Goal: Contribute content: Contribute content

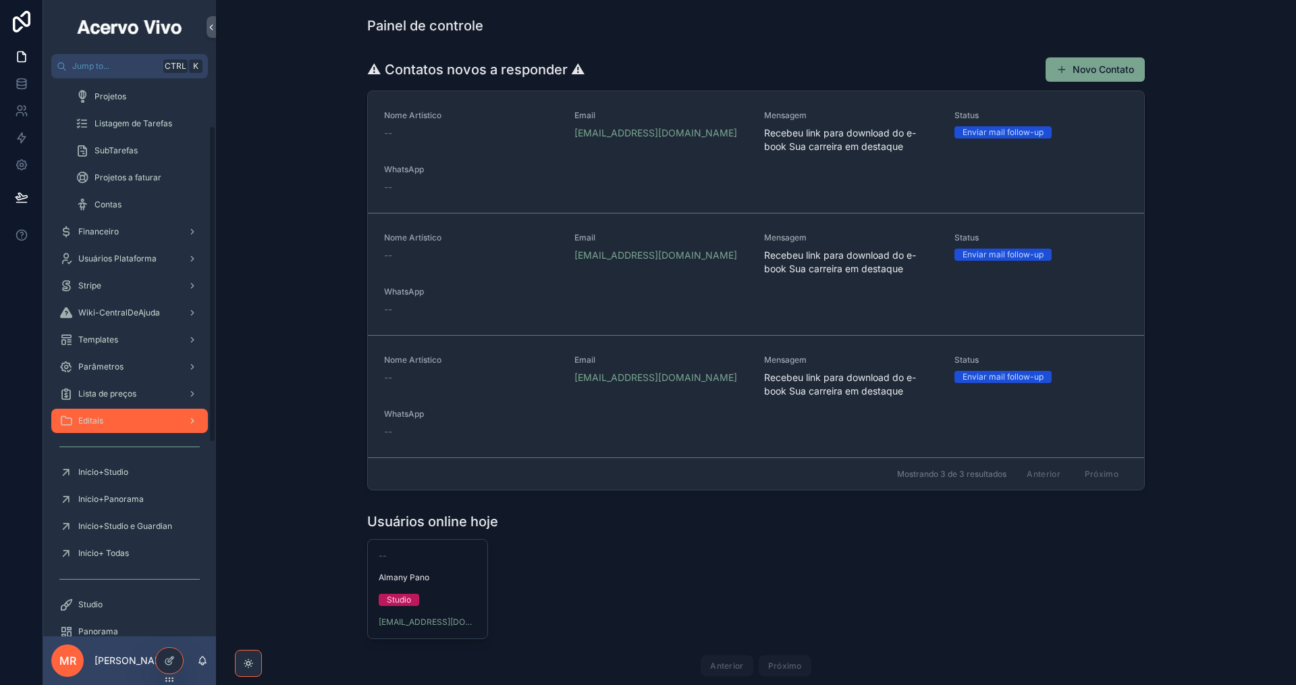
scroll to position [338, 0]
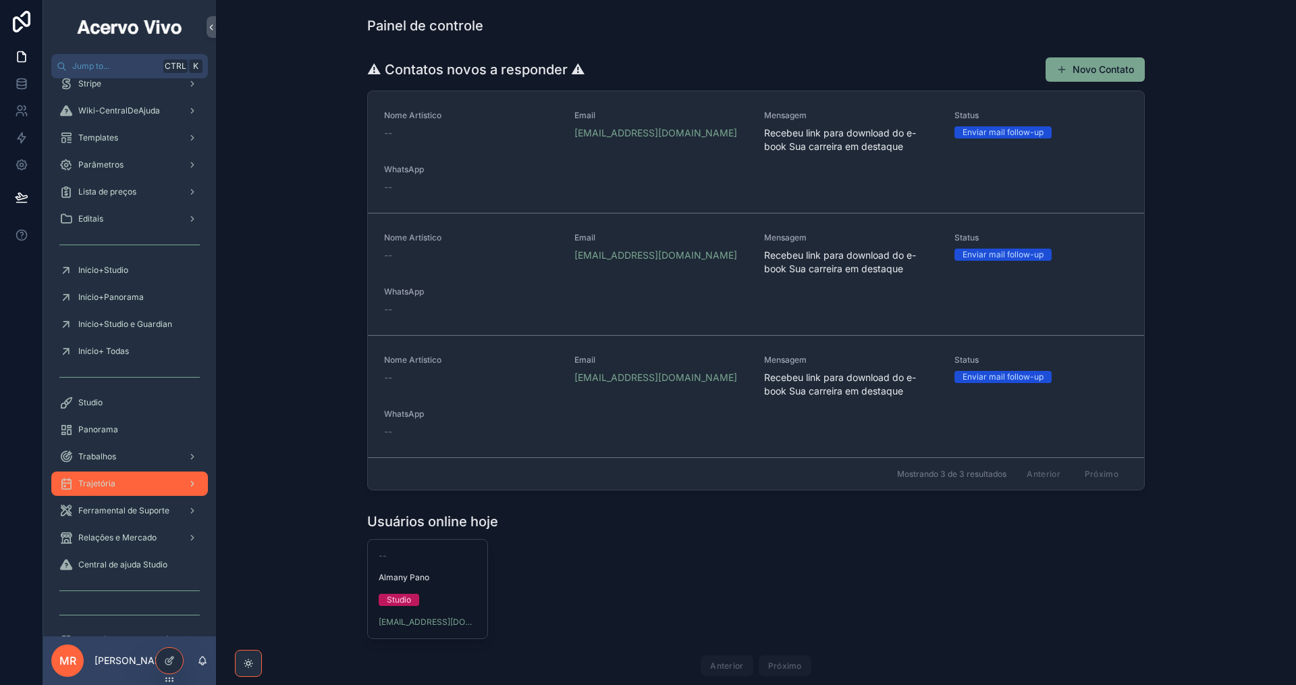
click at [117, 479] on div "Trajetória" at bounding box center [129, 484] width 140 height 22
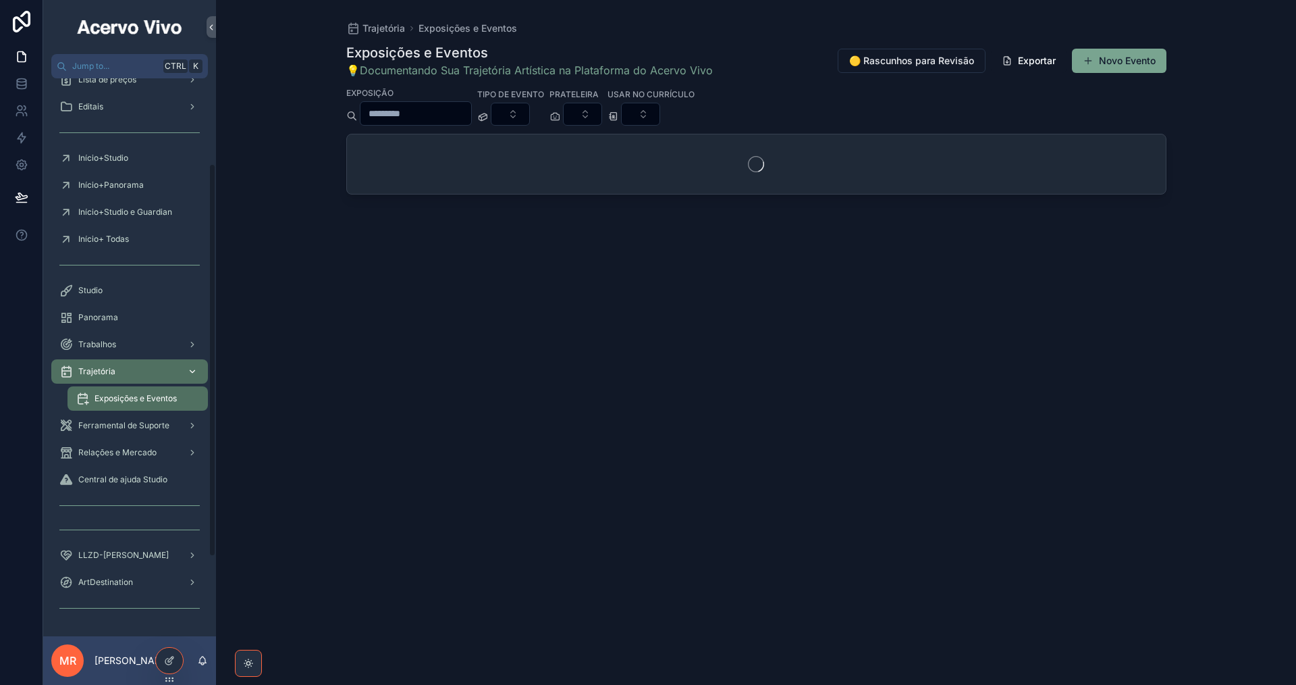
scroll to position [122, 0]
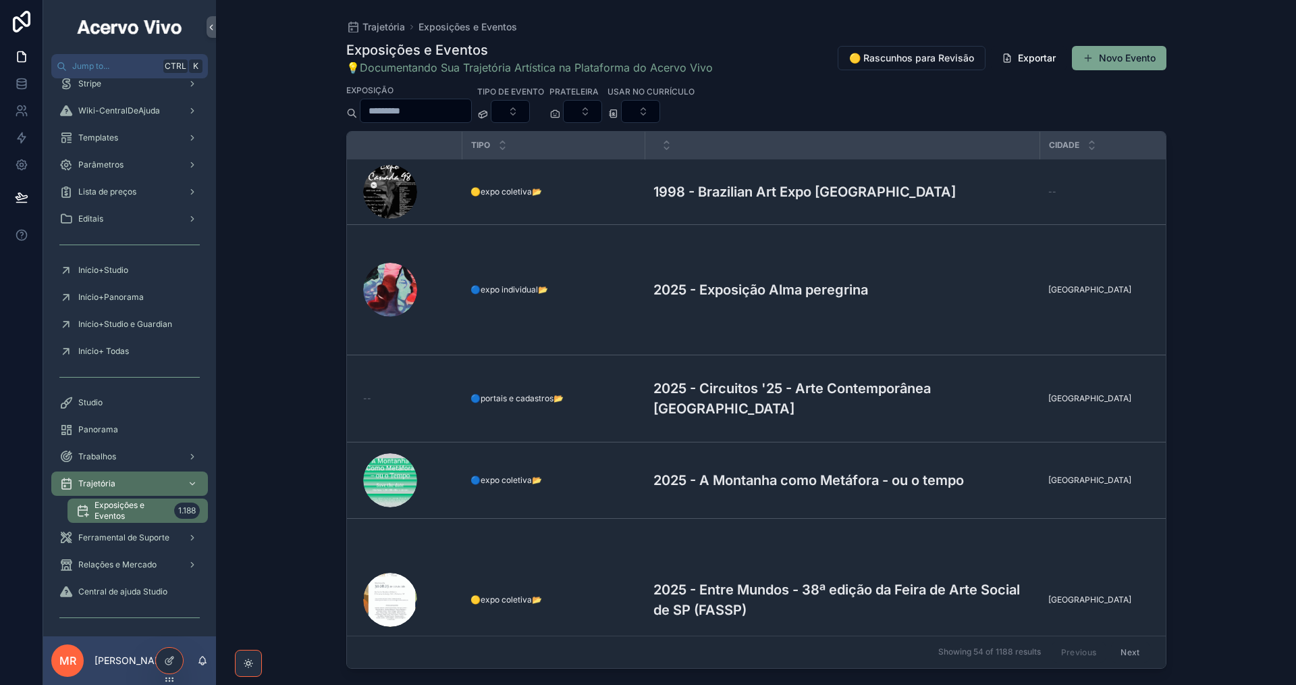
click at [124, 513] on span "Exposições e Eventos" at bounding box center [132, 511] width 74 height 22
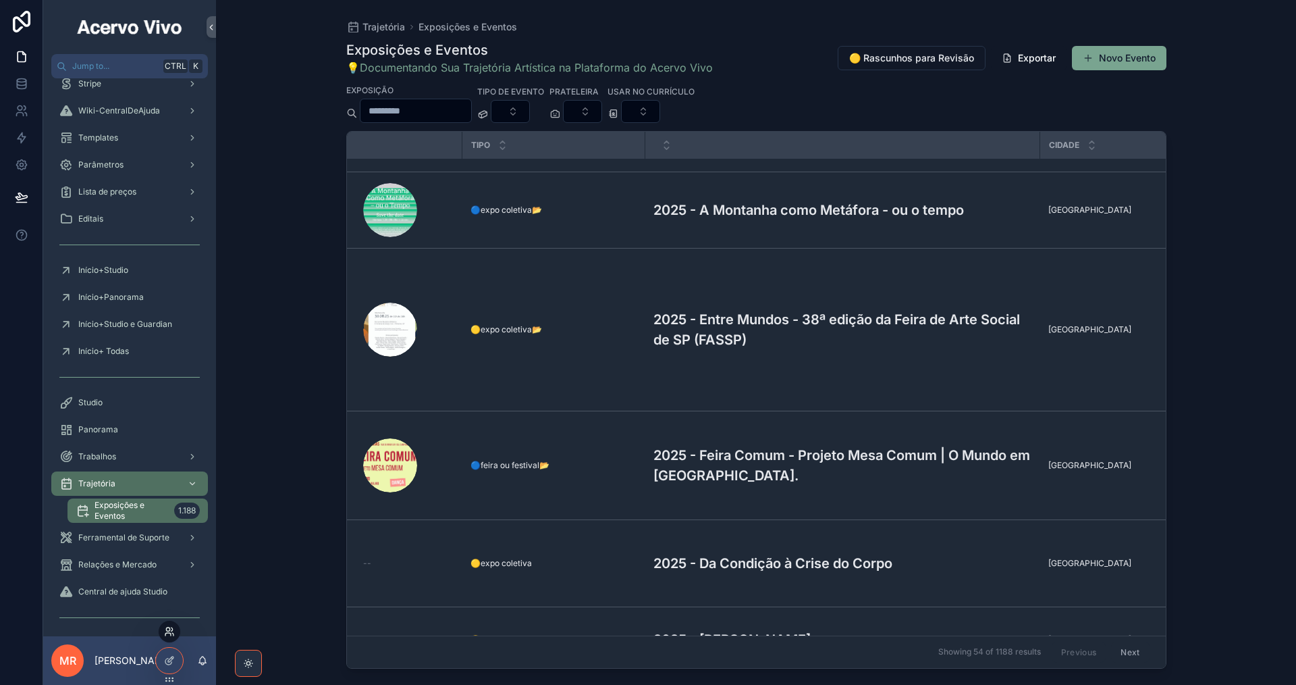
click at [168, 634] on icon at bounding box center [169, 631] width 11 height 11
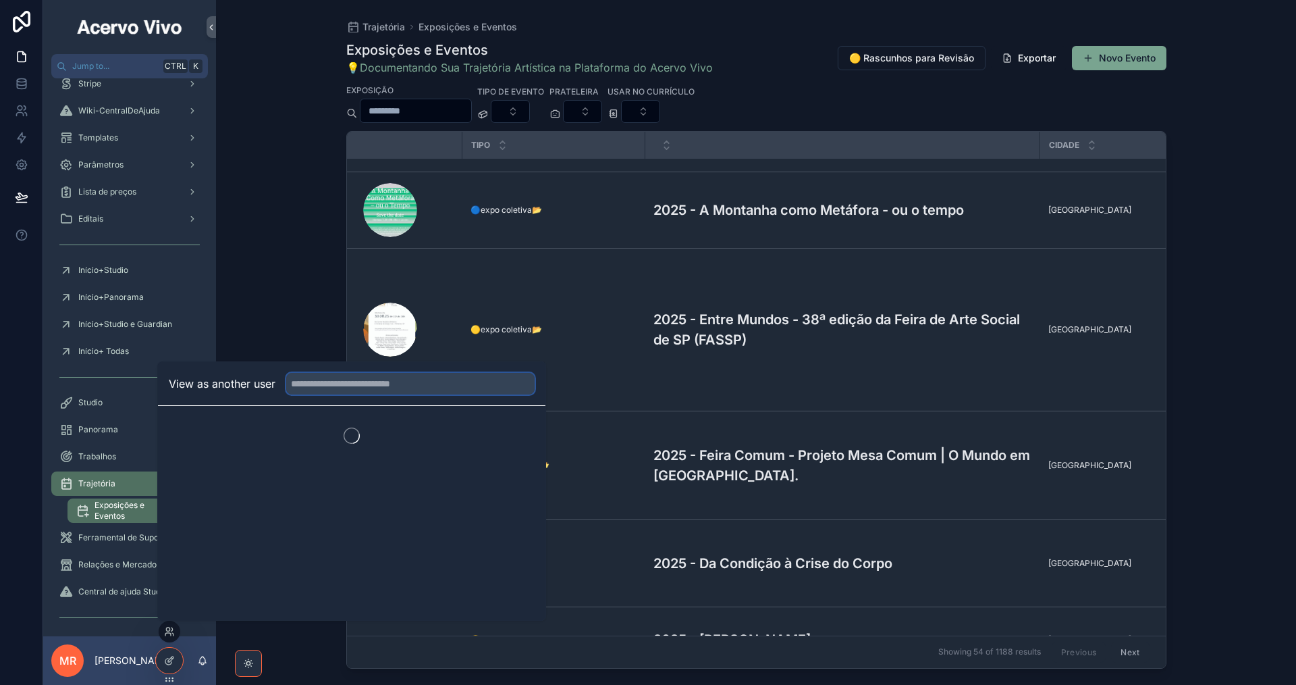
click at [338, 386] on input "text" at bounding box center [410, 384] width 248 height 22
type input "****"
click at [518, 433] on button "Select" at bounding box center [517, 433] width 35 height 20
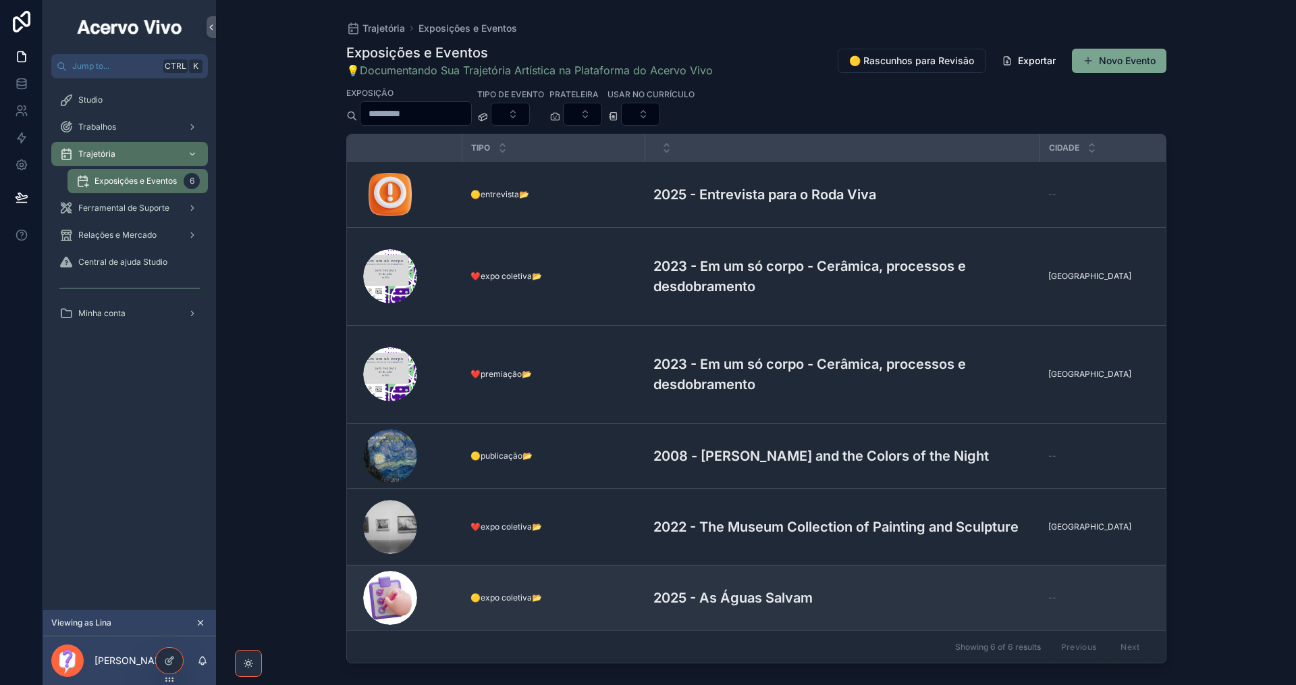
click at [710, 587] on h3 "2025 - As Águas Salvam" at bounding box center [733, 597] width 159 height 20
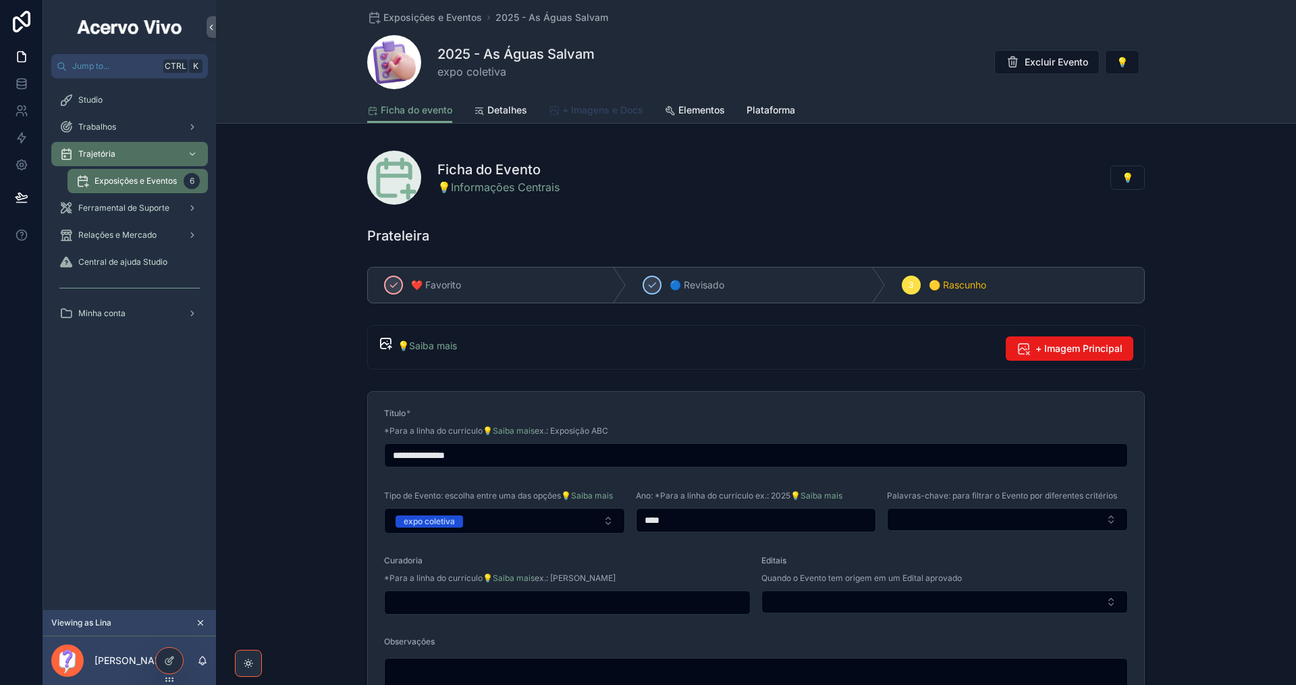
click at [606, 109] on span "+ Imagens e Docs" at bounding box center [602, 110] width 81 height 14
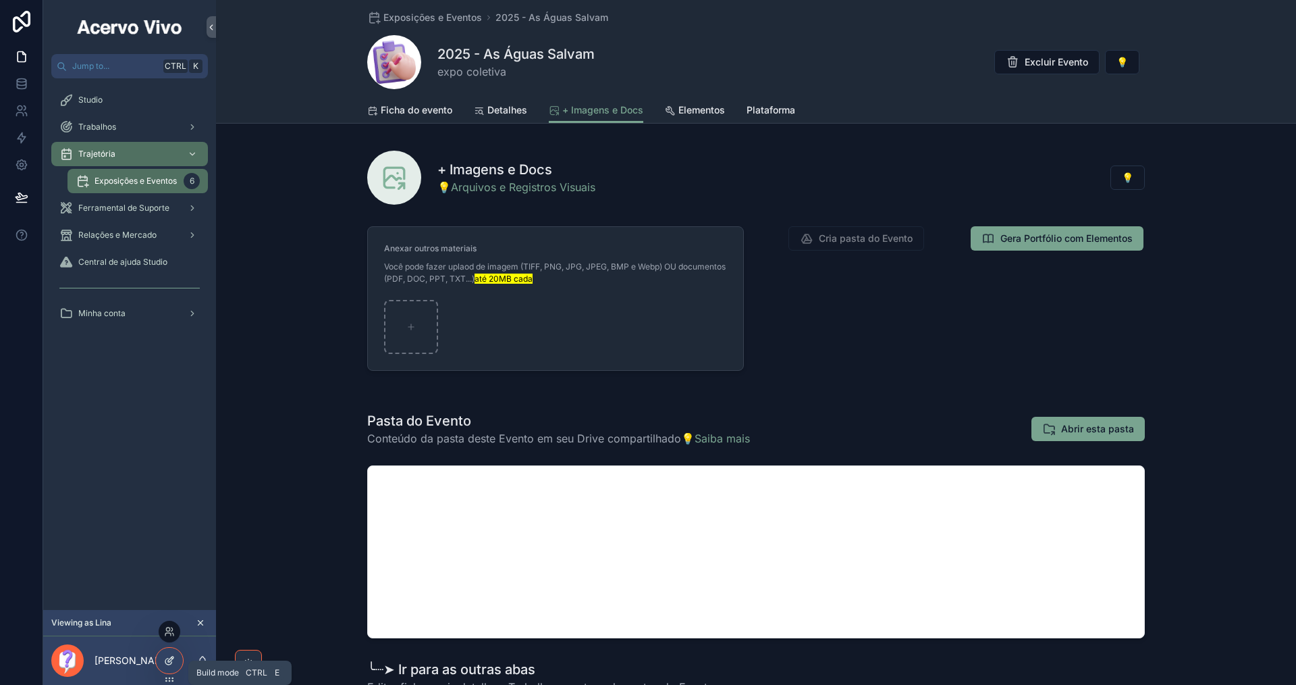
click at [169, 664] on icon at bounding box center [168, 661] width 6 height 6
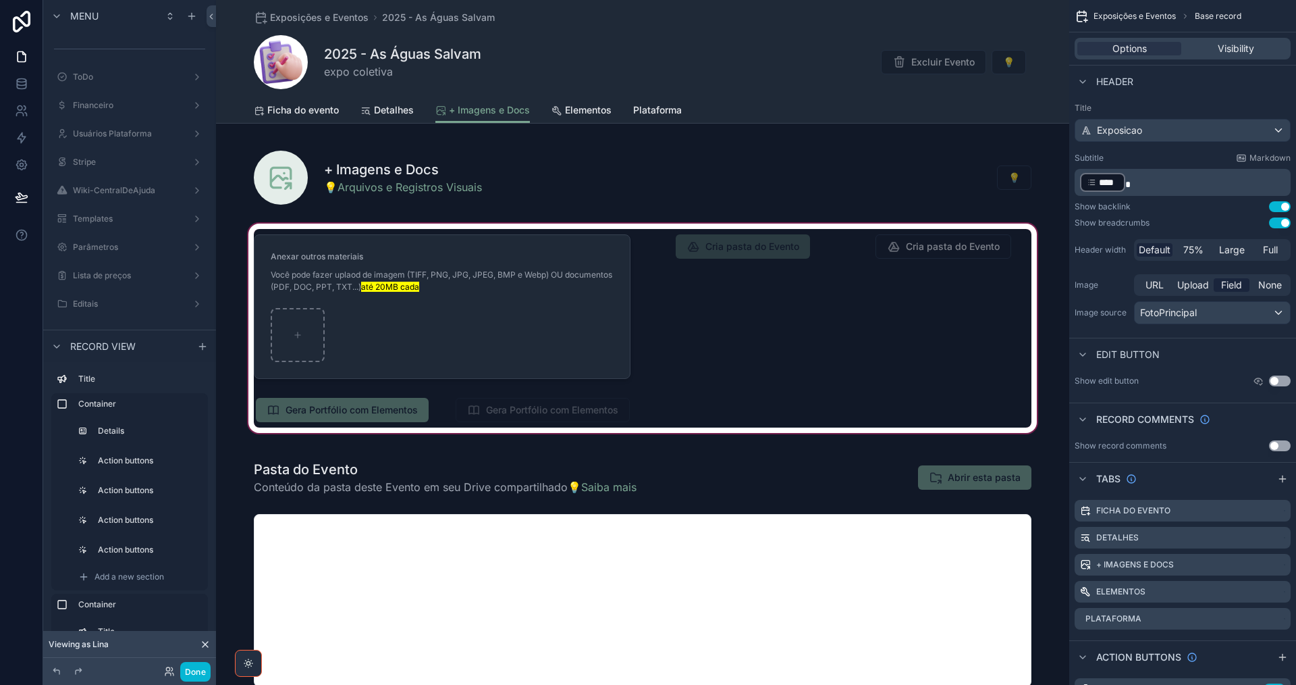
click at [787, 319] on div "scrollable content" at bounding box center [642, 328] width 853 height 215
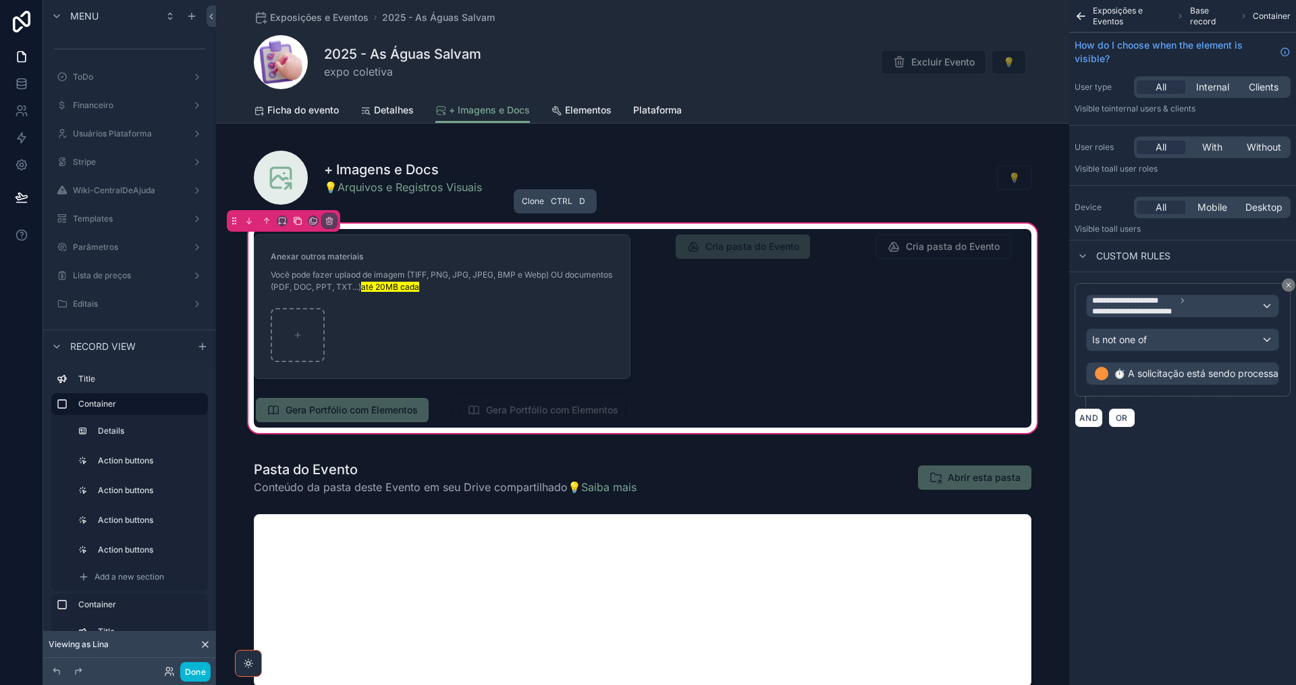
click at [297, 221] on icon "scrollable content" at bounding box center [297, 220] width 9 height 9
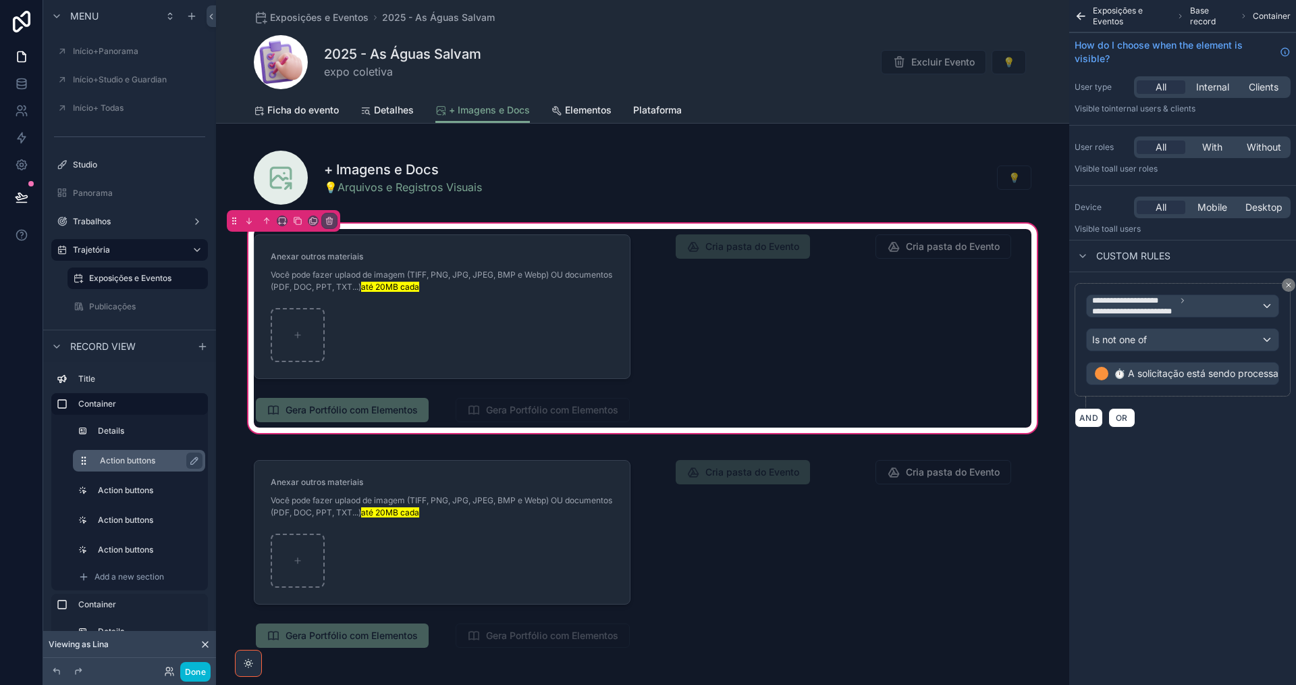
click at [157, 463] on label "Action buttons" at bounding box center [147, 460] width 95 height 11
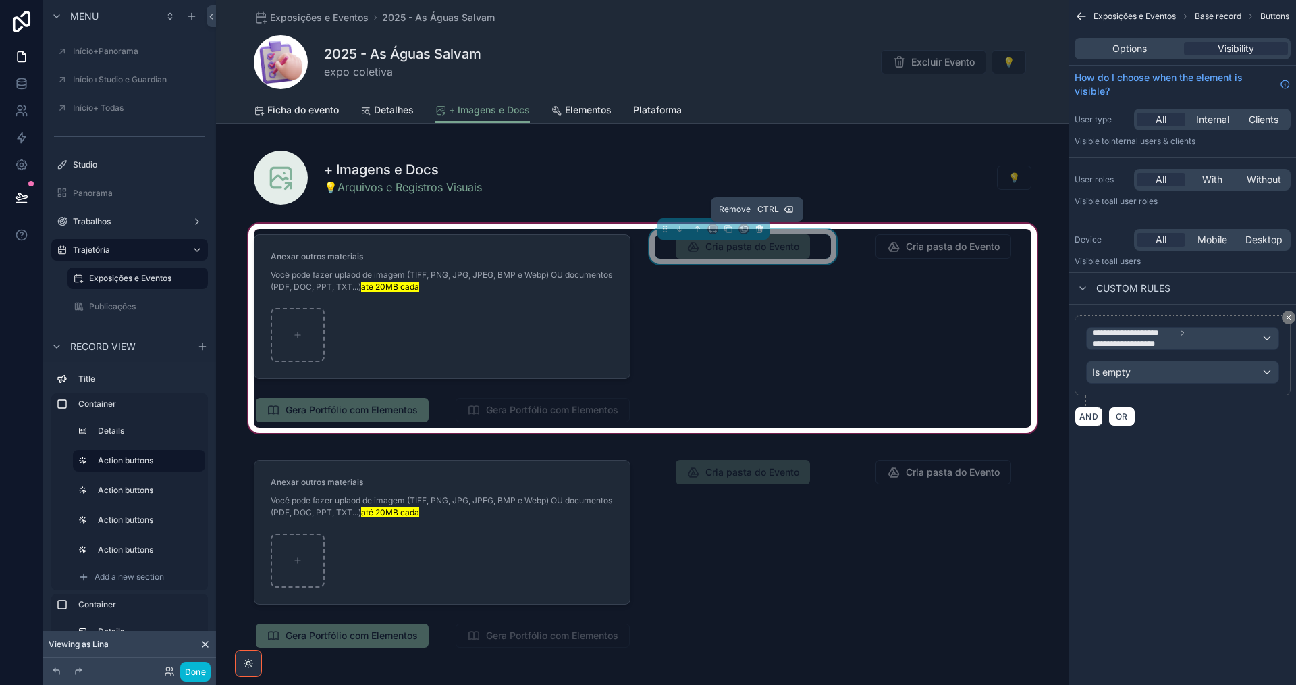
click at [759, 230] on icon "scrollable content" at bounding box center [759, 229] width 0 height 3
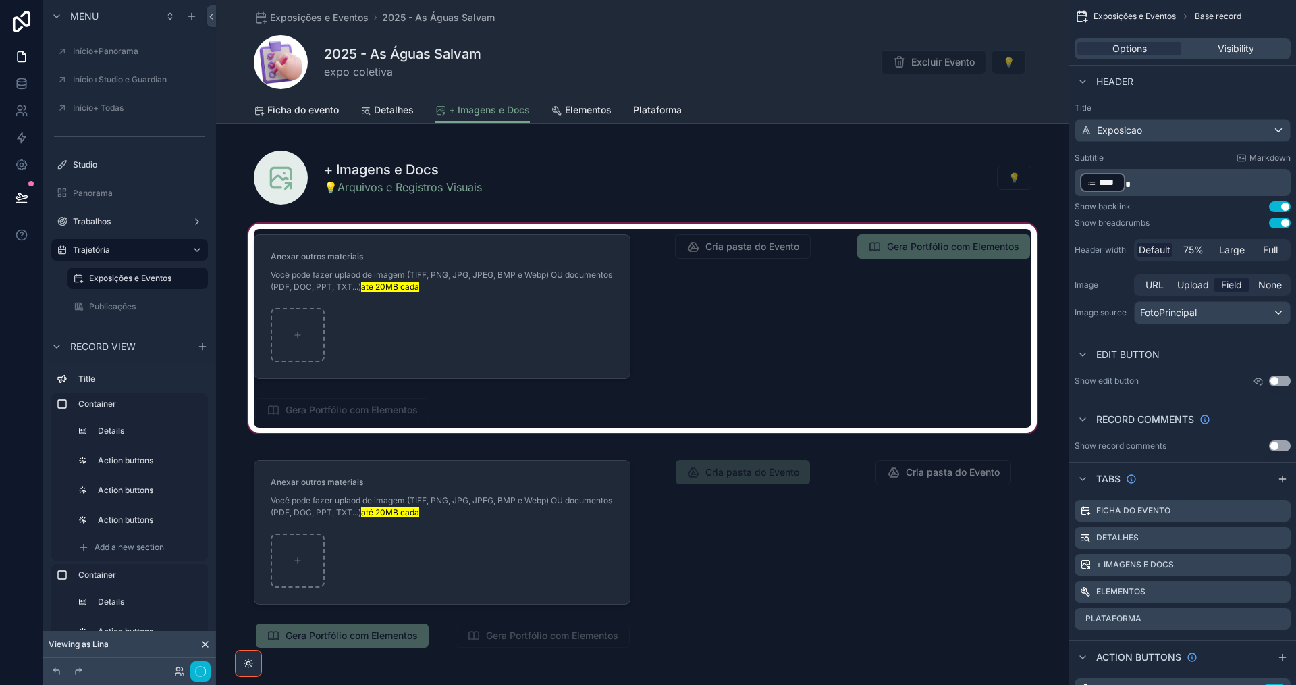
click at [758, 246] on div "scrollable content" at bounding box center [642, 328] width 853 height 215
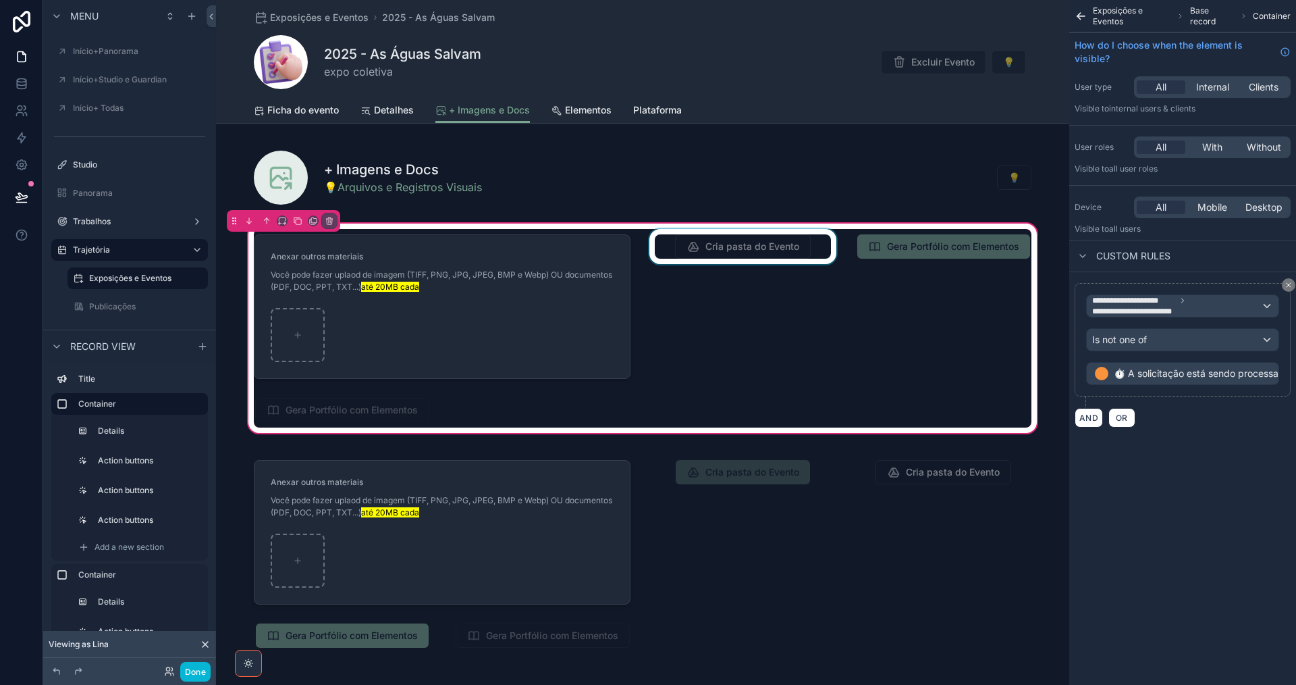
click at [816, 251] on div "scrollable content" at bounding box center [743, 306] width 192 height 155
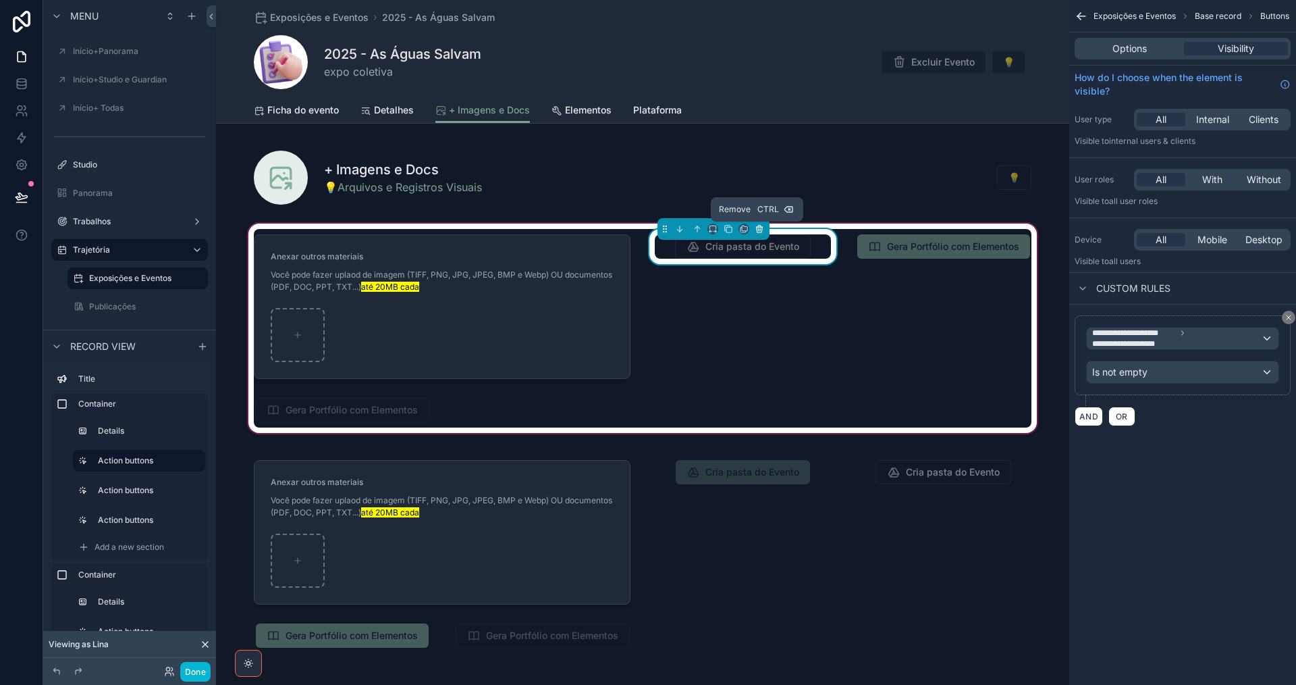
click at [760, 229] on icon "scrollable content" at bounding box center [760, 229] width 0 height 3
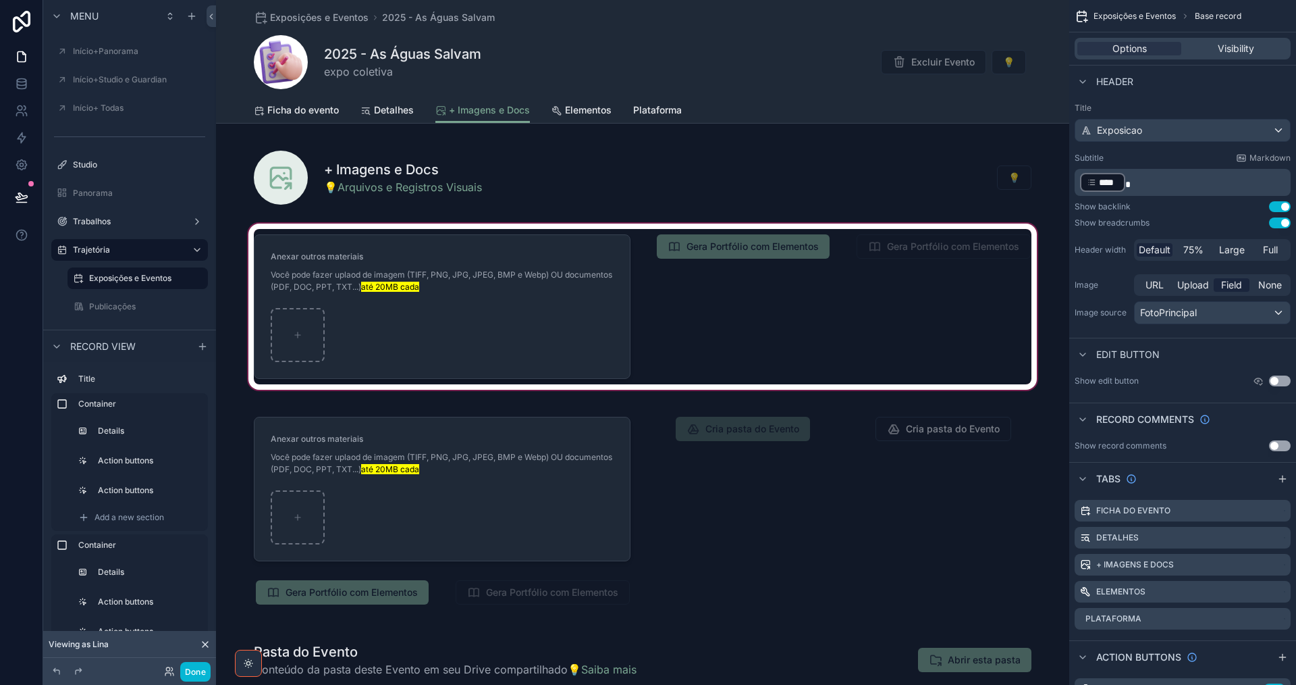
click at [814, 253] on div "scrollable content" at bounding box center [642, 307] width 853 height 172
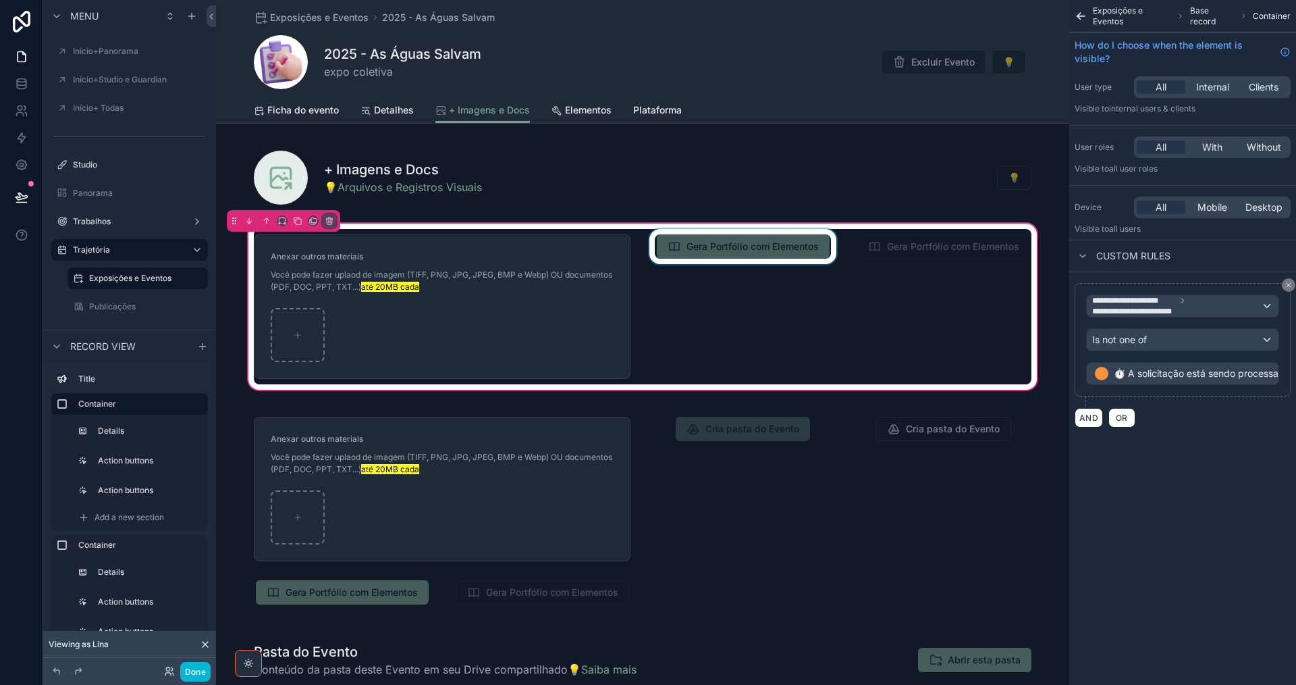
click at [812, 253] on div "scrollable content" at bounding box center [743, 306] width 192 height 155
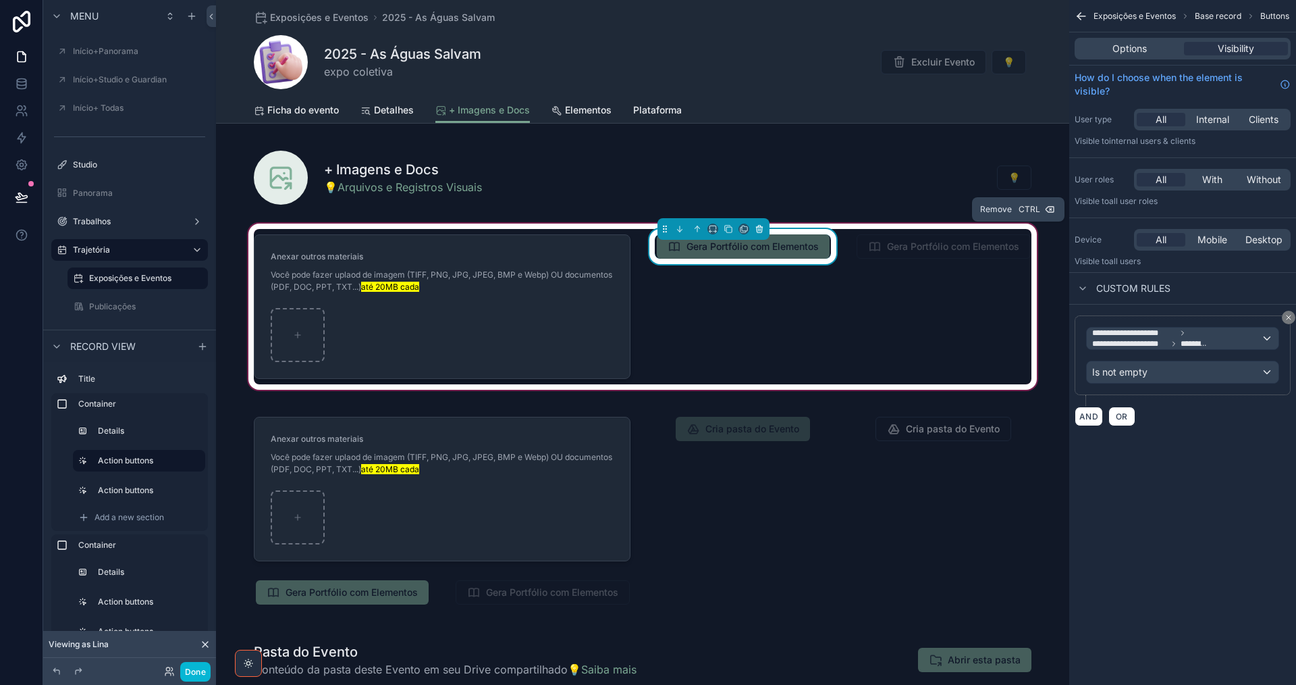
click at [758, 231] on icon "scrollable content" at bounding box center [759, 228] width 9 height 9
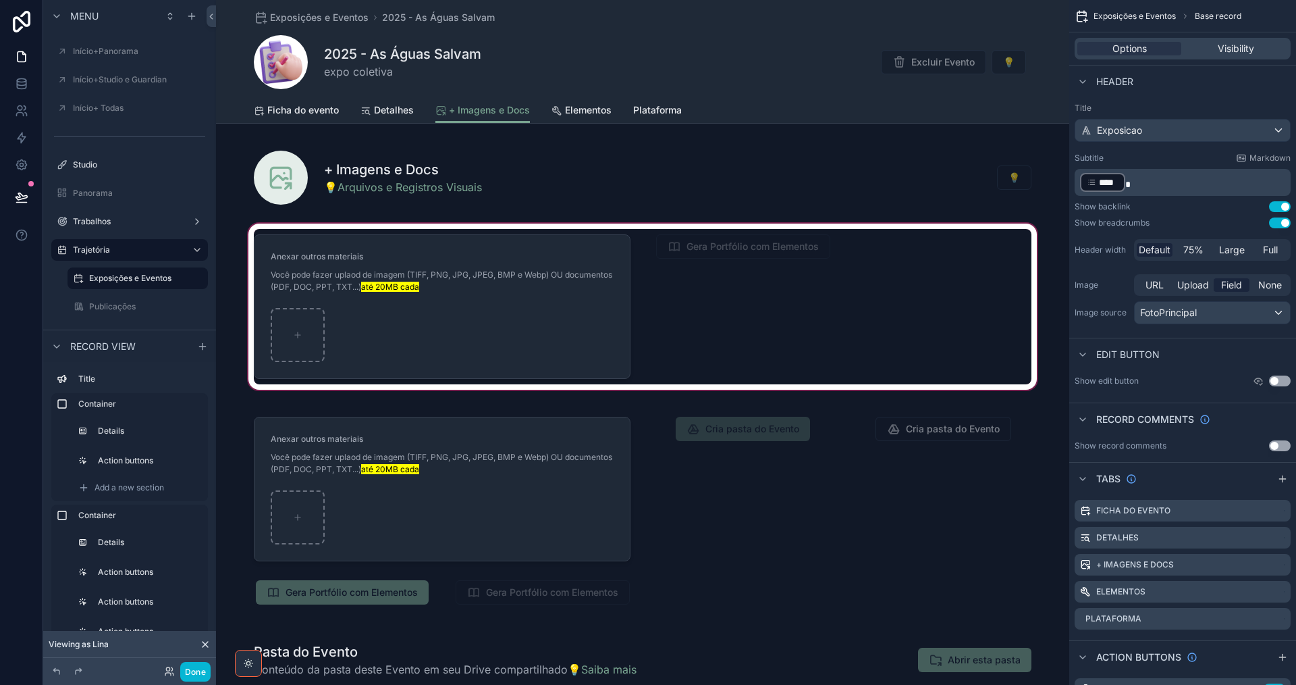
click at [764, 254] on div "scrollable content" at bounding box center [642, 307] width 853 height 172
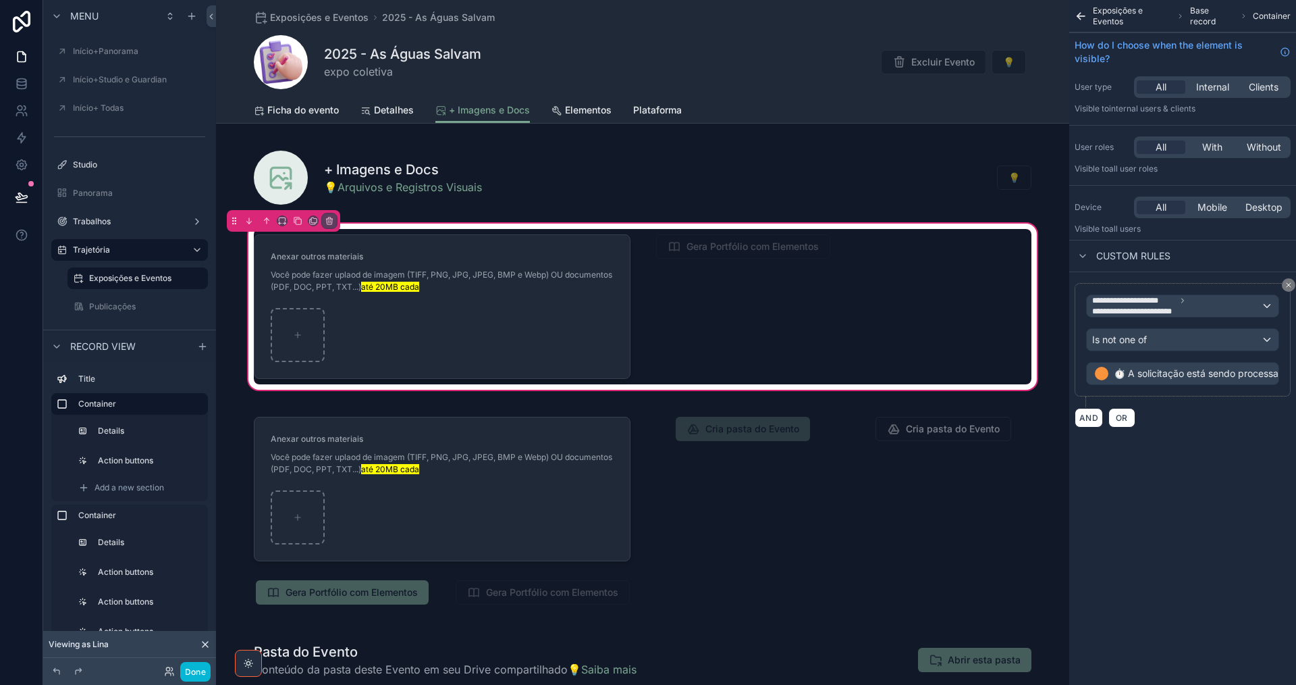
click at [763, 251] on div "scrollable content" at bounding box center [743, 306] width 192 height 155
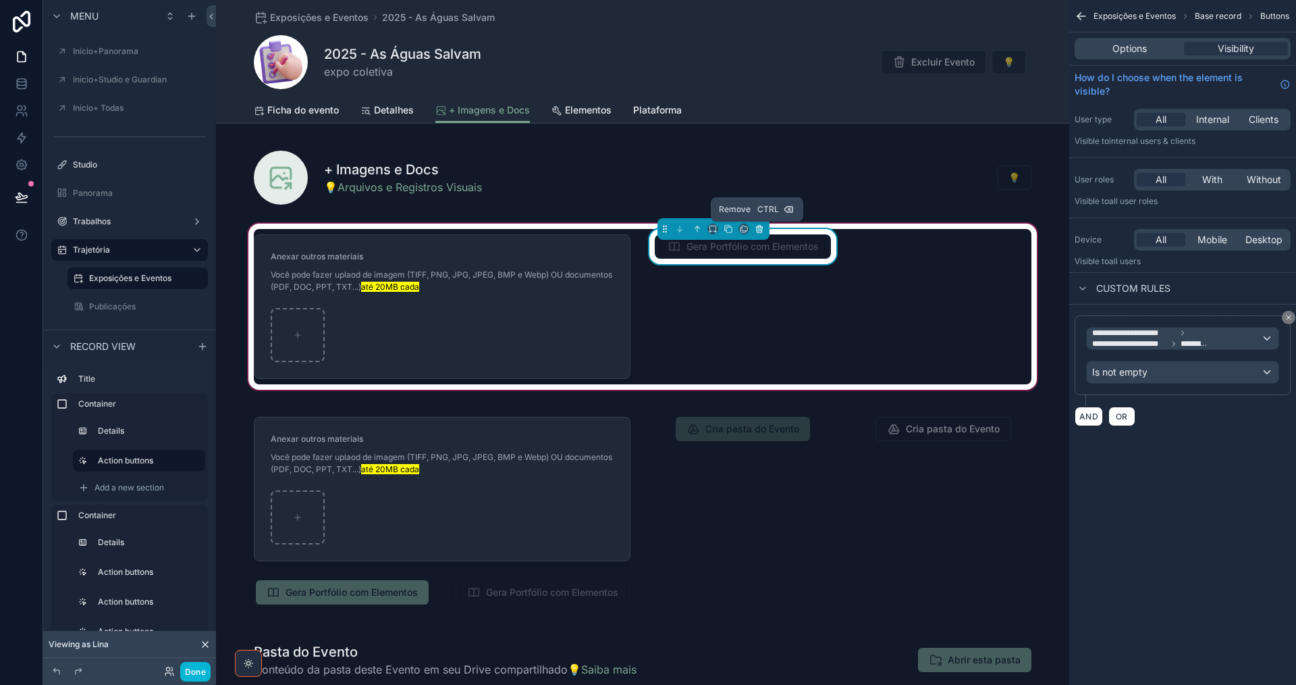
click at [758, 230] on icon "scrollable content" at bounding box center [759, 228] width 9 height 9
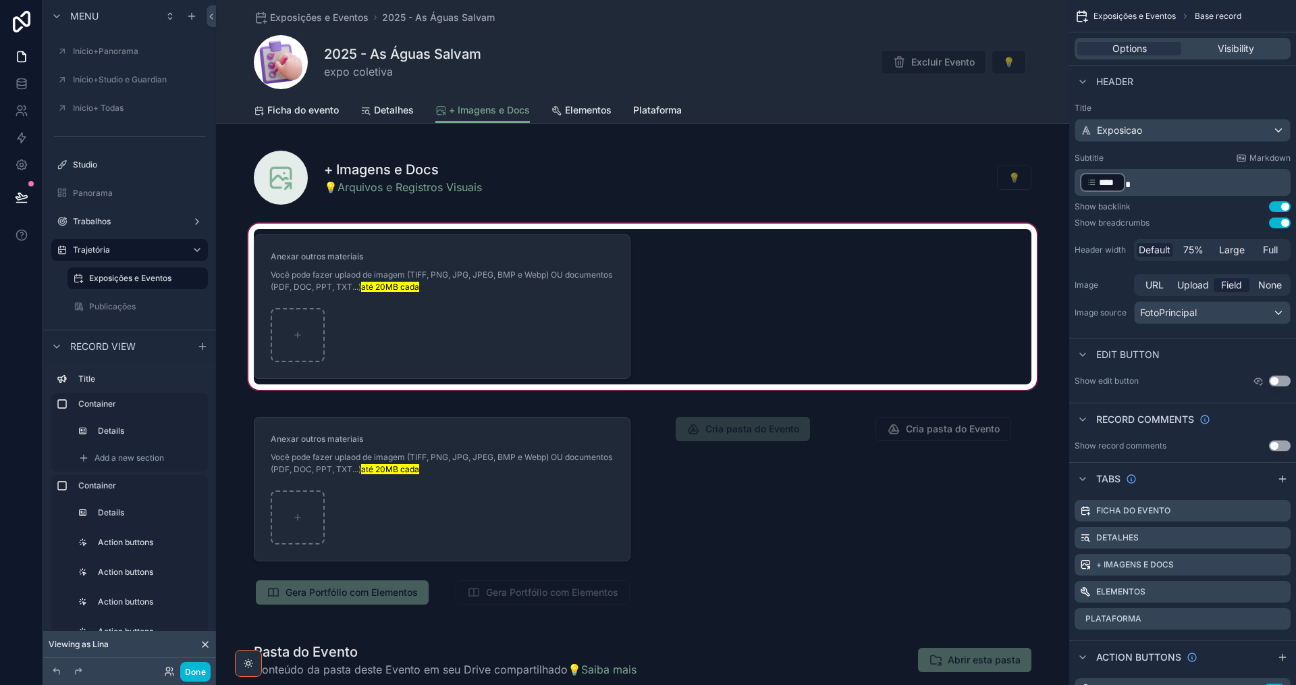
click at [842, 319] on div "scrollable content" at bounding box center [642, 307] width 853 height 172
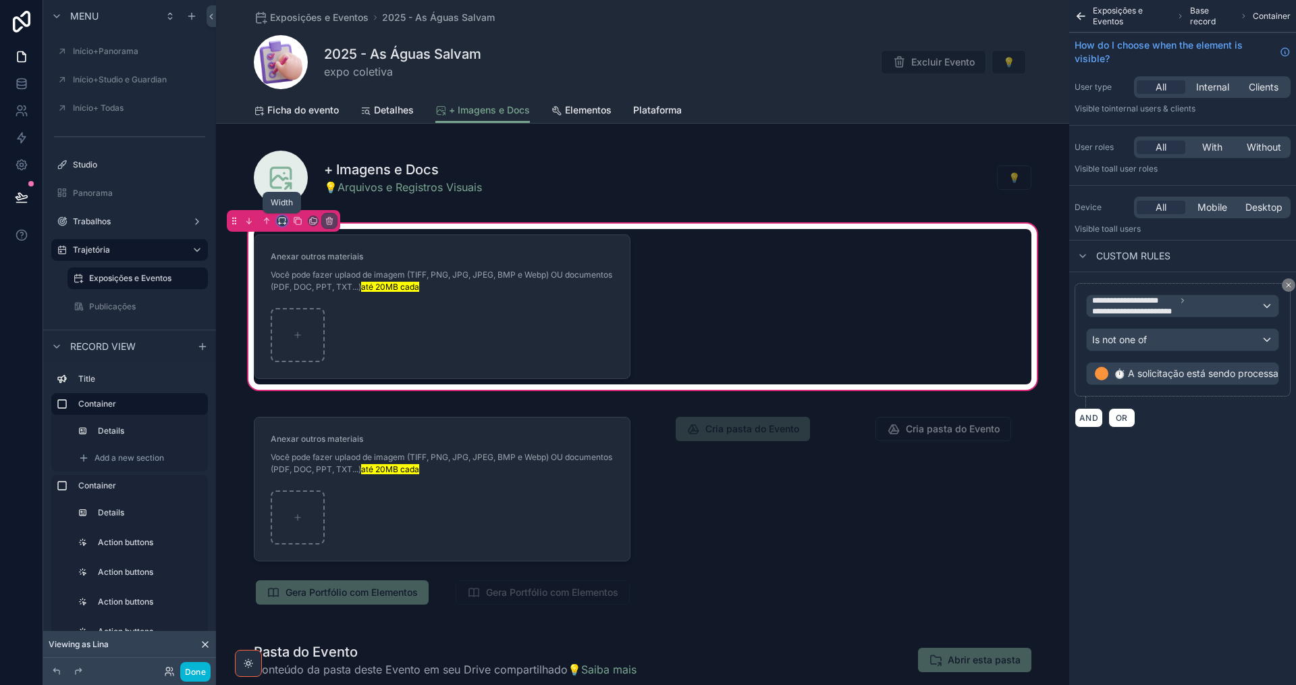
click at [282, 224] on icon "scrollable content" at bounding box center [282, 220] width 9 height 9
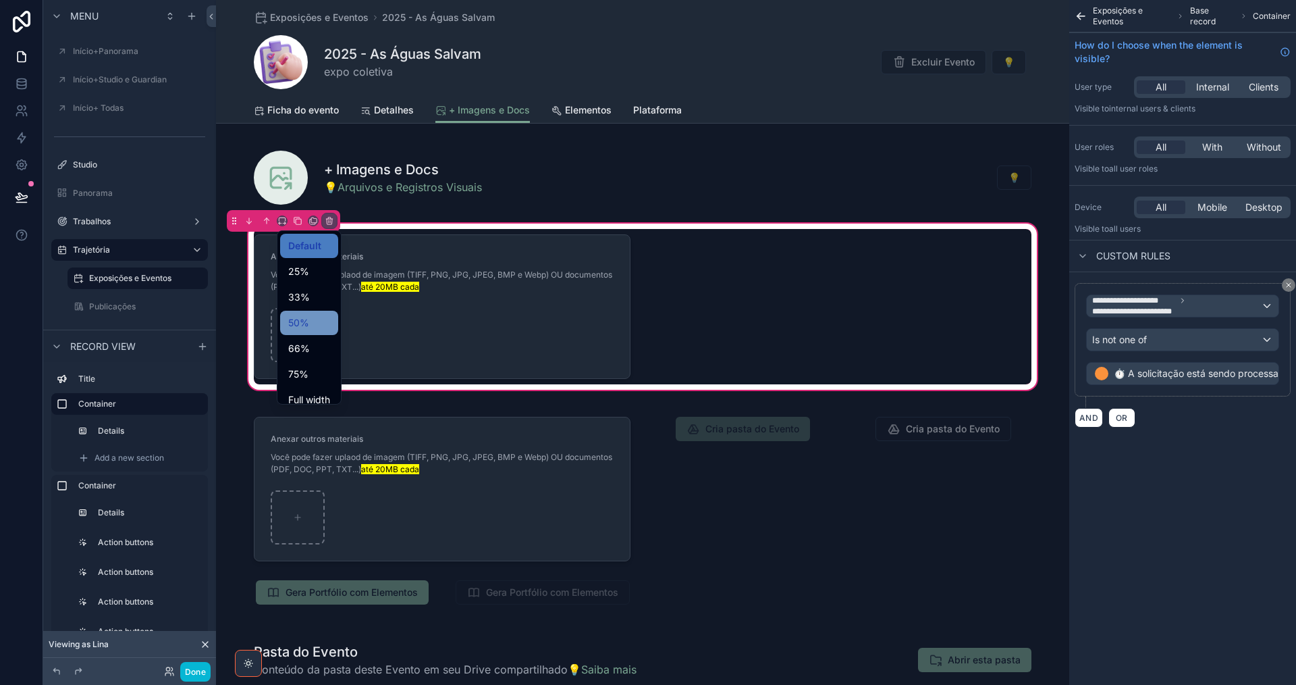
click at [319, 321] on div "50%" at bounding box center [309, 323] width 42 height 16
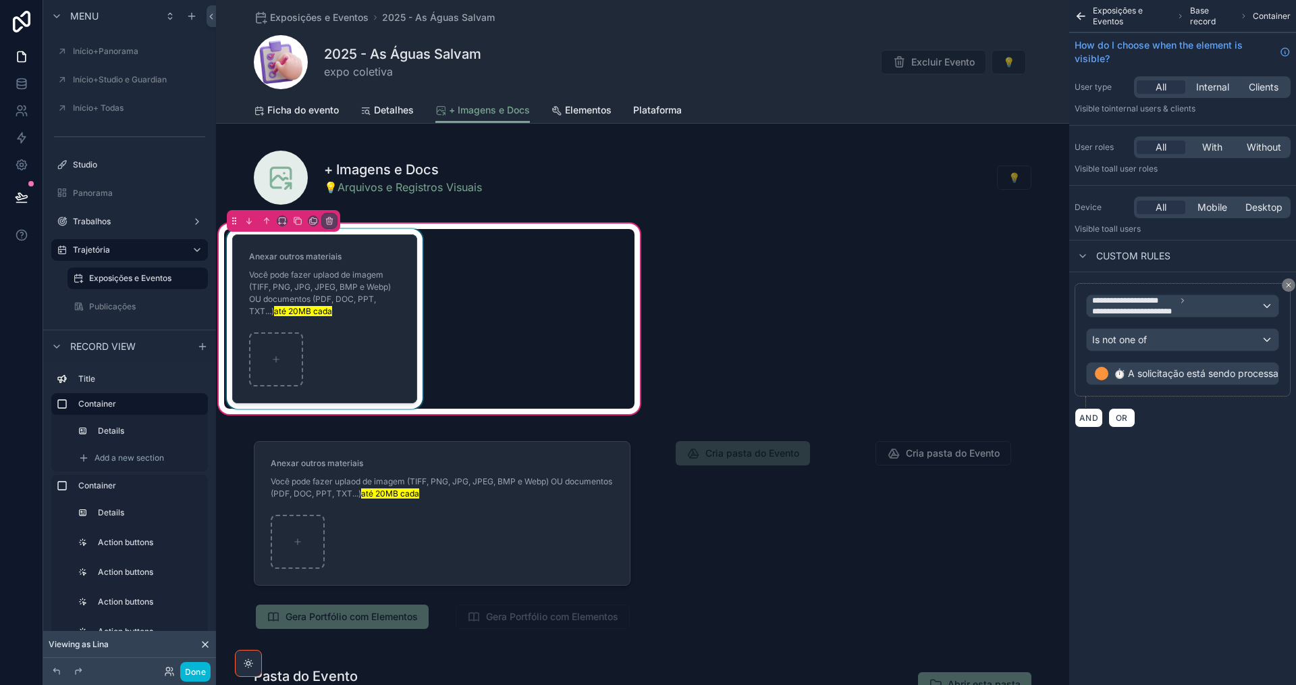
click at [350, 355] on div "scrollable content" at bounding box center [324, 319] width 201 height 180
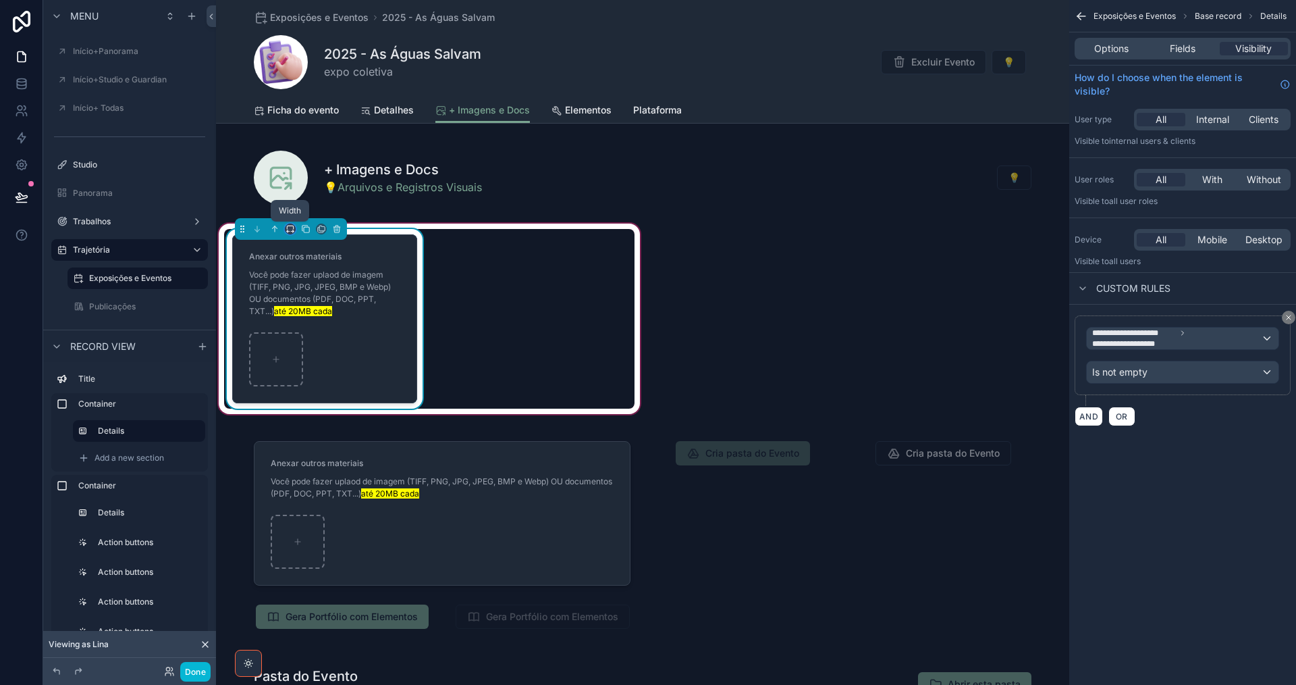
click at [292, 228] on icon "scrollable content" at bounding box center [290, 228] width 9 height 9
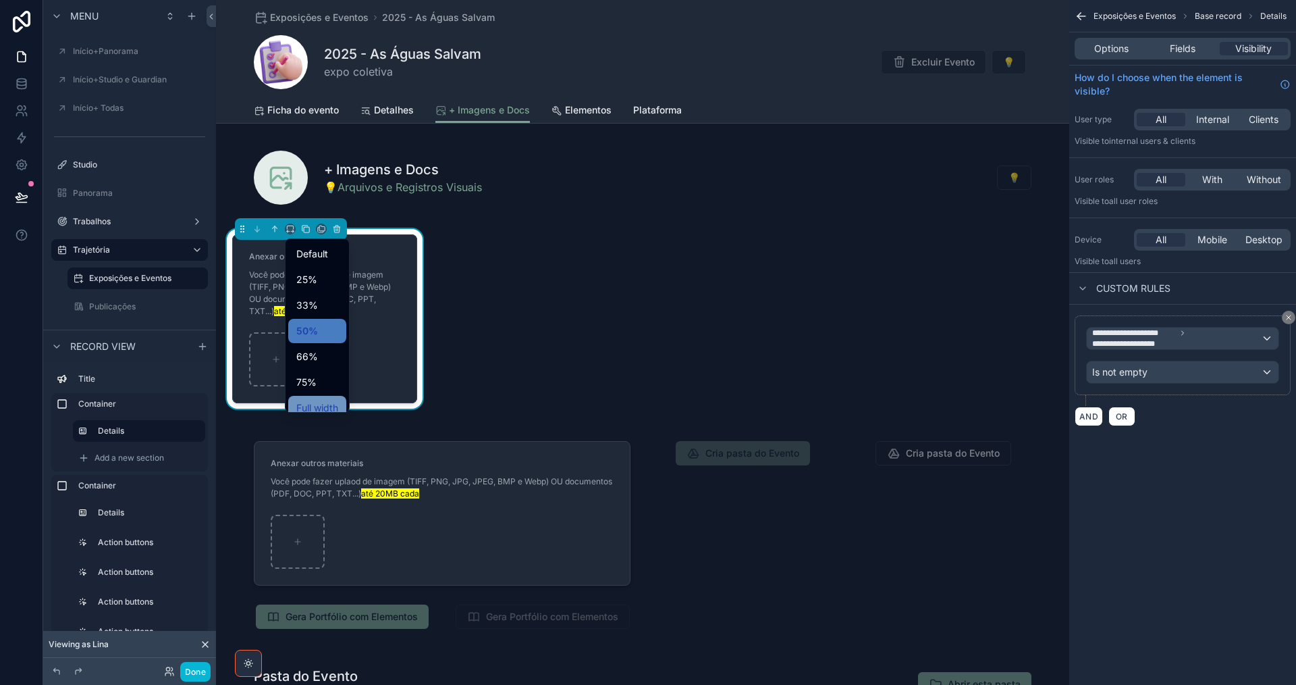
click at [336, 401] on span "Full width" at bounding box center [317, 408] width 42 height 16
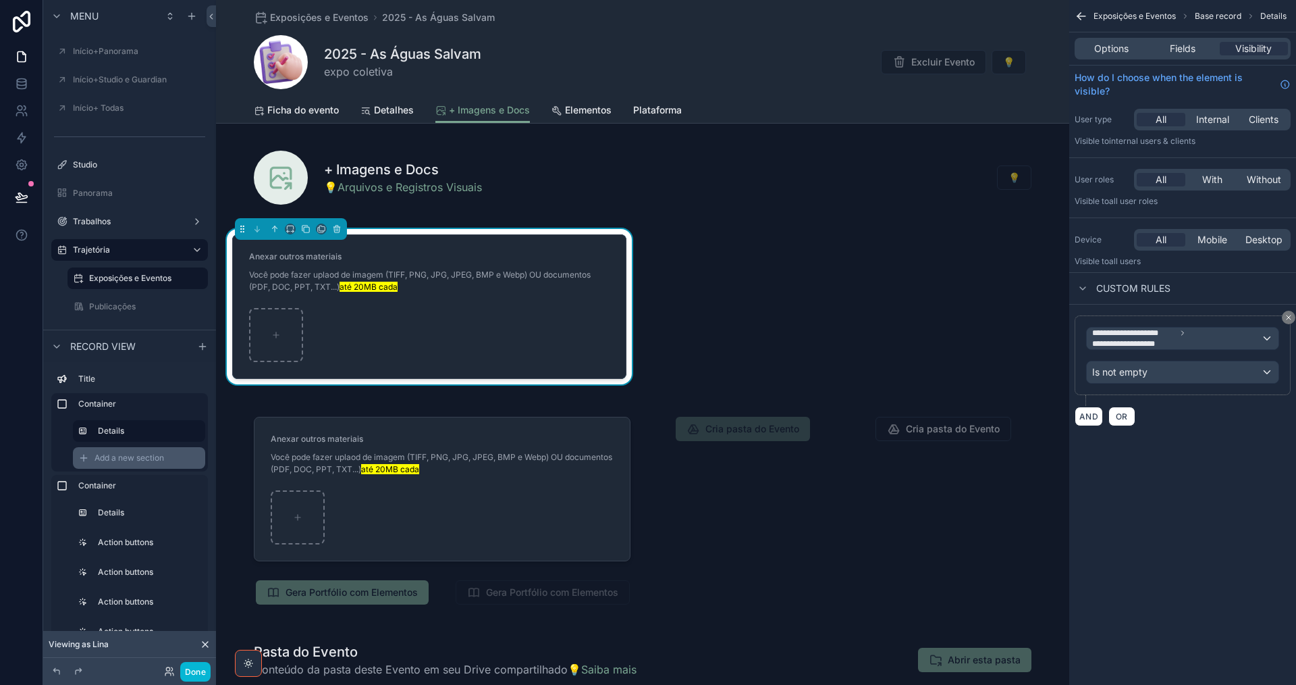
click at [136, 458] on span "Add a new section" at bounding box center [130, 457] width 70 height 11
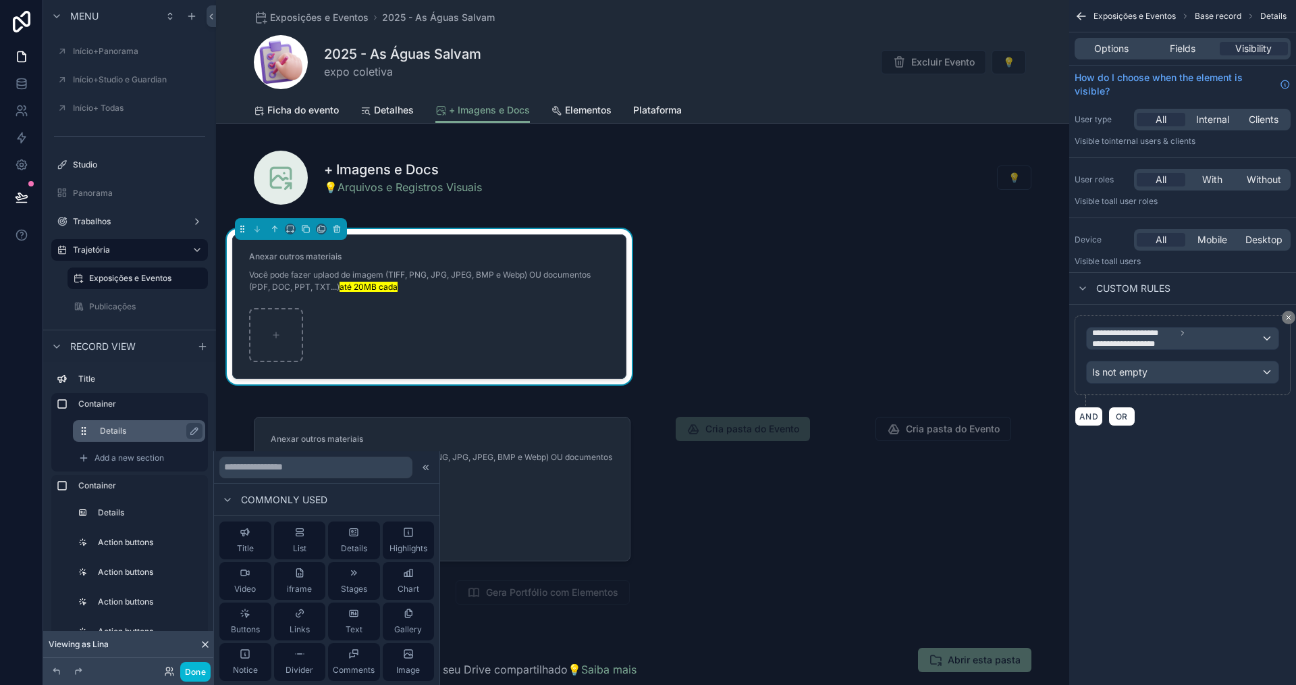
drag, startPoint x: 244, startPoint y: 529, endPoint x: 153, endPoint y: 430, distance: 133.8
click at [245, 529] on icon at bounding box center [245, 532] width 11 height 11
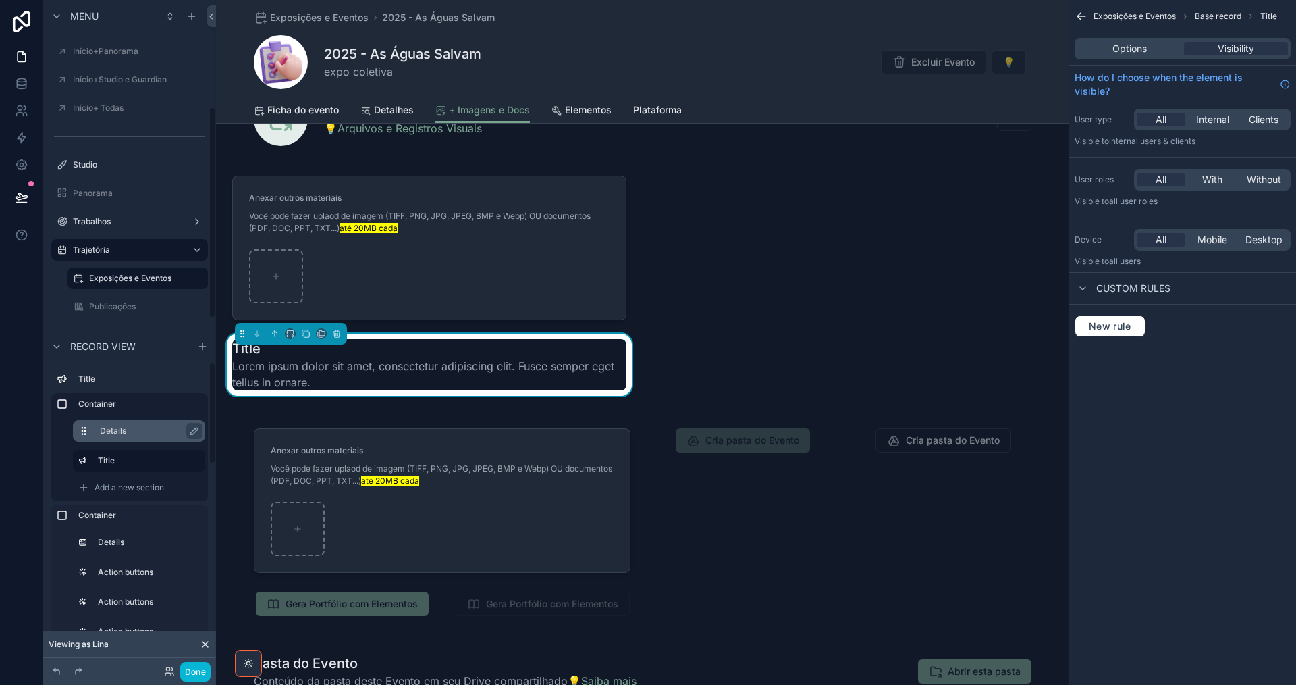
scroll to position [81, 0]
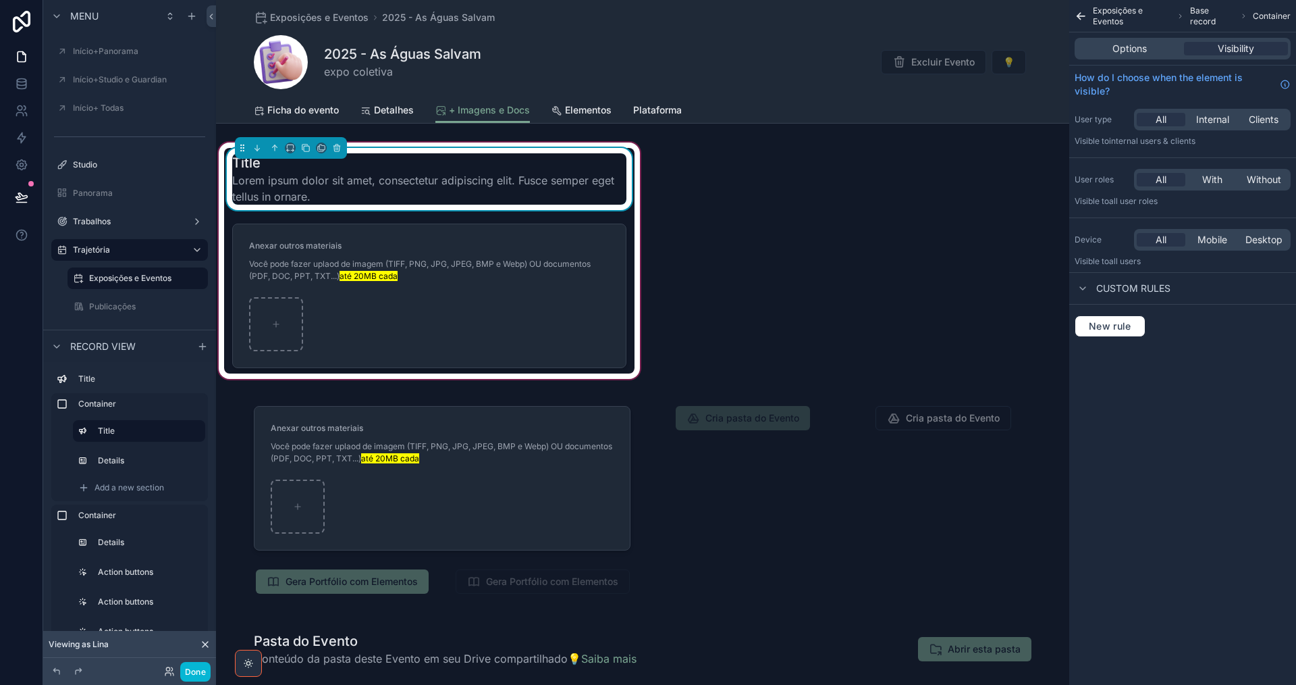
click at [475, 182] on span "Lorem ipsum dolor sit amet, consectetur adipiscing elit. Fusce semper eget tell…" at bounding box center [429, 188] width 394 height 32
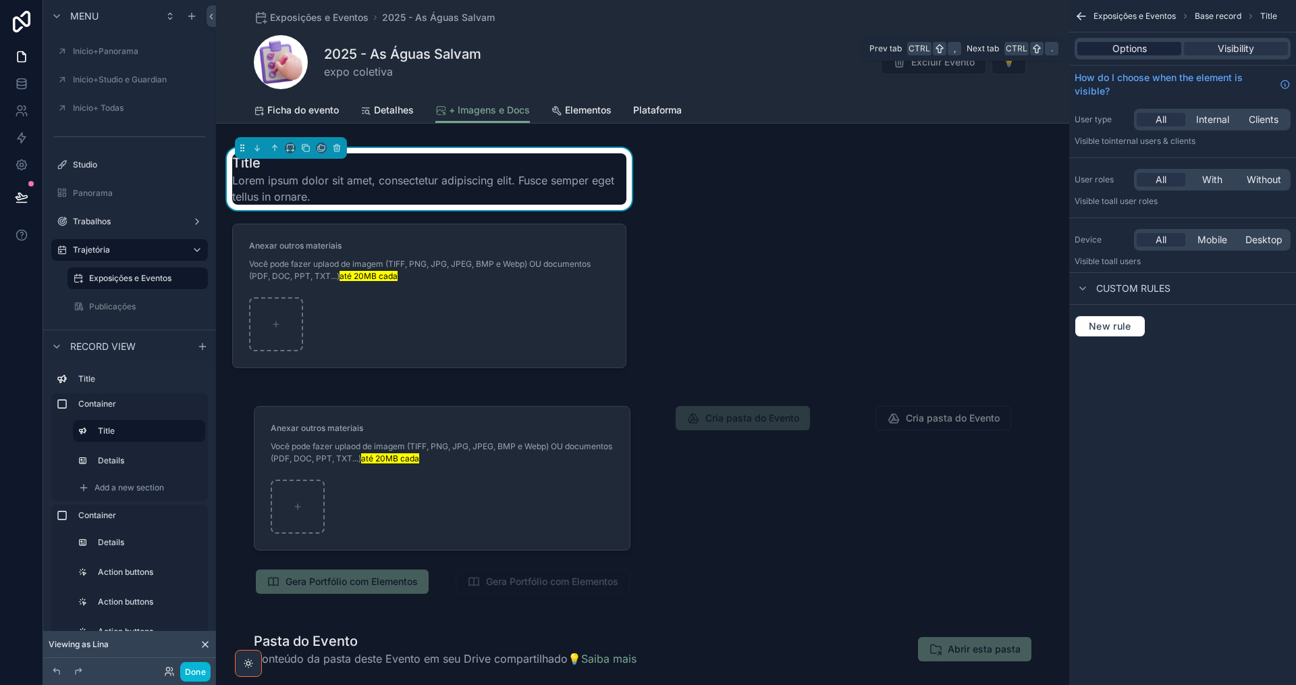
click at [1136, 53] on span "Options" at bounding box center [1130, 49] width 34 height 14
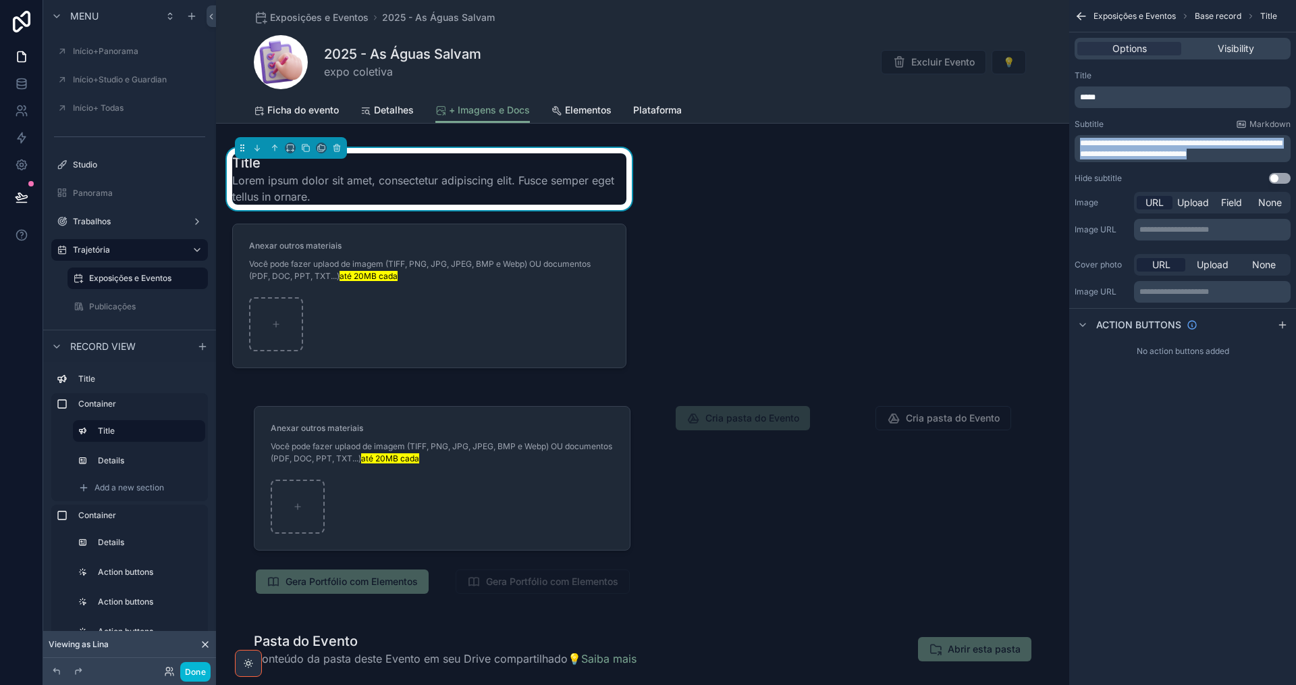
drag, startPoint x: 1242, startPoint y: 153, endPoint x: 1073, endPoint y: 137, distance: 170.2
click at [1073, 137] on div "**********" at bounding box center [1183, 127] width 227 height 124
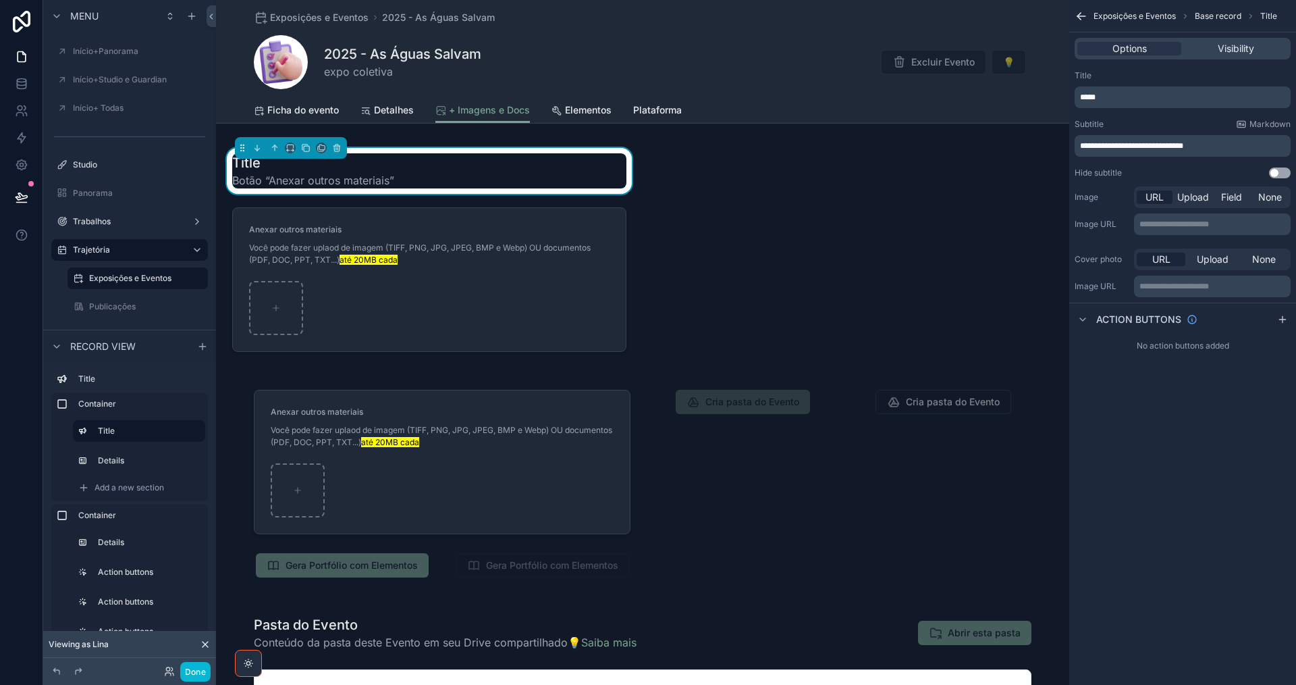
click at [1080, 143] on span "**********" at bounding box center [1131, 146] width 103 height 8
drag, startPoint x: 1147, startPoint y: 99, endPoint x: 1078, endPoint y: 102, distance: 69.6
click at [1078, 102] on div "*****" at bounding box center [1183, 97] width 216 height 22
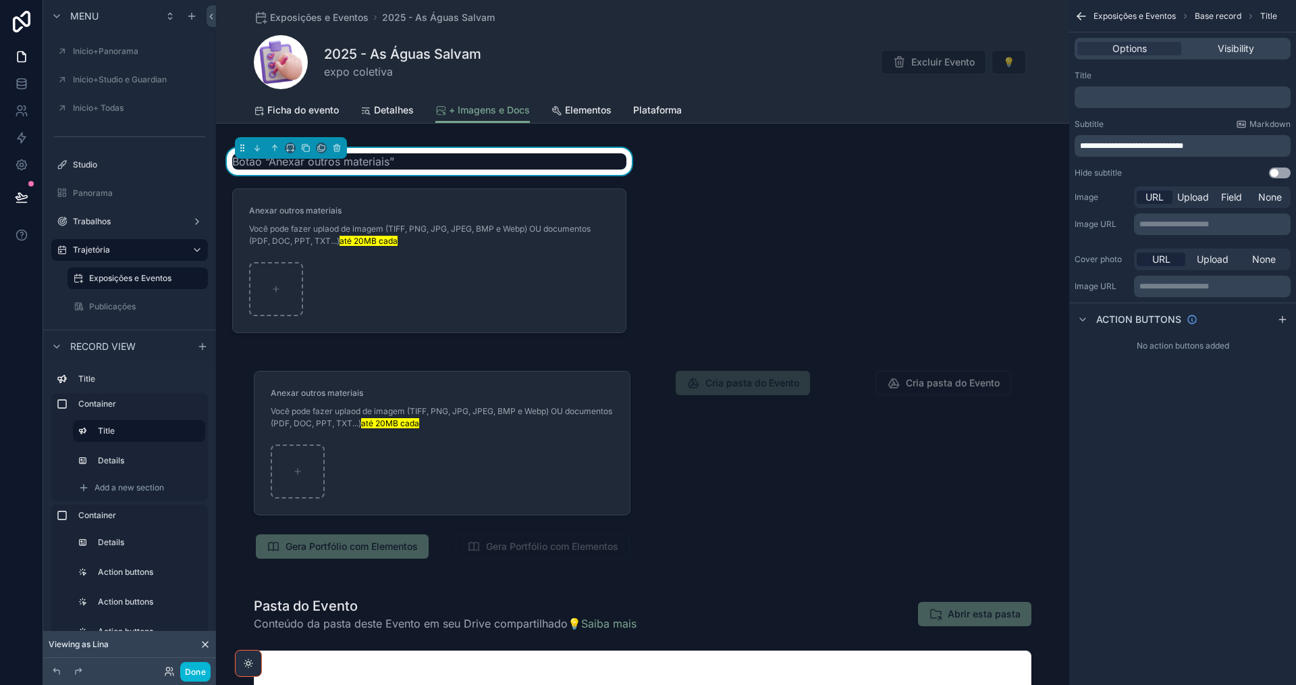
click at [1081, 144] on span "**********" at bounding box center [1131, 146] width 103 height 8
drag, startPoint x: 1233, startPoint y: 153, endPoint x: 1228, endPoint y: 147, distance: 8.1
click at [1228, 148] on p "**********" at bounding box center [1184, 145] width 208 height 11
click at [1218, 146] on p "**********" at bounding box center [1184, 145] width 208 height 11
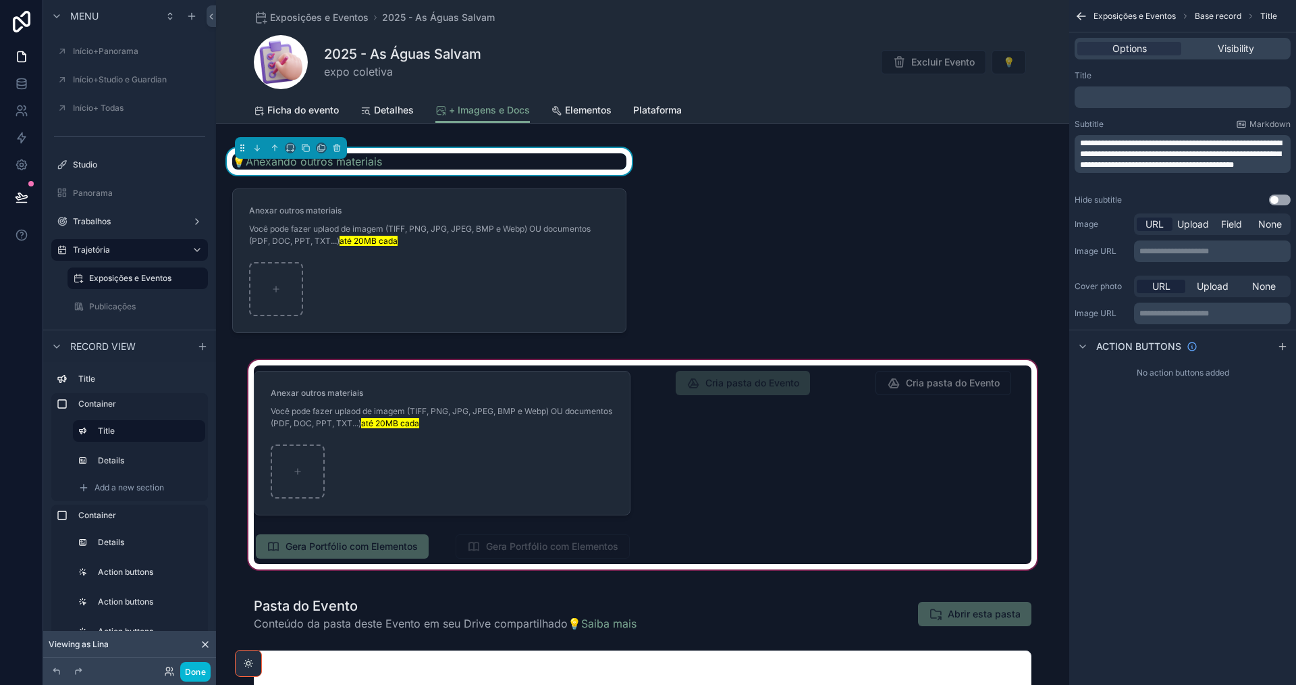
click at [738, 475] on div "scrollable content" at bounding box center [642, 464] width 853 height 215
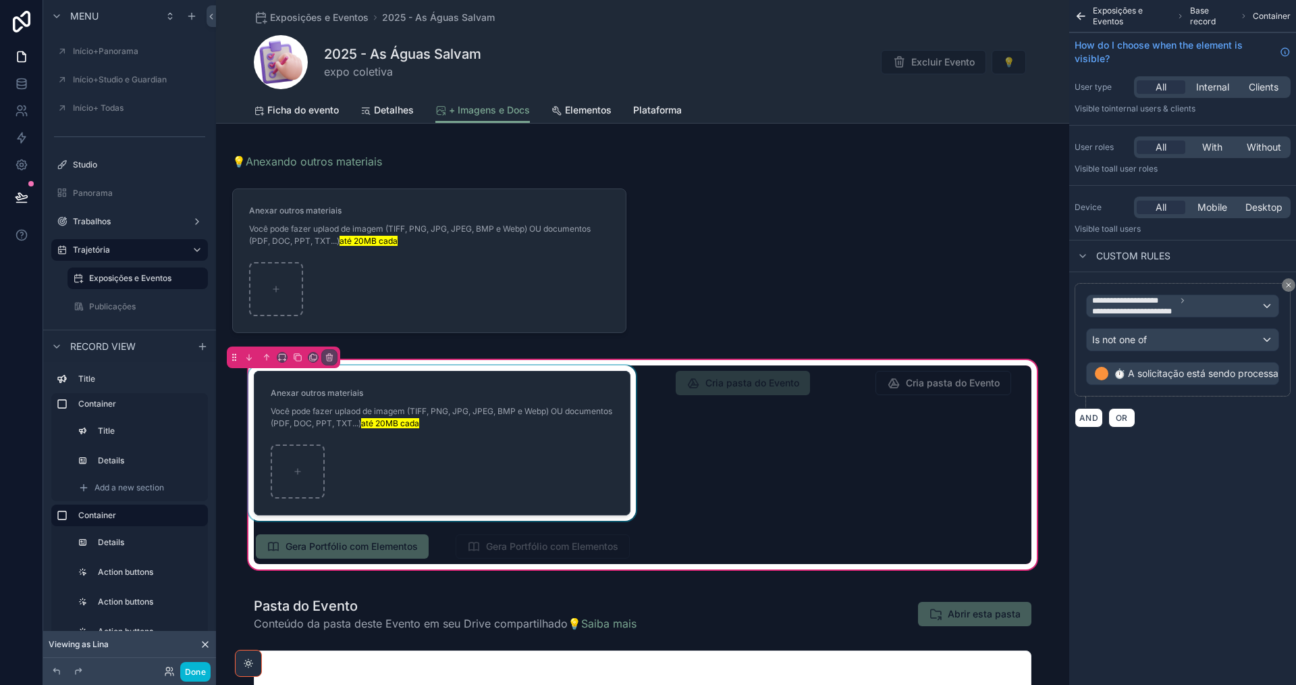
click at [542, 456] on div "scrollable content" at bounding box center [442, 442] width 393 height 155
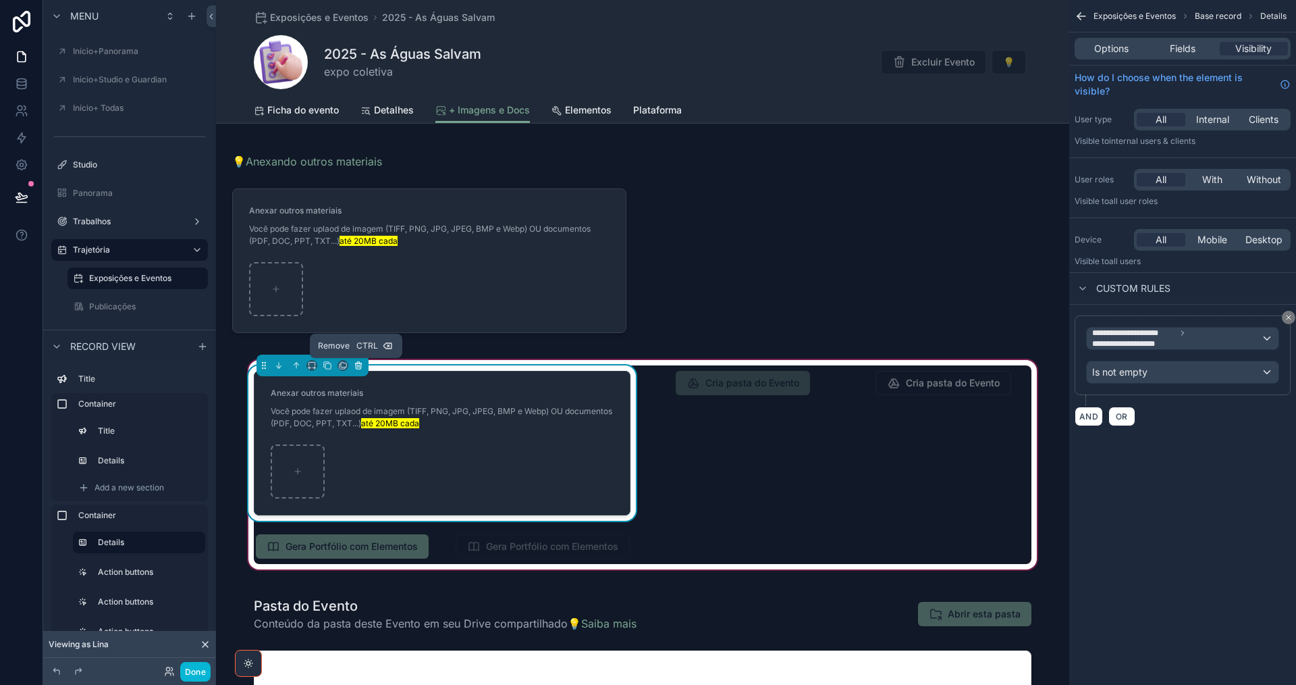
click at [355, 363] on icon "scrollable content" at bounding box center [358, 363] width 6 height 0
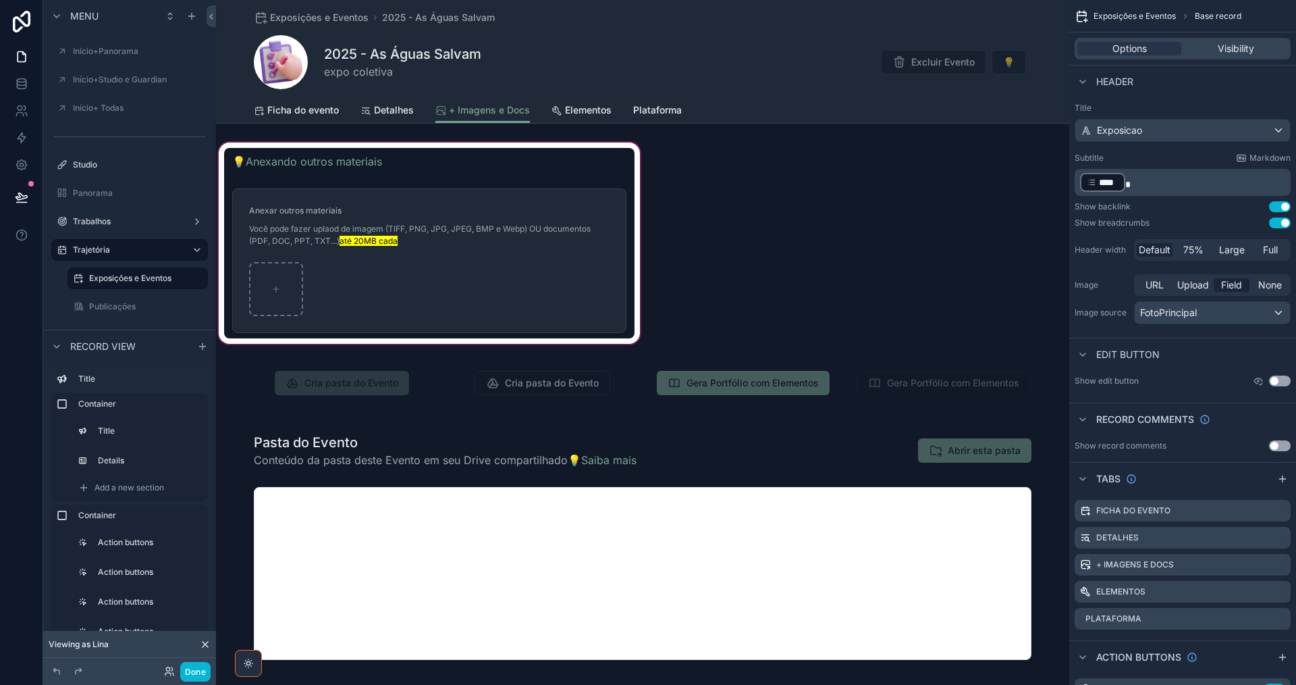
click at [444, 201] on div "scrollable content" at bounding box center [429, 243] width 427 height 207
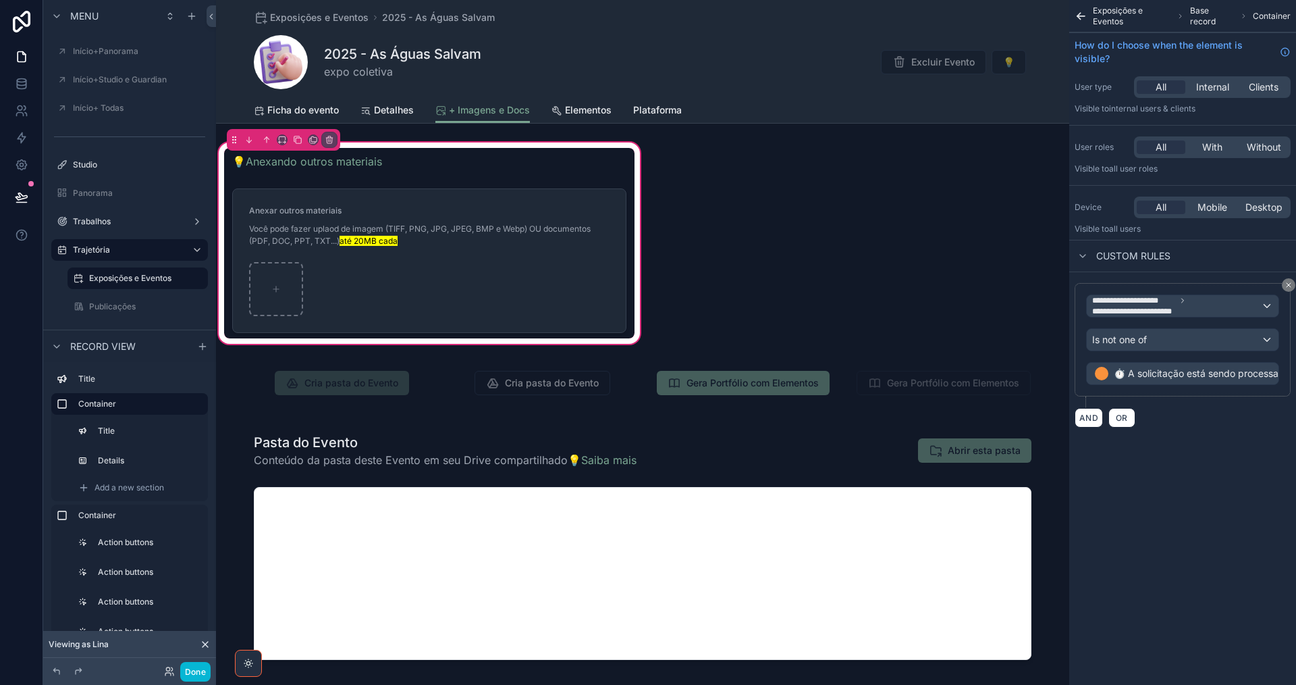
click at [444, 201] on div "scrollable content" at bounding box center [429, 260] width 411 height 155
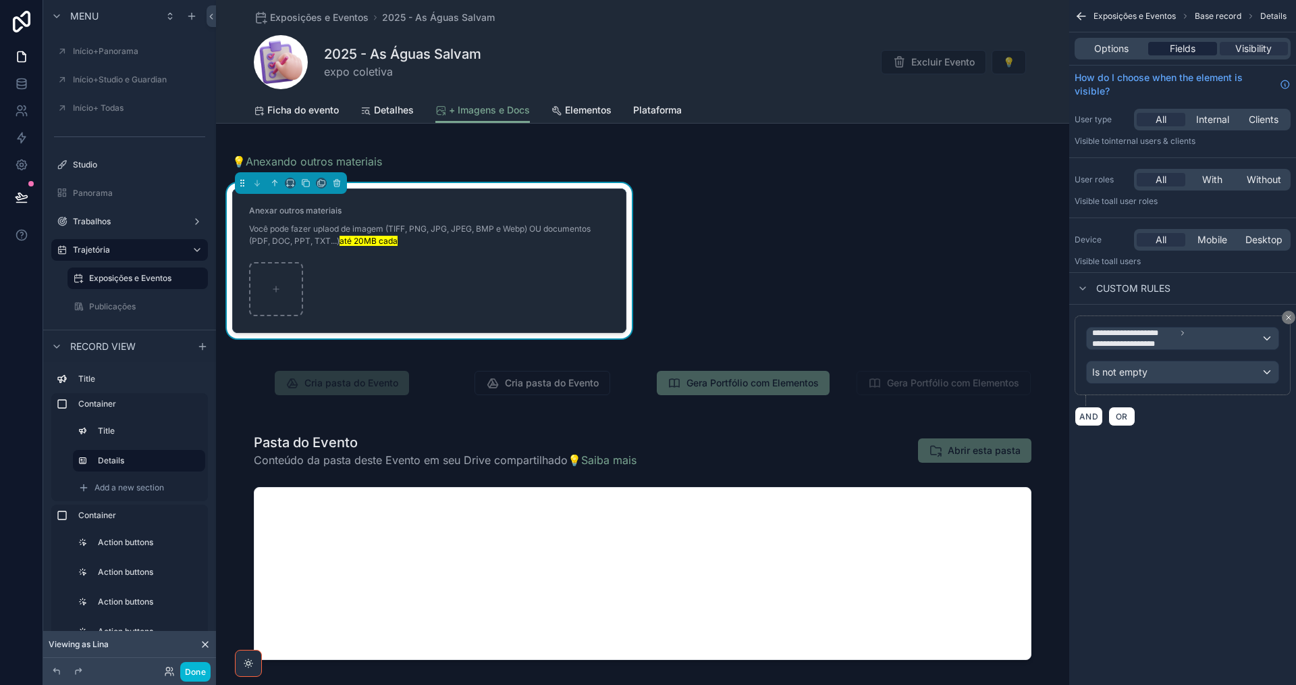
click at [1188, 51] on span "Fields" at bounding box center [1183, 49] width 26 height 14
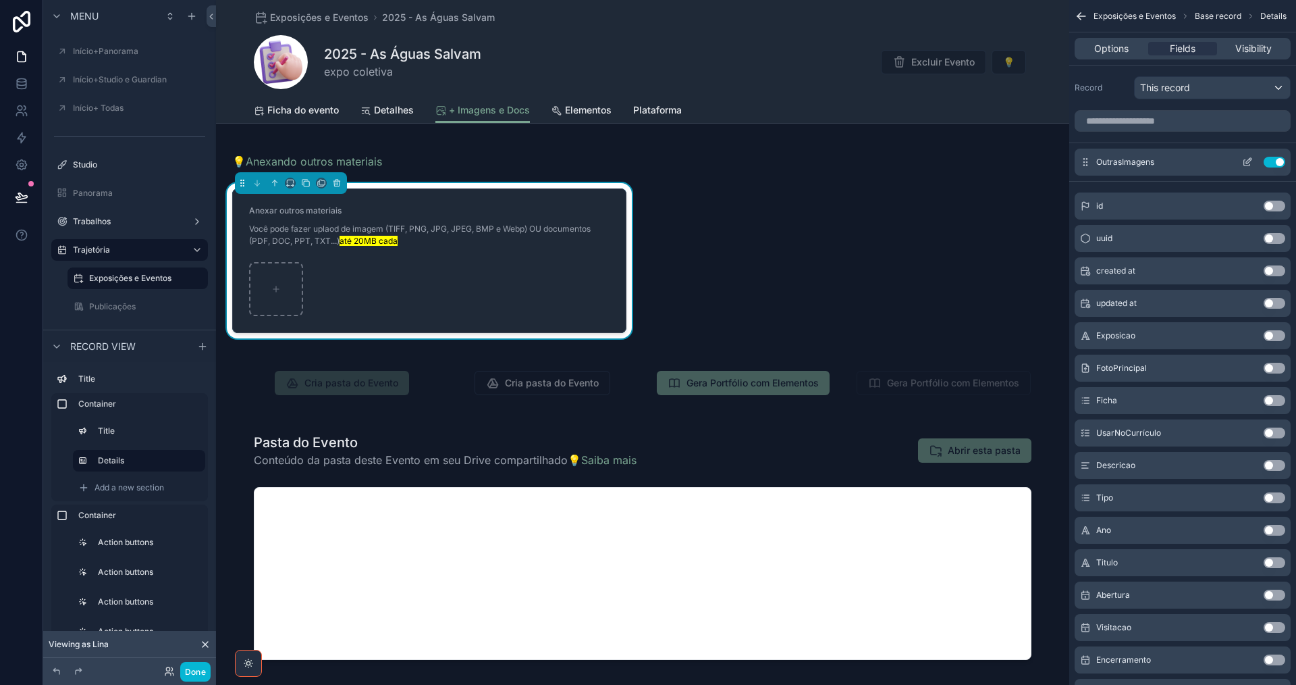
click at [1245, 161] on icon "scrollable content" at bounding box center [1247, 162] width 11 height 11
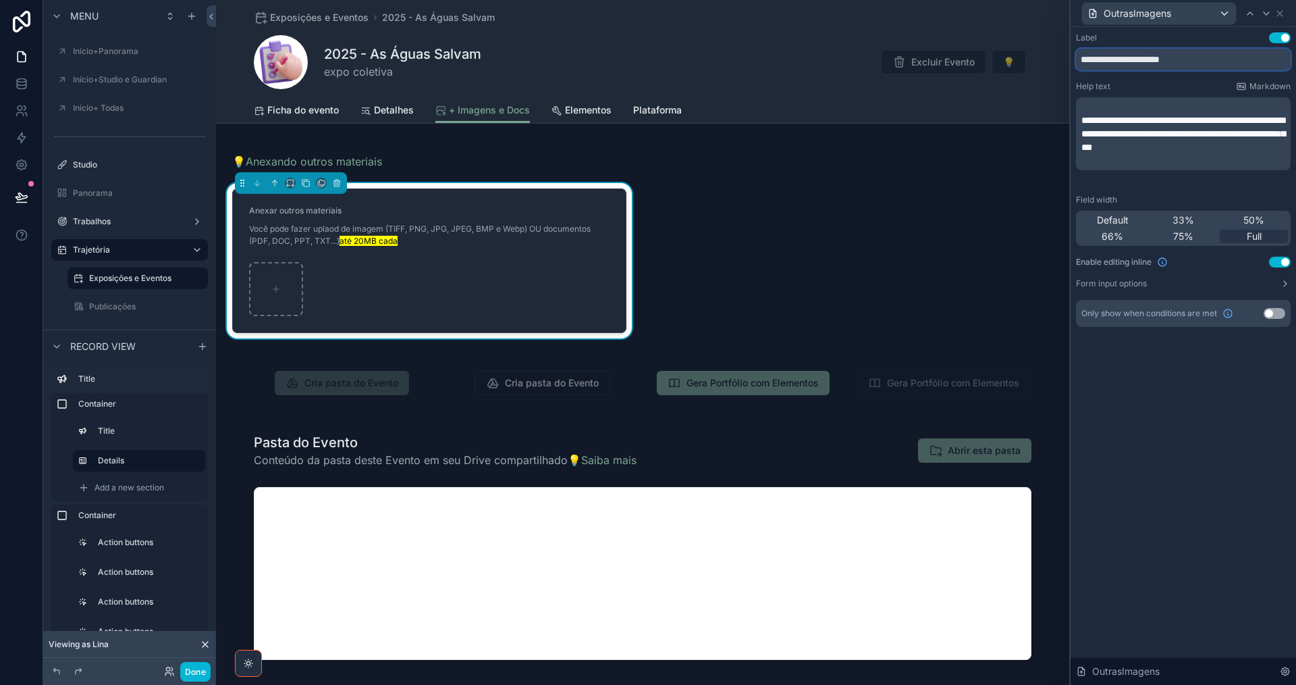
drag, startPoint x: 1113, startPoint y: 57, endPoint x: 1065, endPoint y: 72, distance: 49.3
click at [1065, 72] on div "**********" at bounding box center [648, 342] width 1296 height 685
type input "**********"
click at [1280, 11] on icon at bounding box center [1280, 13] width 11 height 11
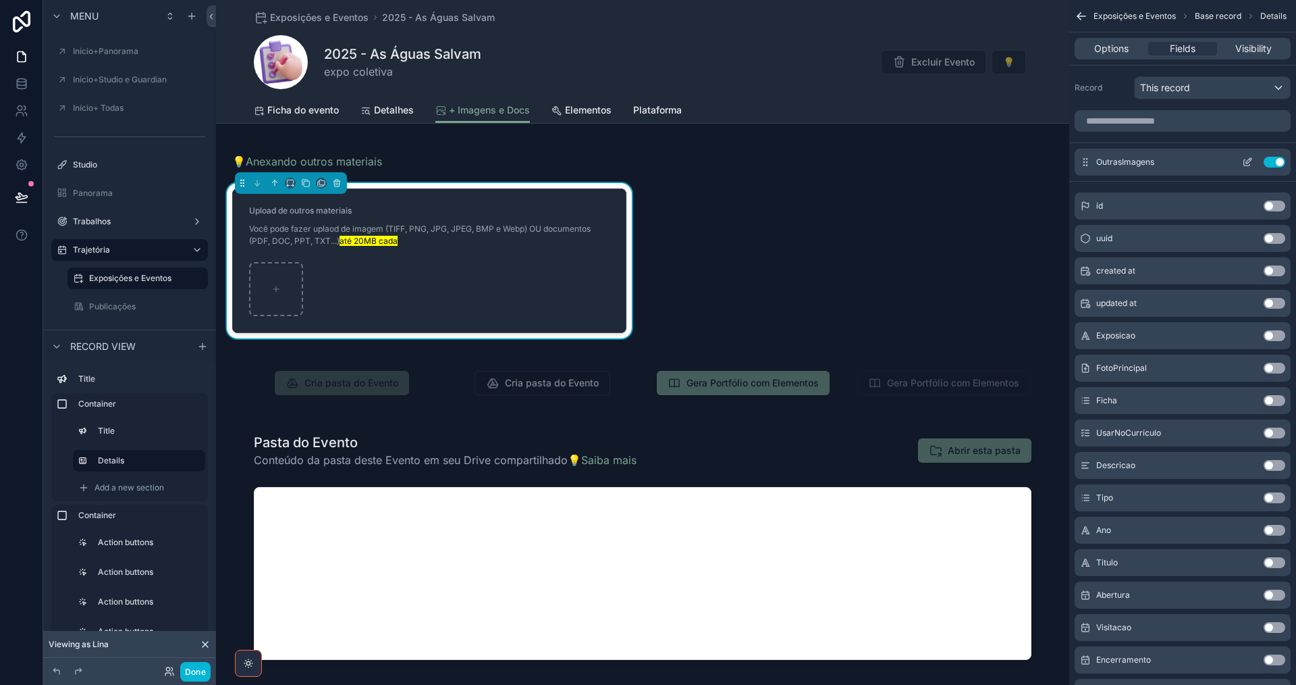
click at [1251, 163] on icon "scrollable content" at bounding box center [1247, 162] width 11 height 11
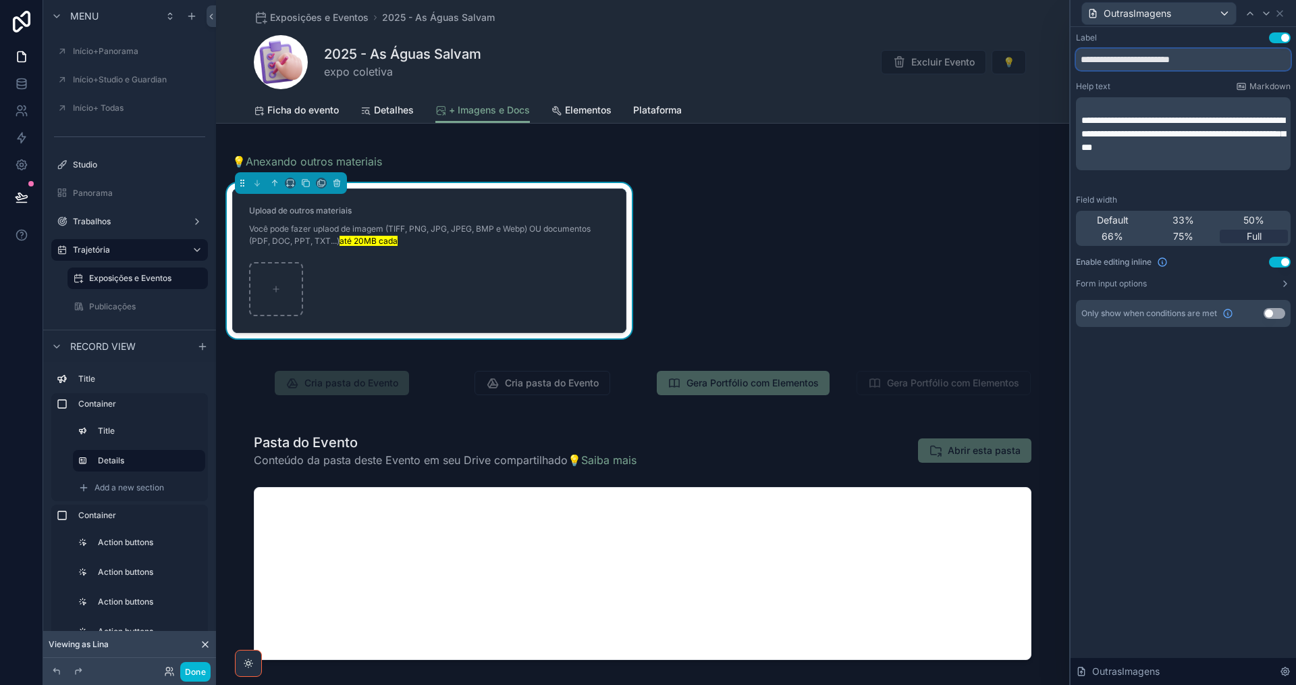
drag, startPoint x: 1160, startPoint y: 62, endPoint x: 1327, endPoint y: 53, distance: 167.0
click at [1296, 53] on html "**********" at bounding box center [648, 342] width 1296 height 685
type input "**********"
drag, startPoint x: 1279, startPoint y: 14, endPoint x: 1237, endPoint y: 55, distance: 58.3
click at [1279, 15] on icon at bounding box center [1280, 13] width 5 height 5
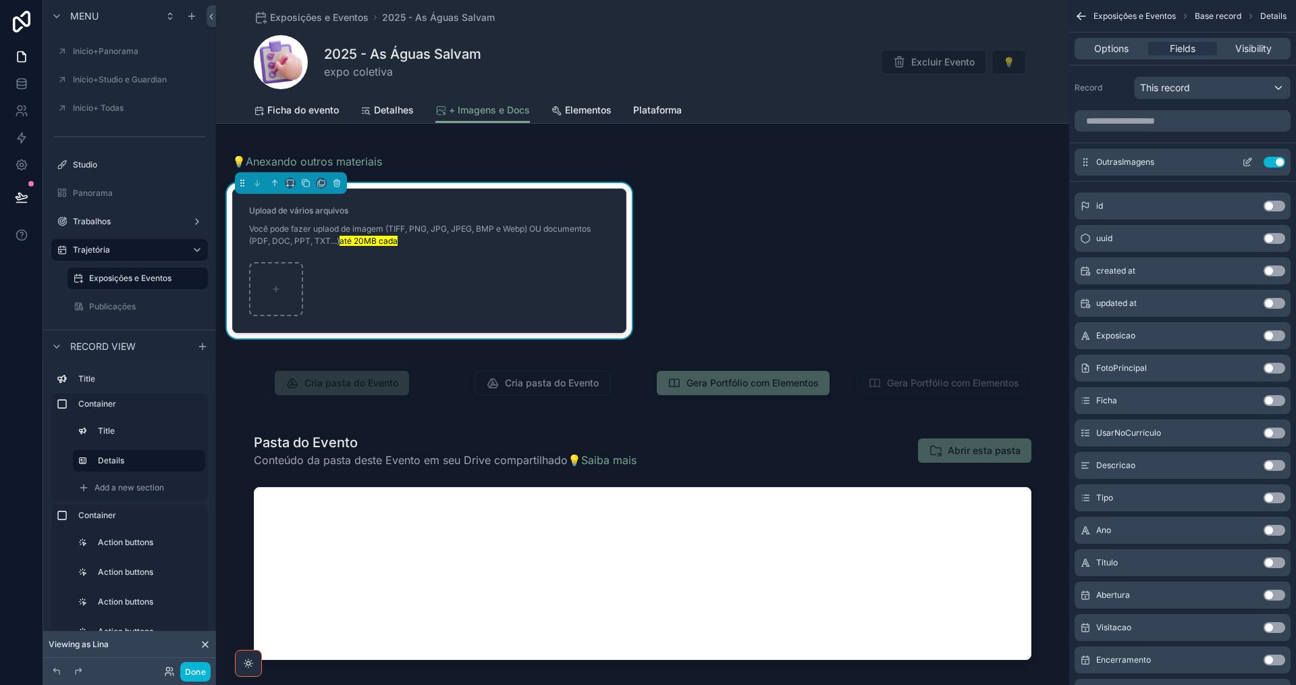
click at [1248, 159] on icon "scrollable content" at bounding box center [1247, 162] width 11 height 11
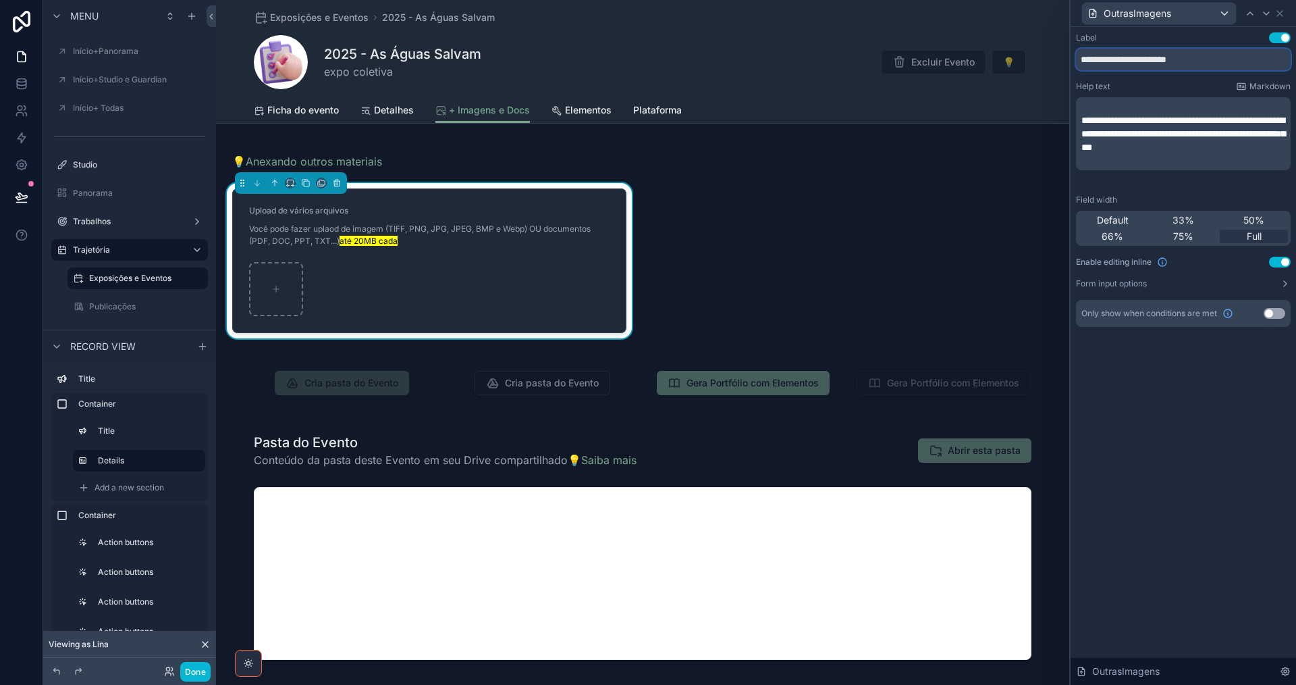
drag, startPoint x: 1218, startPoint y: 63, endPoint x: 1055, endPoint y: 64, distance: 162.7
click at [1055, 64] on div "**********" at bounding box center [648, 342] width 1296 height 685
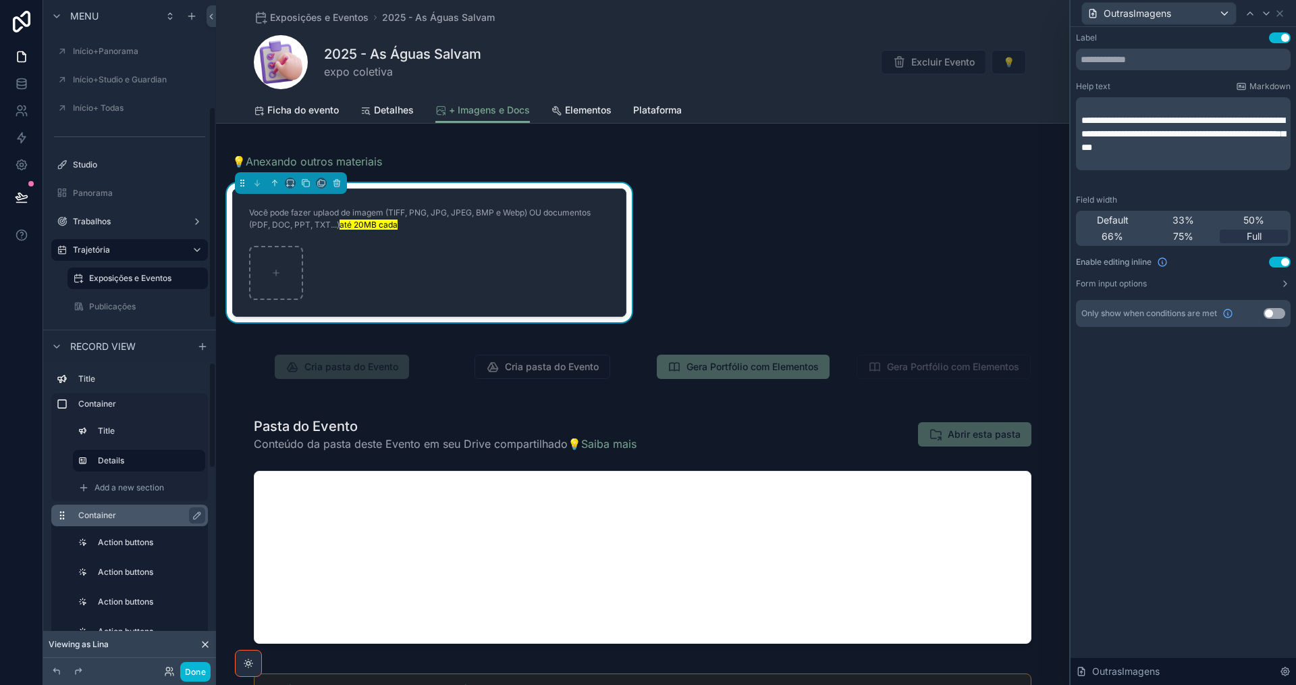
click at [149, 513] on label "Container" at bounding box center [137, 515] width 119 height 11
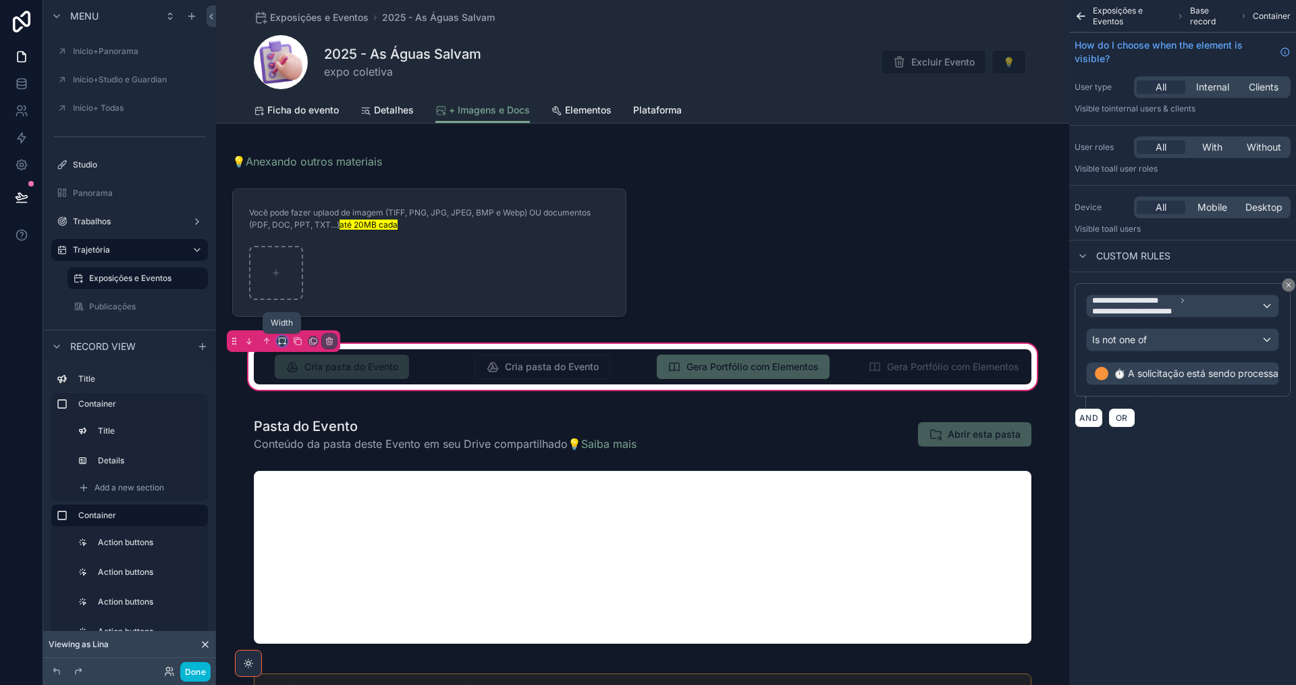
click at [284, 339] on icon "scrollable content" at bounding box center [282, 340] width 9 height 9
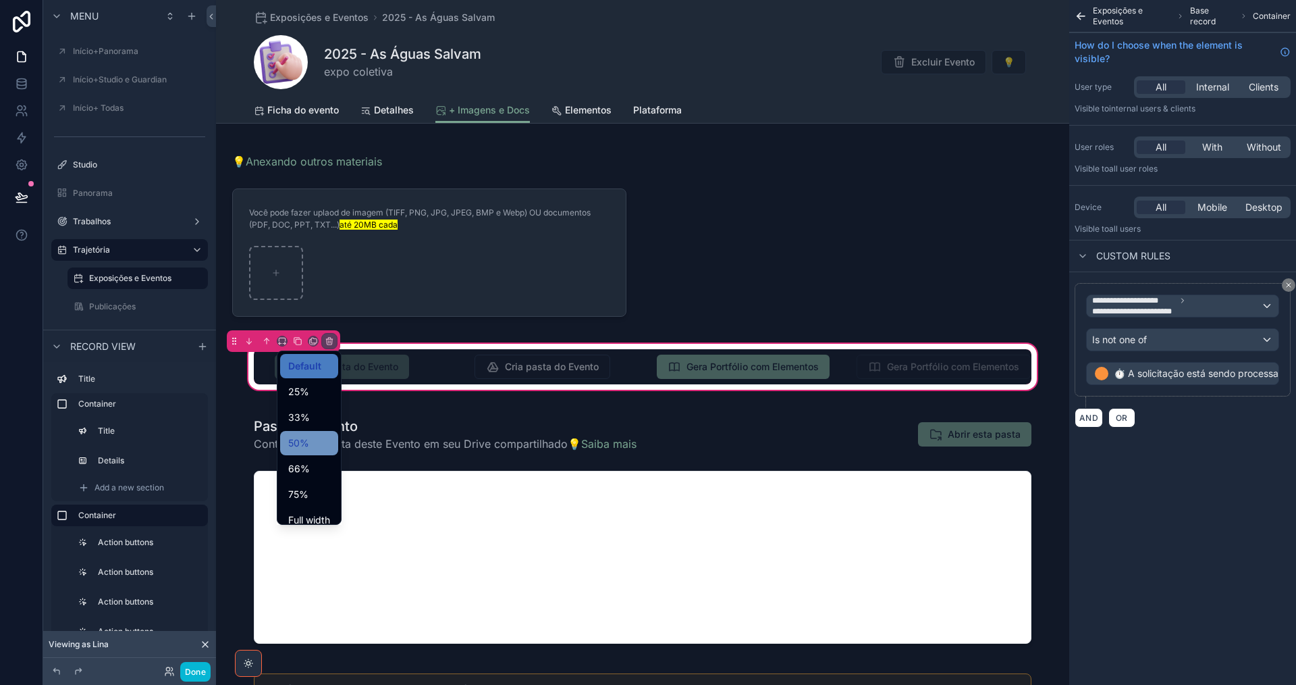
click at [308, 442] on span "50%" at bounding box center [298, 443] width 21 height 16
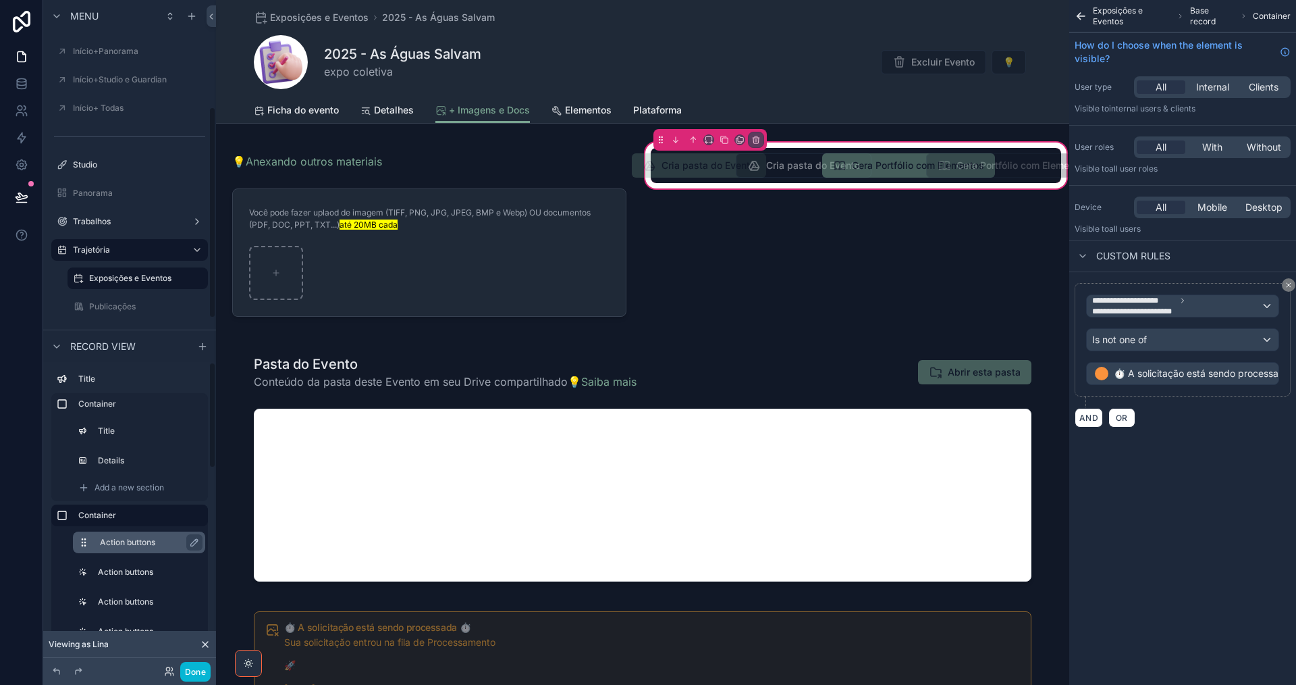
click at [112, 548] on label "Action buttons" at bounding box center [147, 542] width 95 height 11
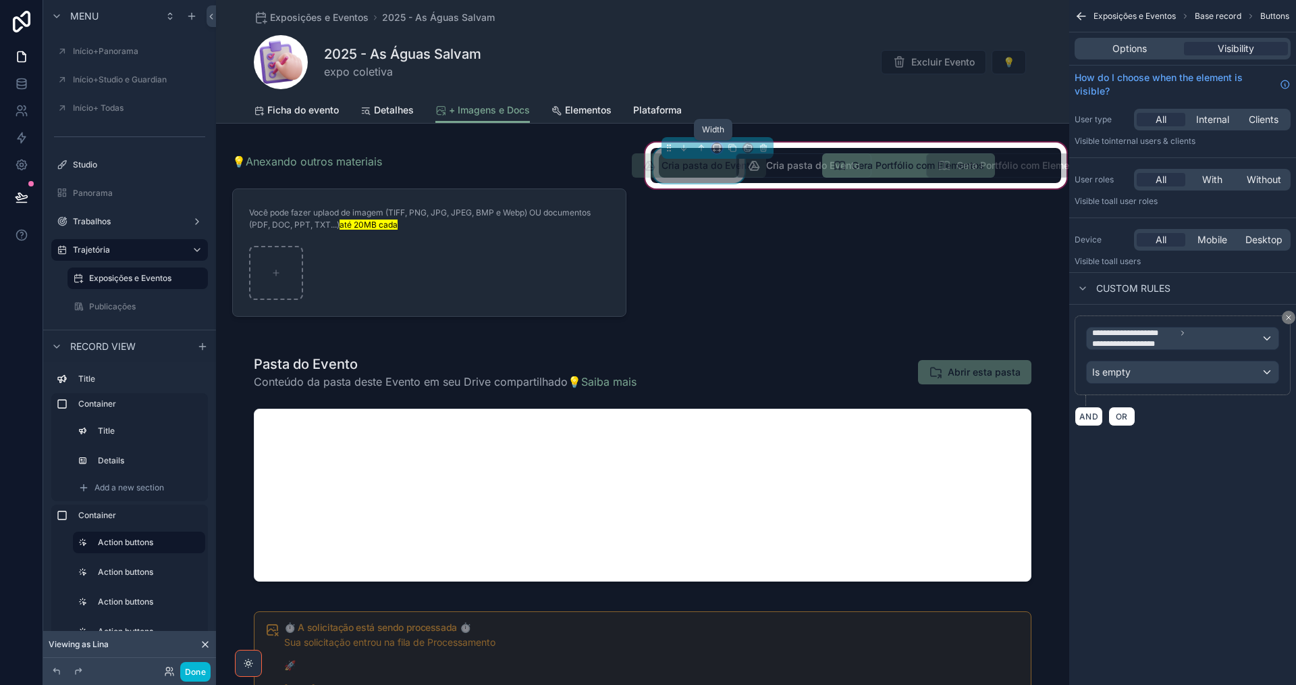
click at [714, 151] on icon "scrollable content" at bounding box center [716, 147] width 9 height 9
click at [737, 334] on div "scrollable content" at bounding box center [648, 342] width 1296 height 685
click at [714, 149] on icon "scrollable content" at bounding box center [714, 150] width 1 height 3
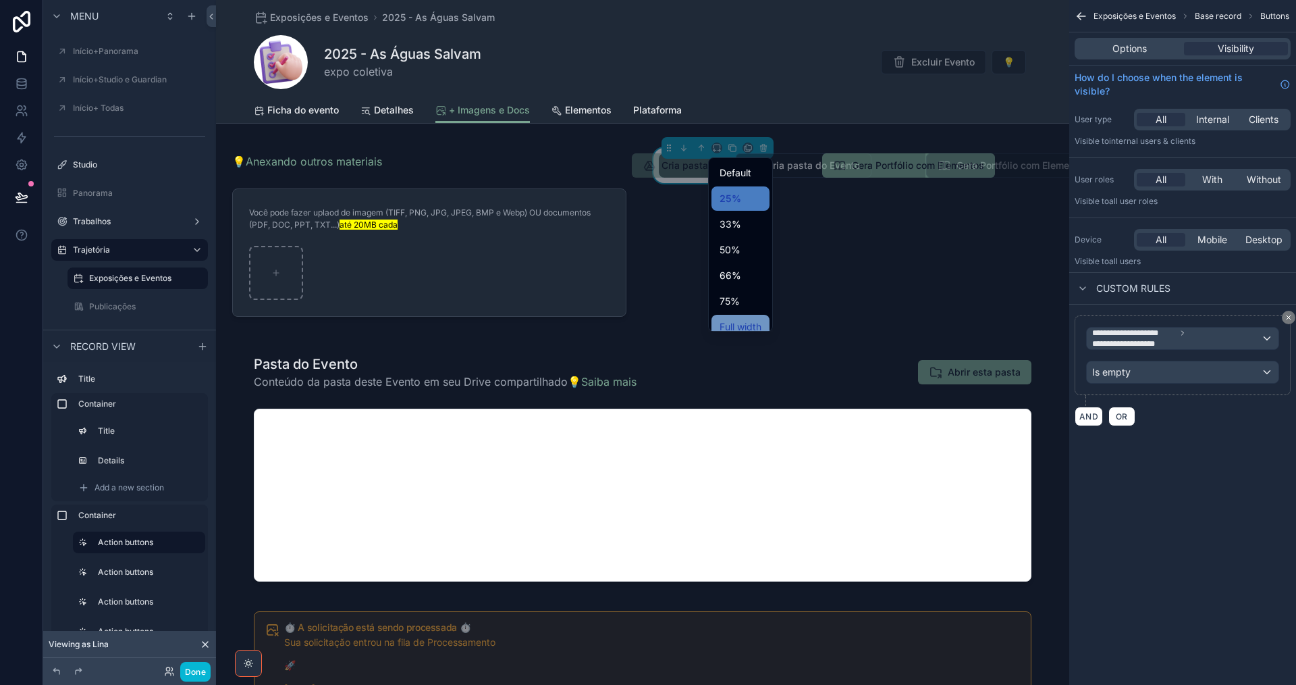
click at [733, 317] on div "Full width" at bounding box center [741, 327] width 58 height 24
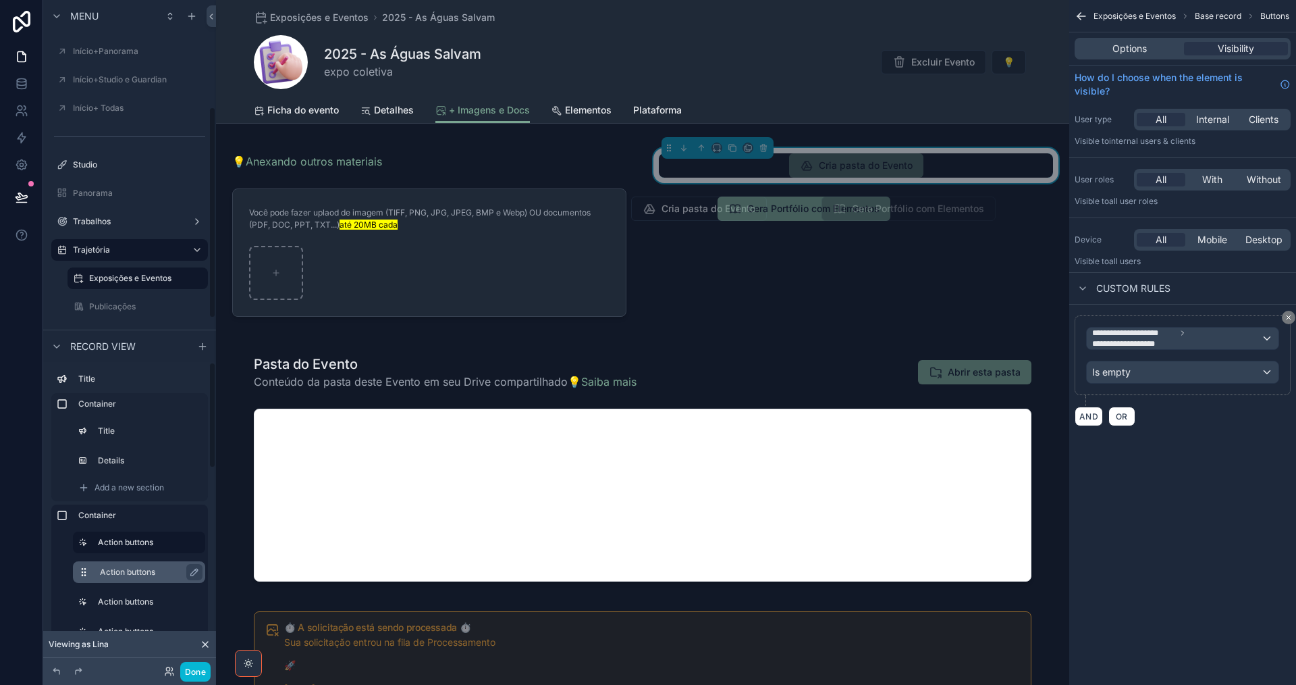
click at [124, 568] on label "Action buttons" at bounding box center [147, 572] width 95 height 11
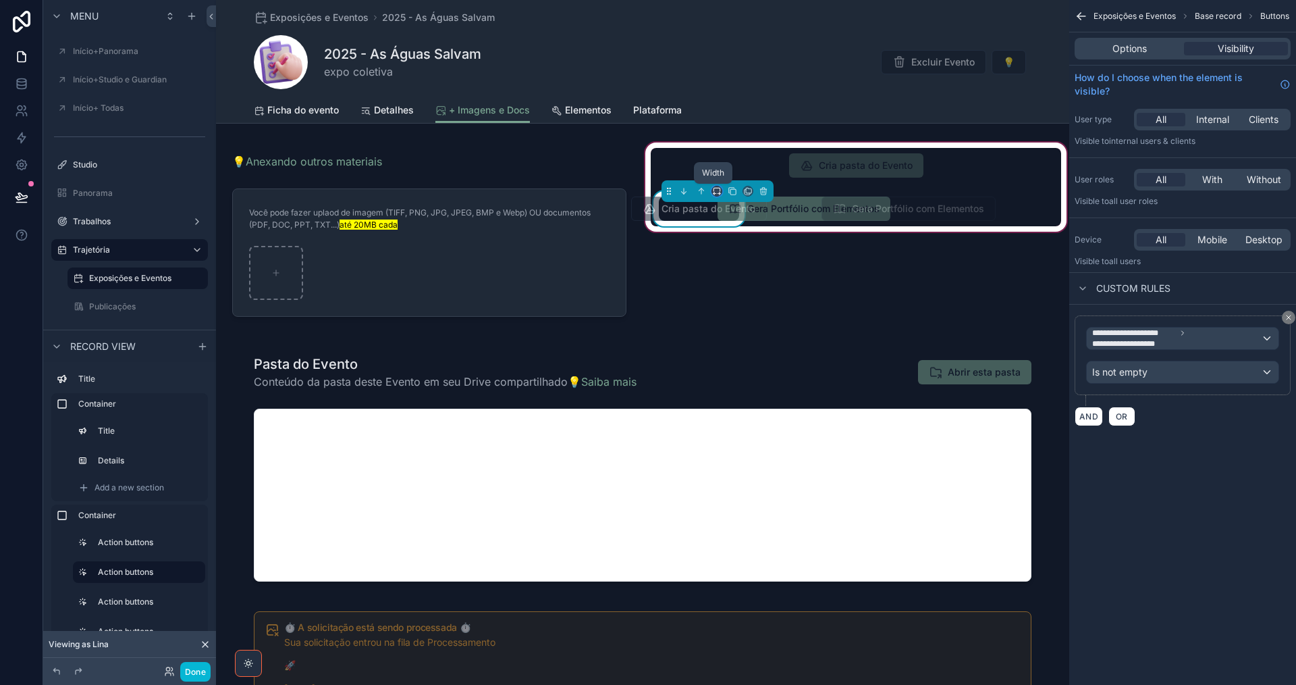
click at [714, 188] on icon "scrollable content" at bounding box center [716, 190] width 9 height 9
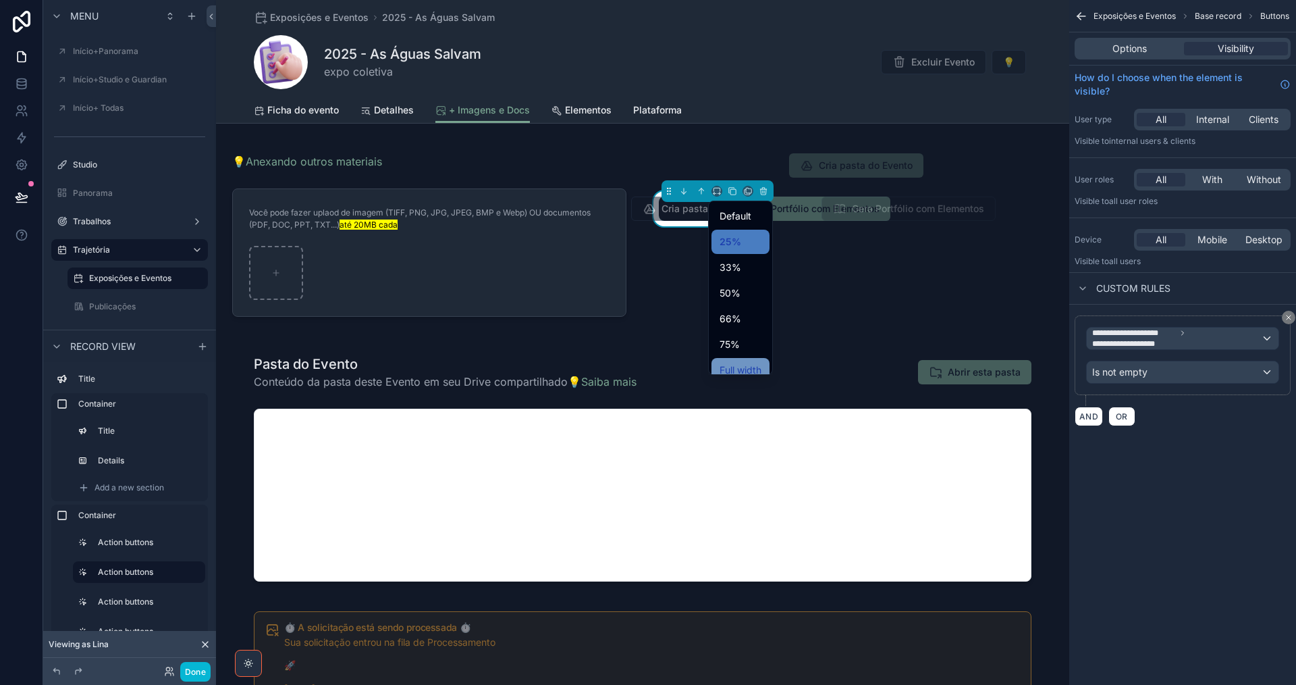
click at [747, 362] on span "Full width" at bounding box center [741, 370] width 42 height 16
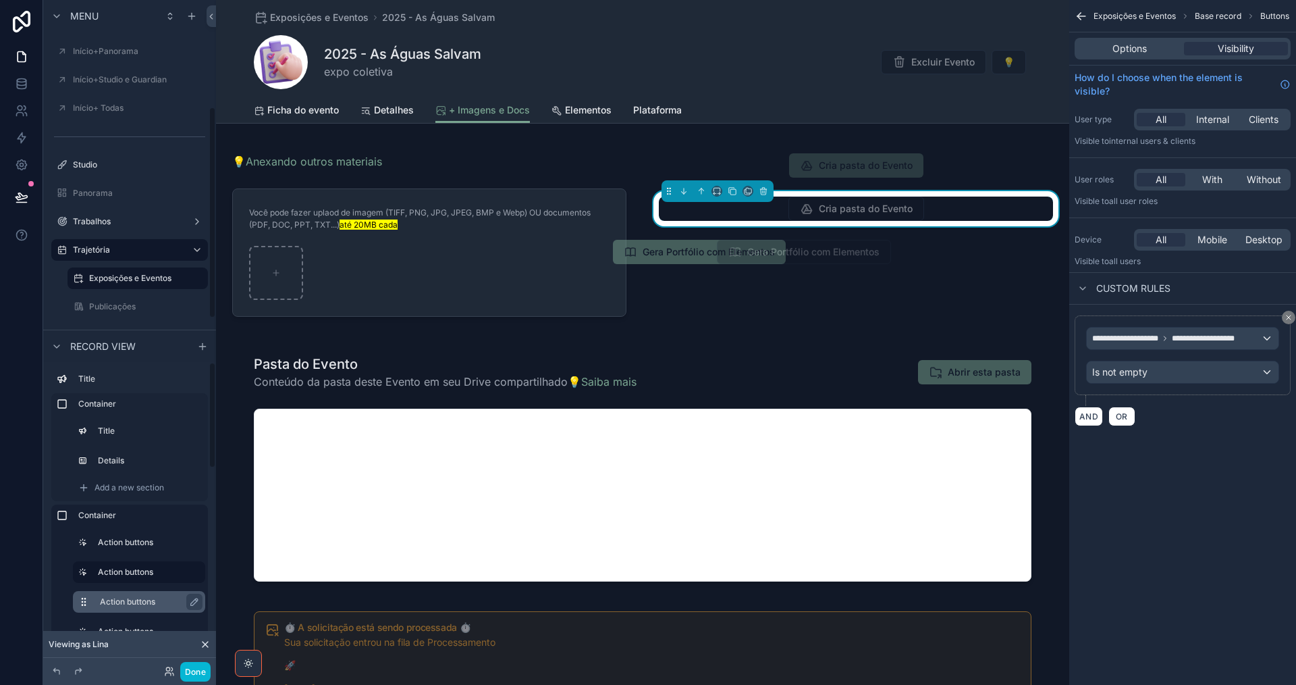
click at [117, 598] on label "Action buttons" at bounding box center [147, 601] width 95 height 11
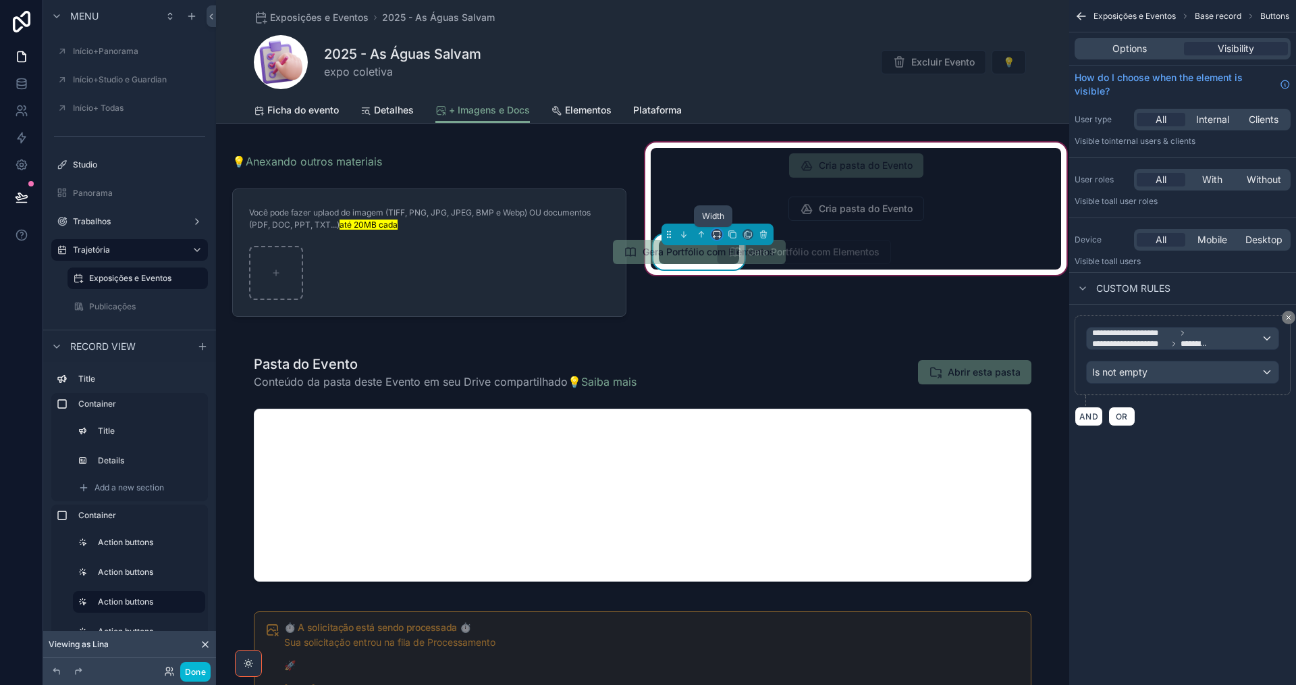
click at [712, 233] on icon "scrollable content" at bounding box center [716, 234] width 9 height 9
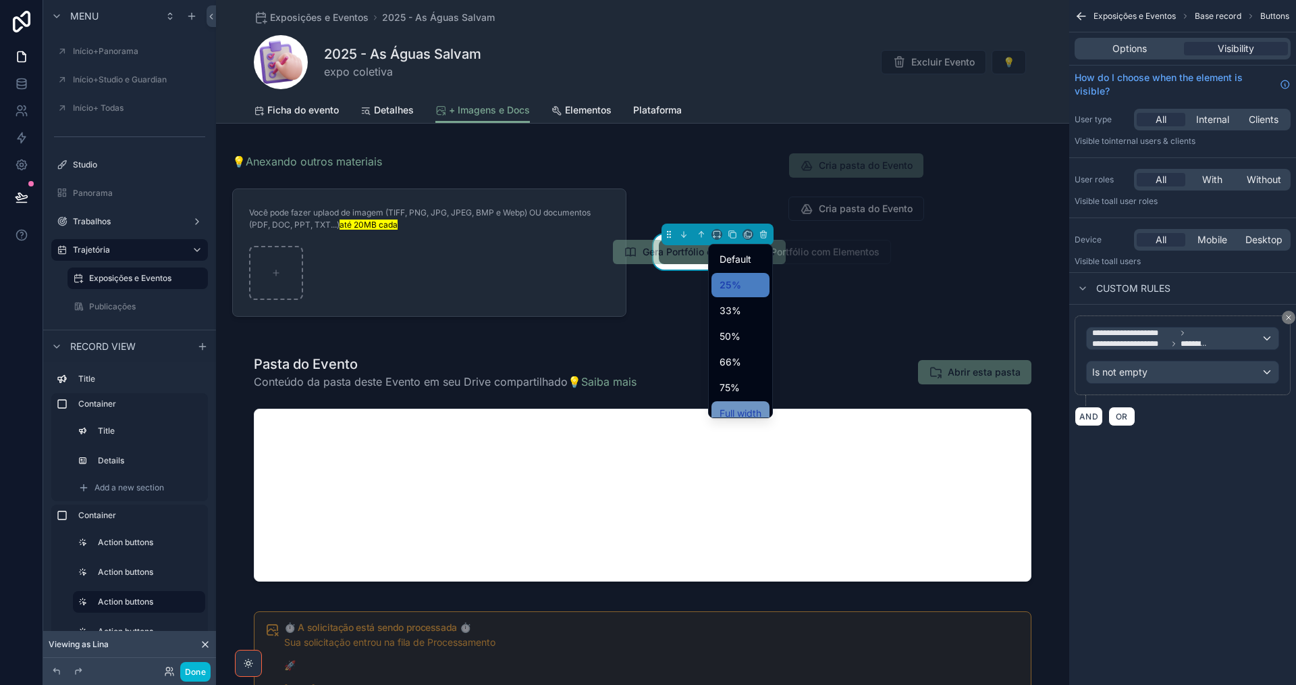
click at [739, 409] on span "Full width" at bounding box center [741, 413] width 42 height 16
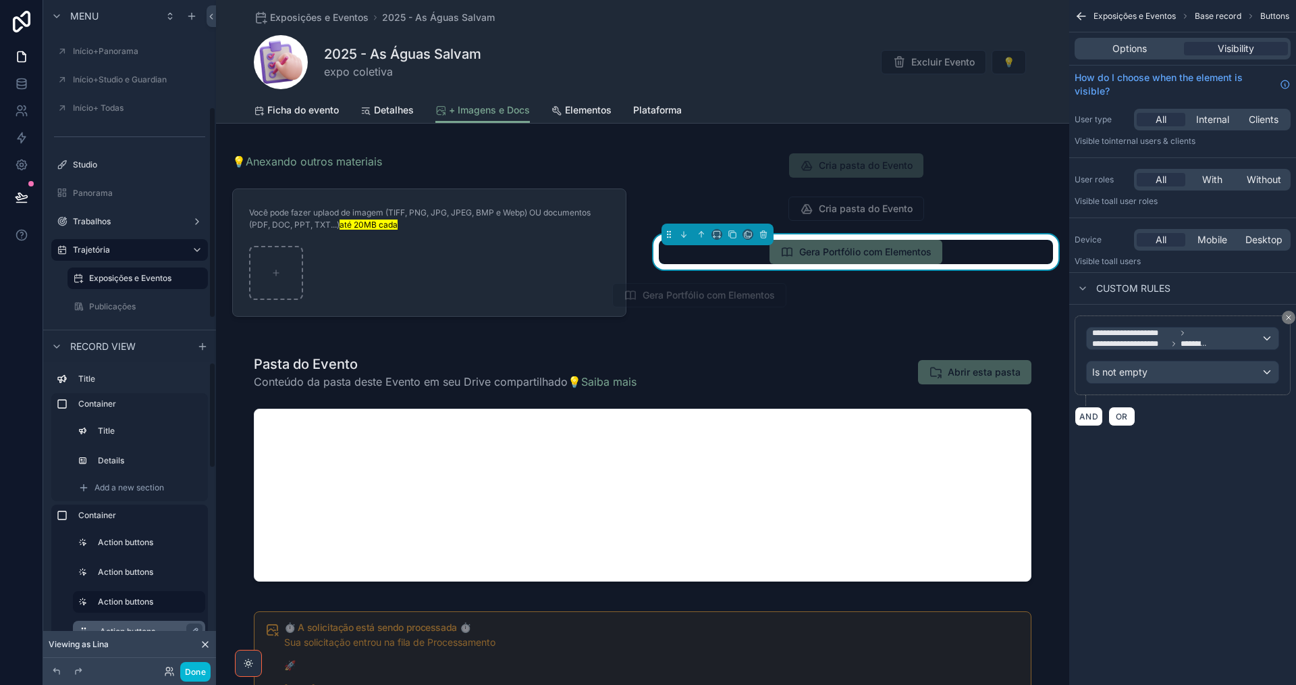
click at [136, 629] on label "Action buttons" at bounding box center [147, 631] width 95 height 11
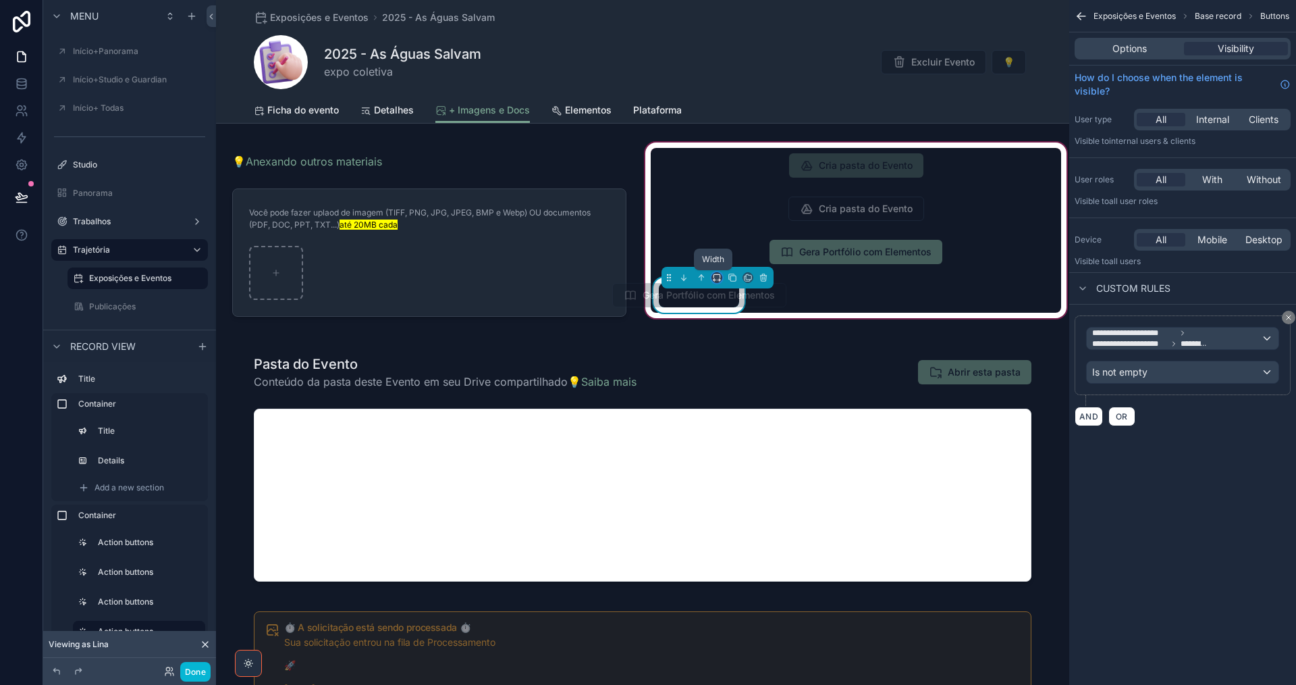
click at [713, 277] on icon "scrollable content" at bounding box center [716, 277] width 9 height 9
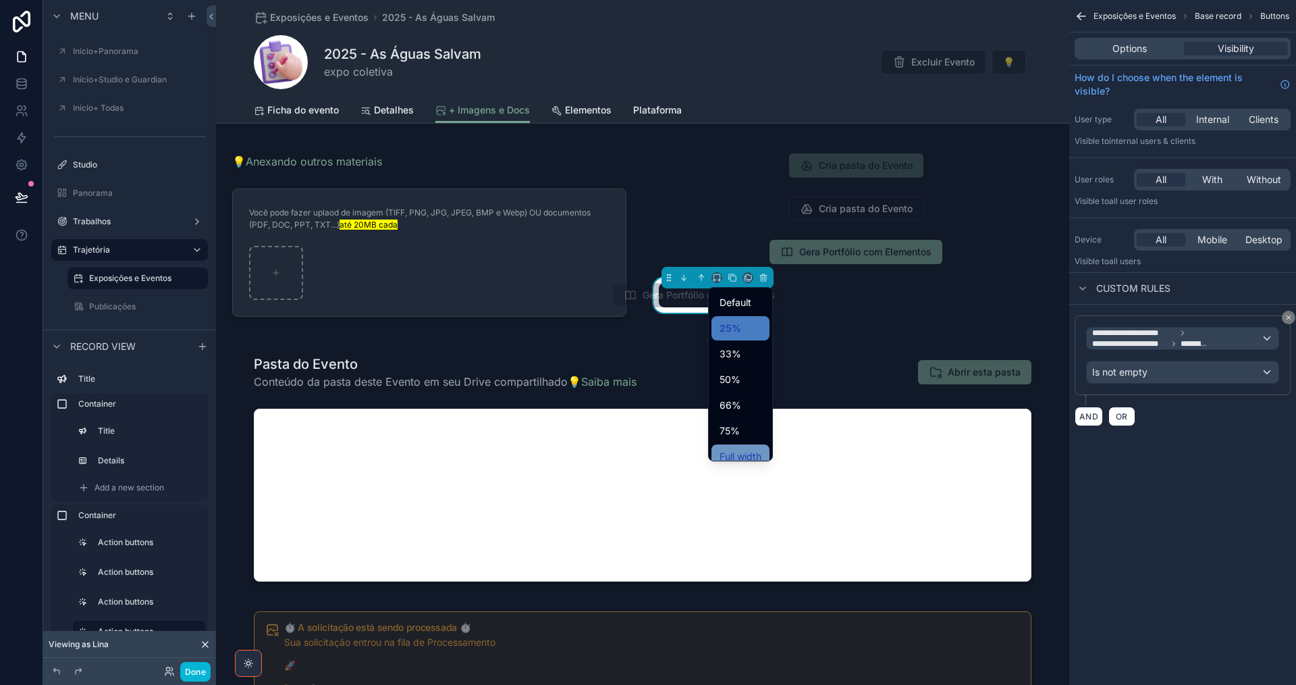
click at [736, 457] on span "Full width" at bounding box center [741, 456] width 42 height 16
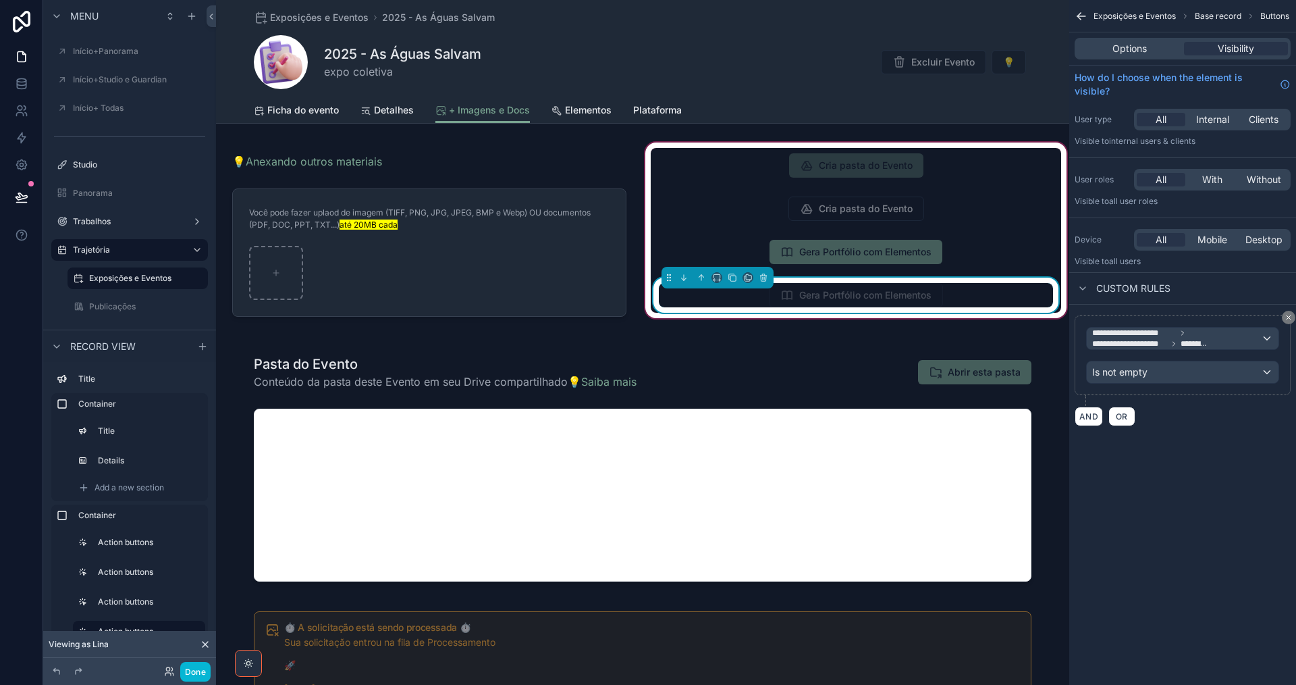
click at [964, 294] on div "Gera Portfólio com Elementos" at bounding box center [856, 295] width 394 height 24
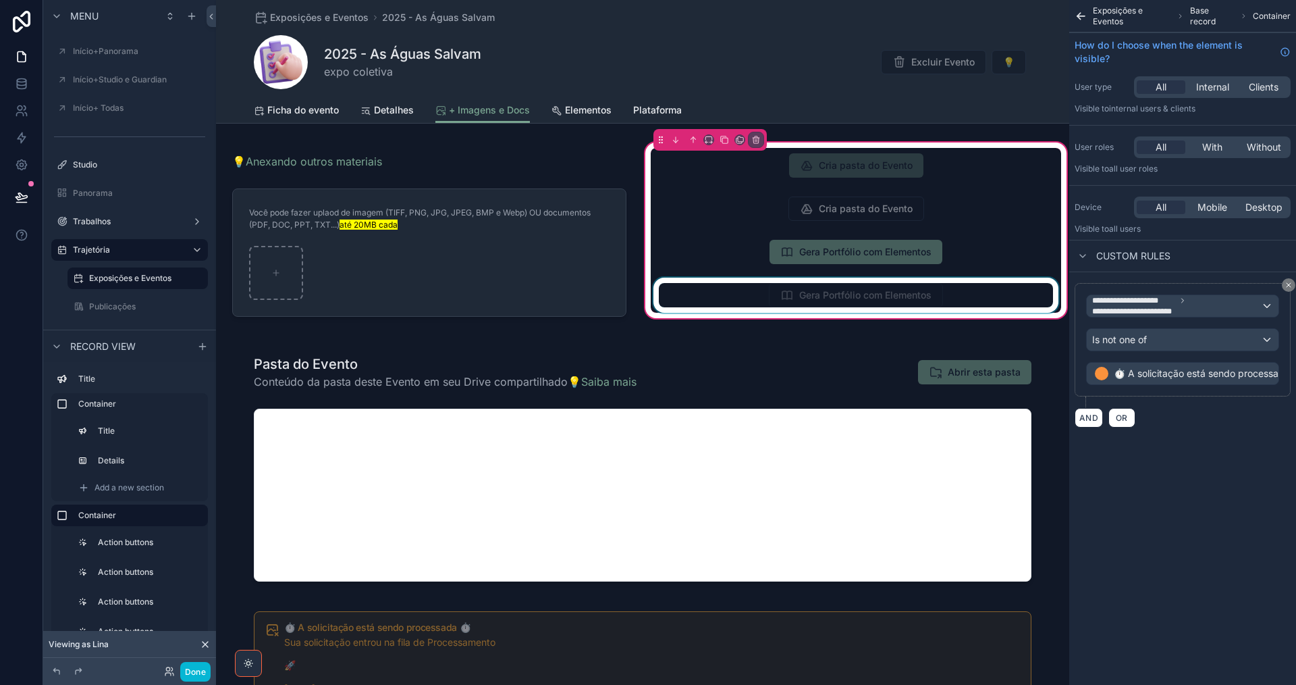
click at [964, 294] on div "scrollable content" at bounding box center [856, 295] width 411 height 35
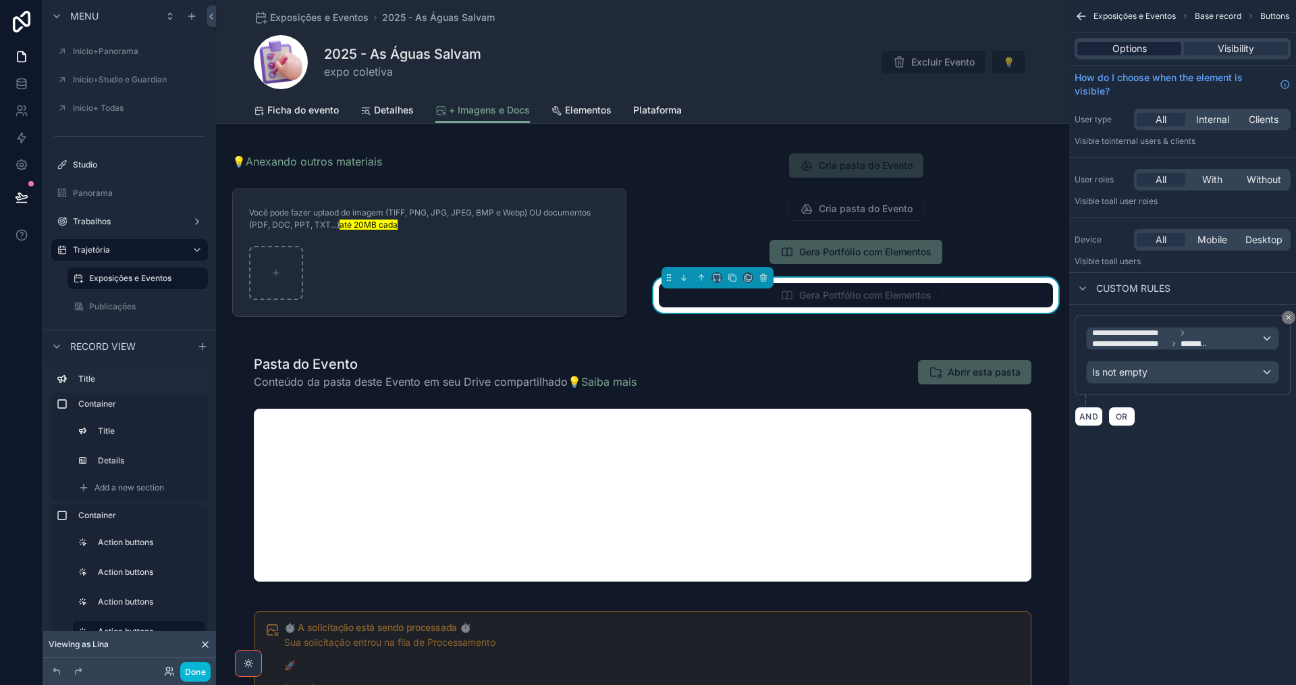
click at [1140, 45] on span "Options" at bounding box center [1130, 49] width 34 height 14
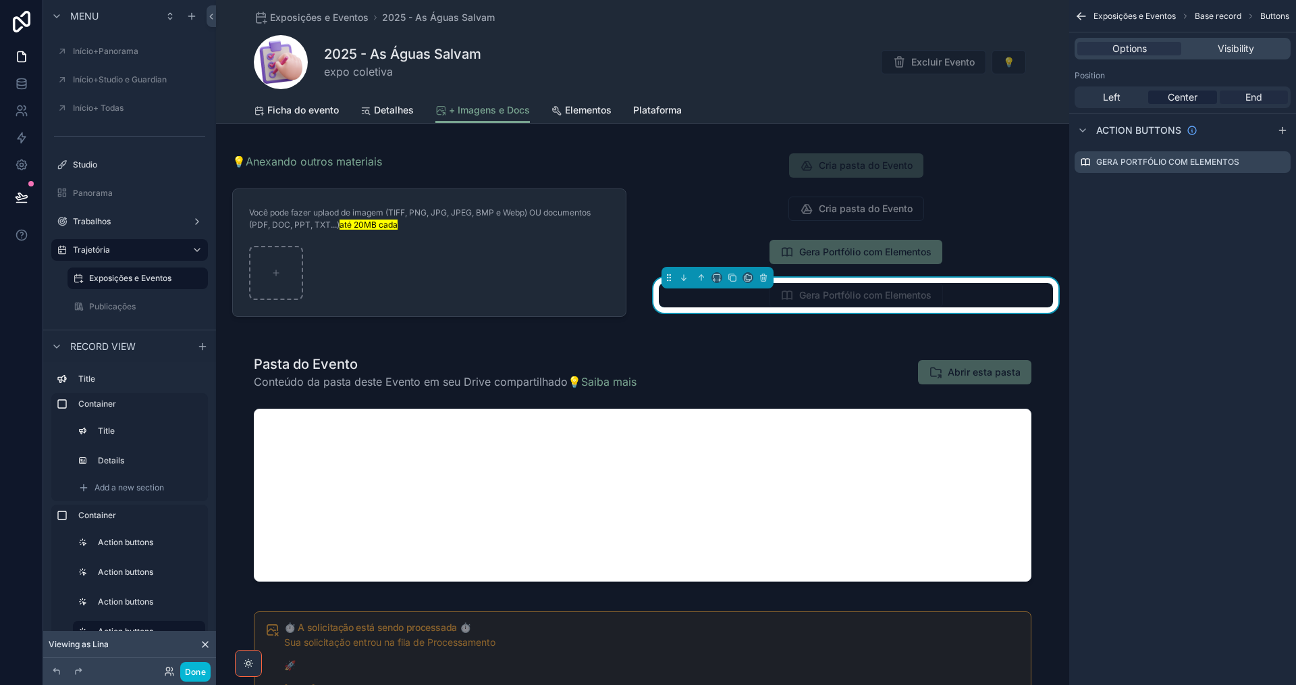
click at [1246, 93] on span "End" at bounding box center [1254, 97] width 17 height 14
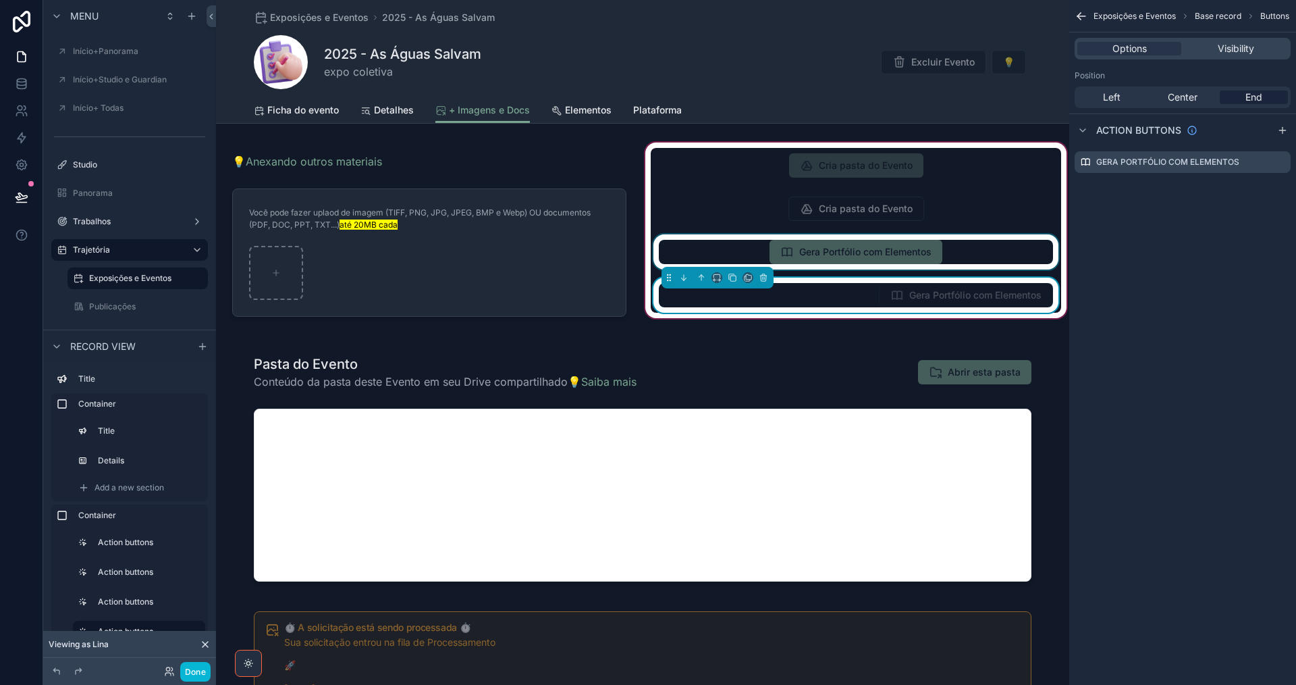
click at [969, 255] on div "scrollable content" at bounding box center [856, 251] width 411 height 35
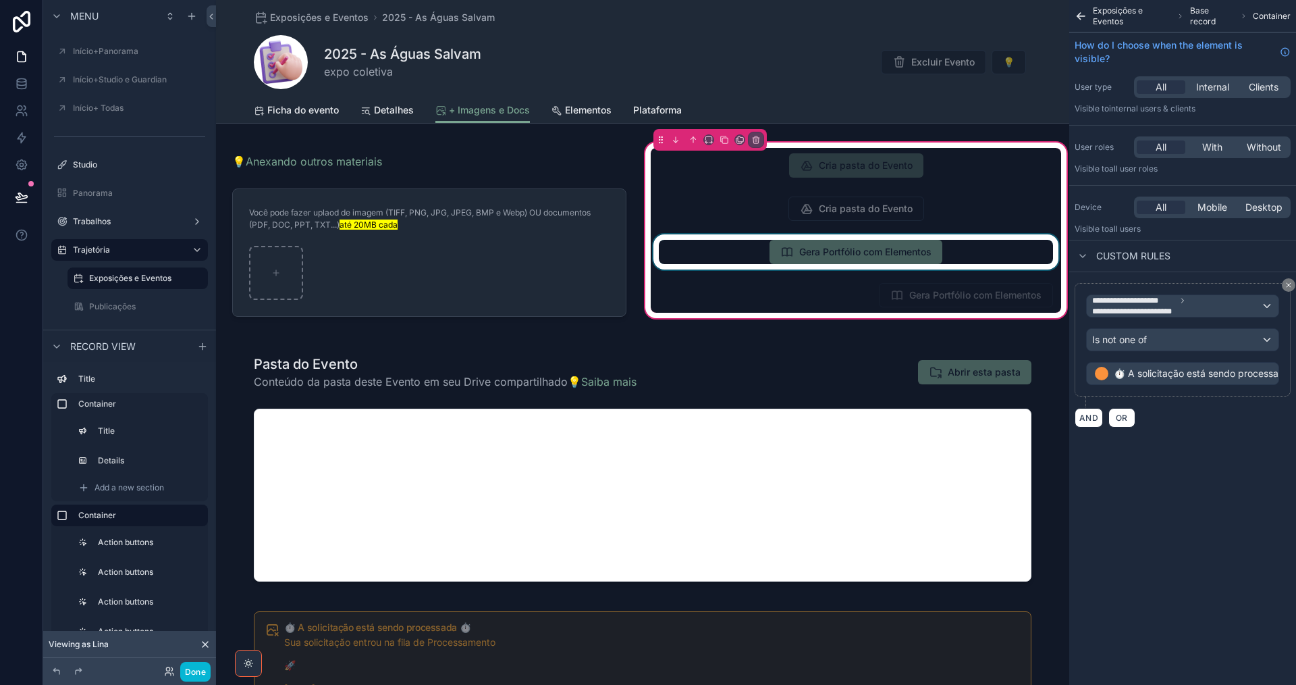
click at [955, 247] on div "scrollable content" at bounding box center [856, 251] width 411 height 35
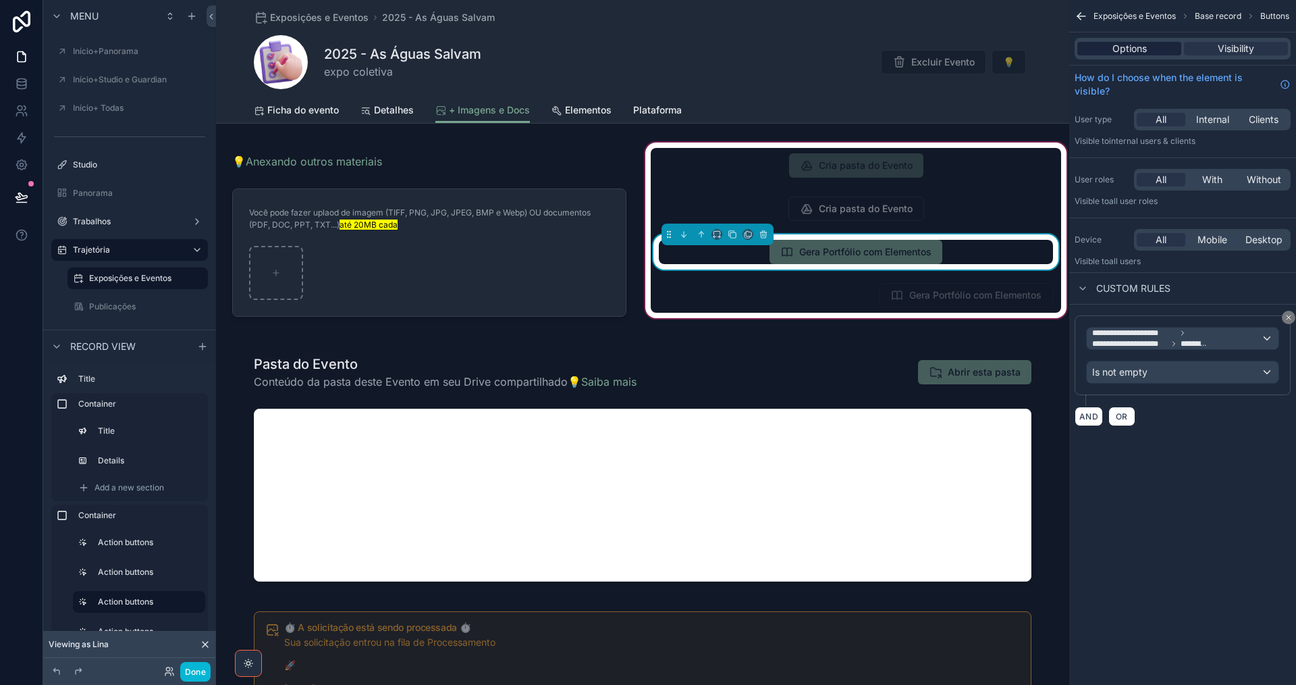
click at [1136, 50] on span "Options" at bounding box center [1130, 49] width 34 height 14
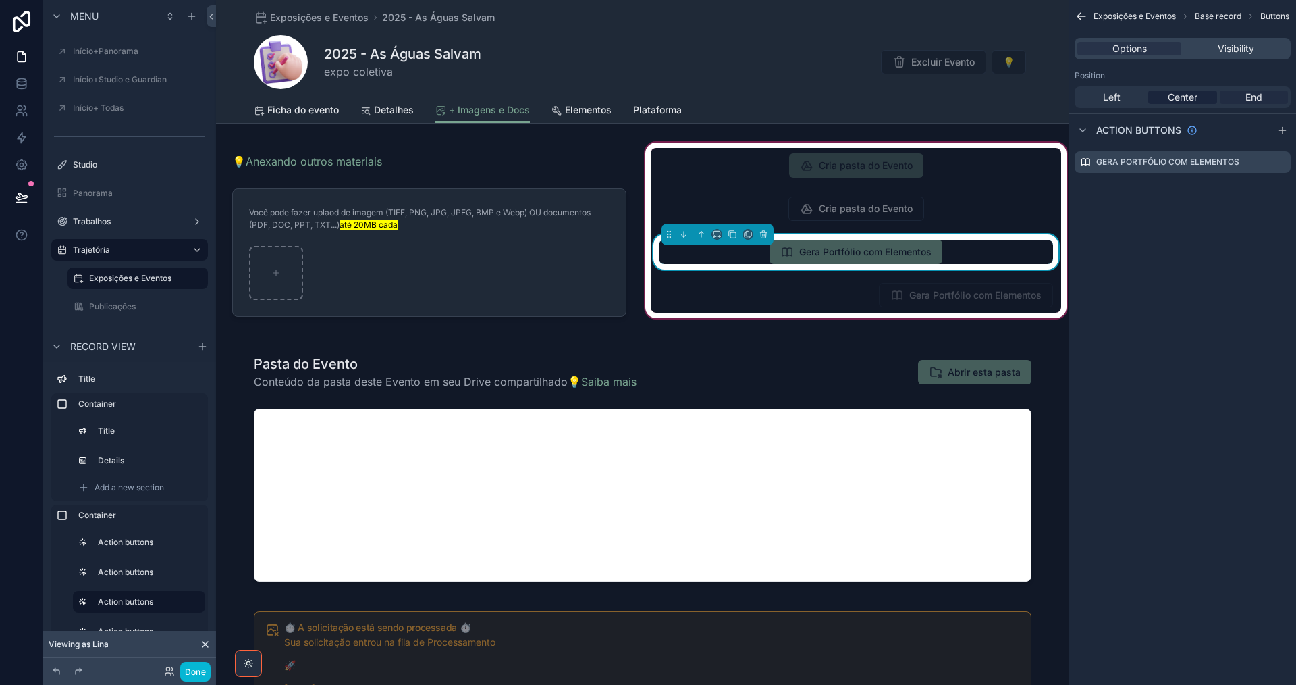
click at [1262, 95] on span "End" at bounding box center [1254, 97] width 17 height 14
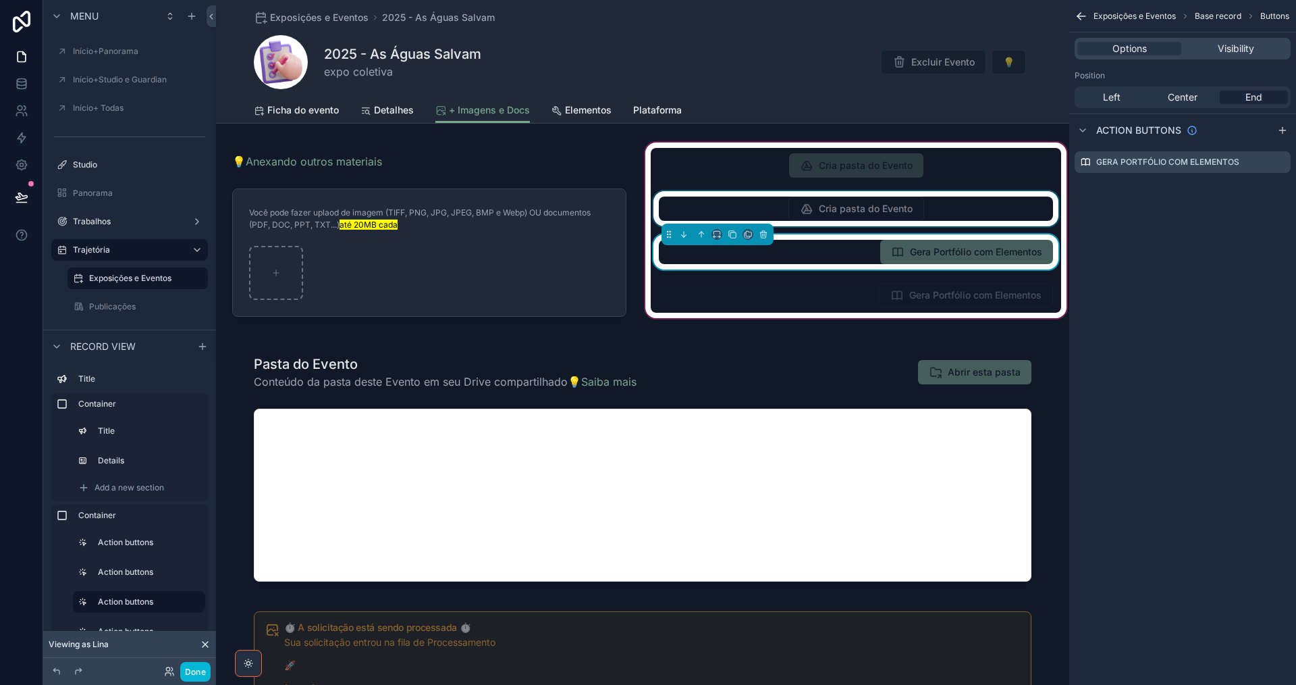
click at [971, 210] on div "scrollable content" at bounding box center [856, 208] width 411 height 35
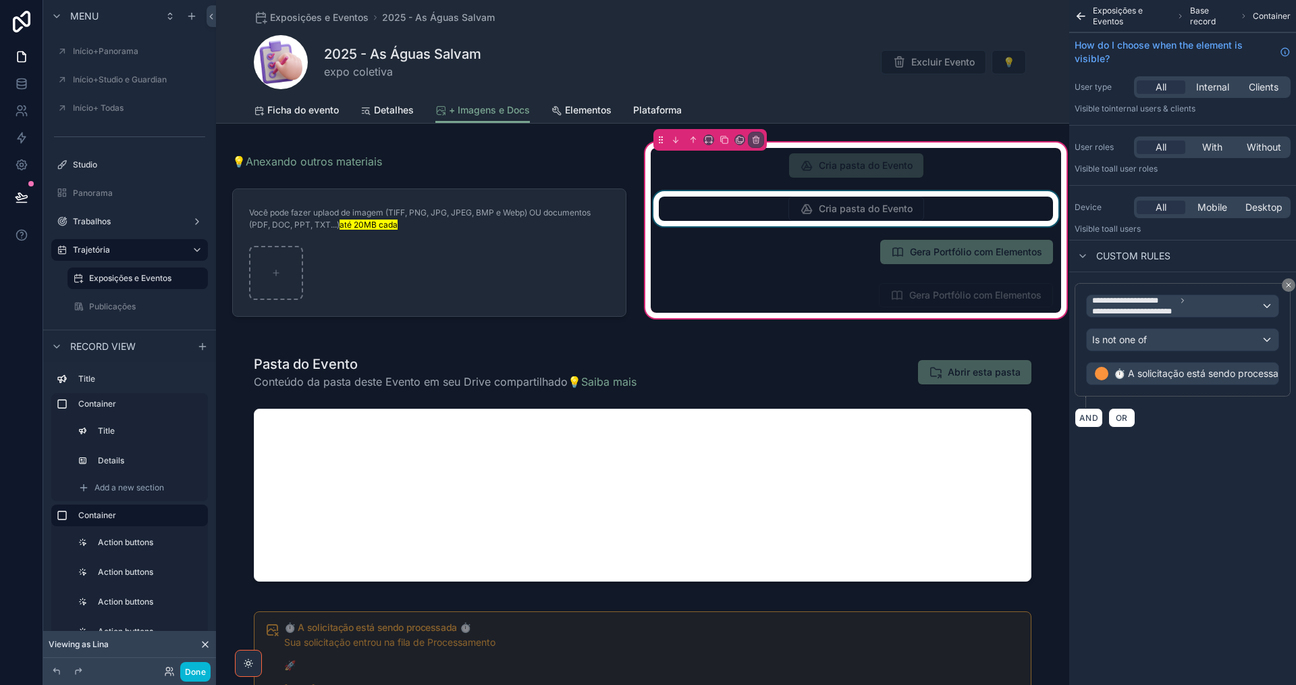
click at [1000, 210] on div "scrollable content" at bounding box center [856, 208] width 411 height 35
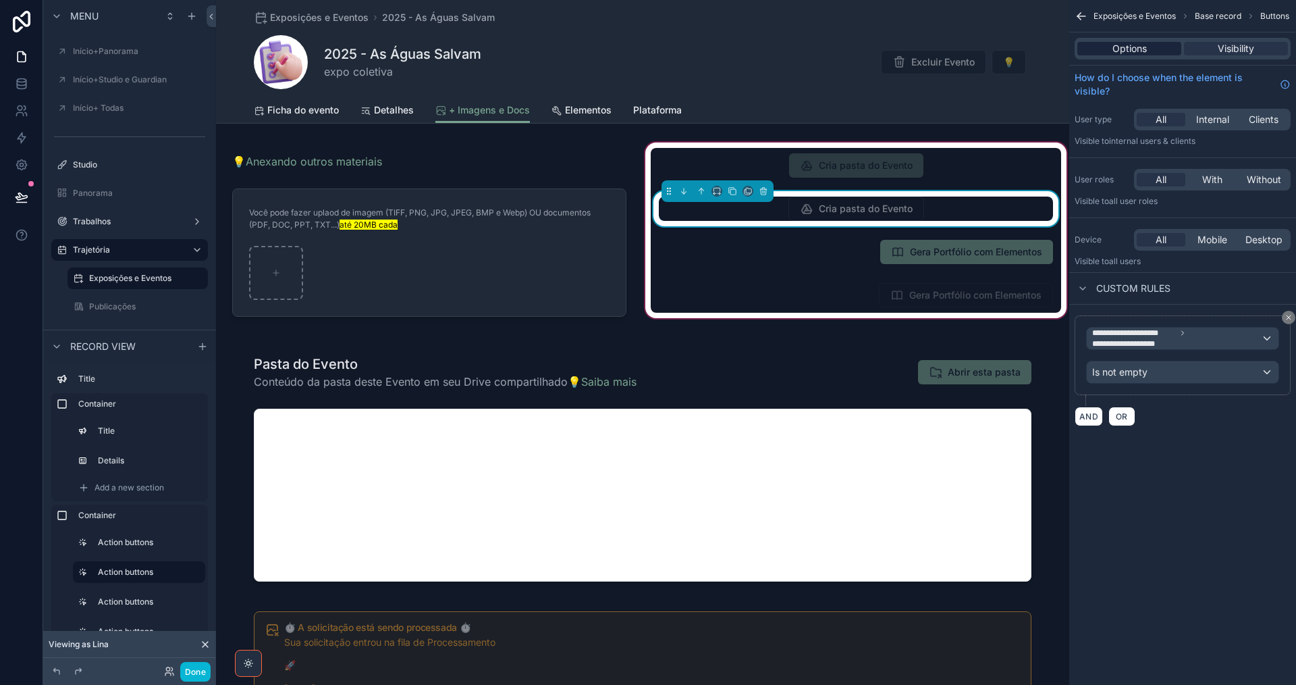
click at [1142, 51] on span "Options" at bounding box center [1130, 49] width 34 height 14
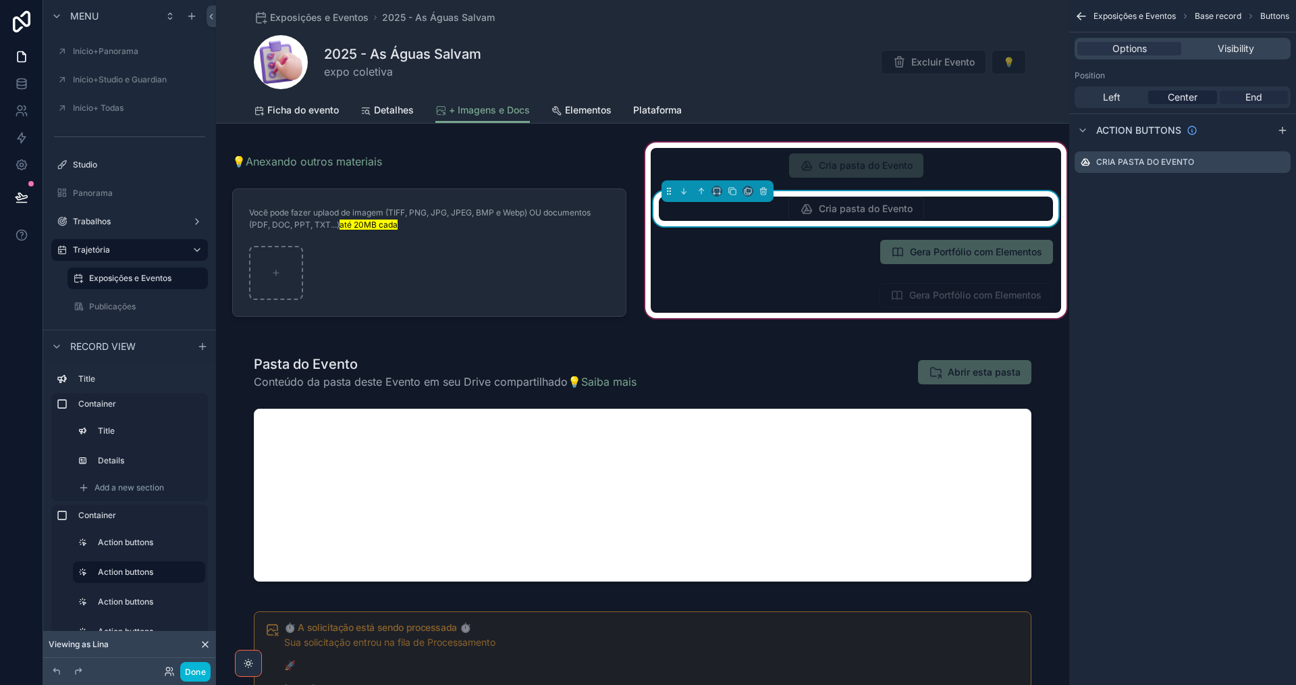
click at [1265, 99] on div "End" at bounding box center [1254, 97] width 68 height 14
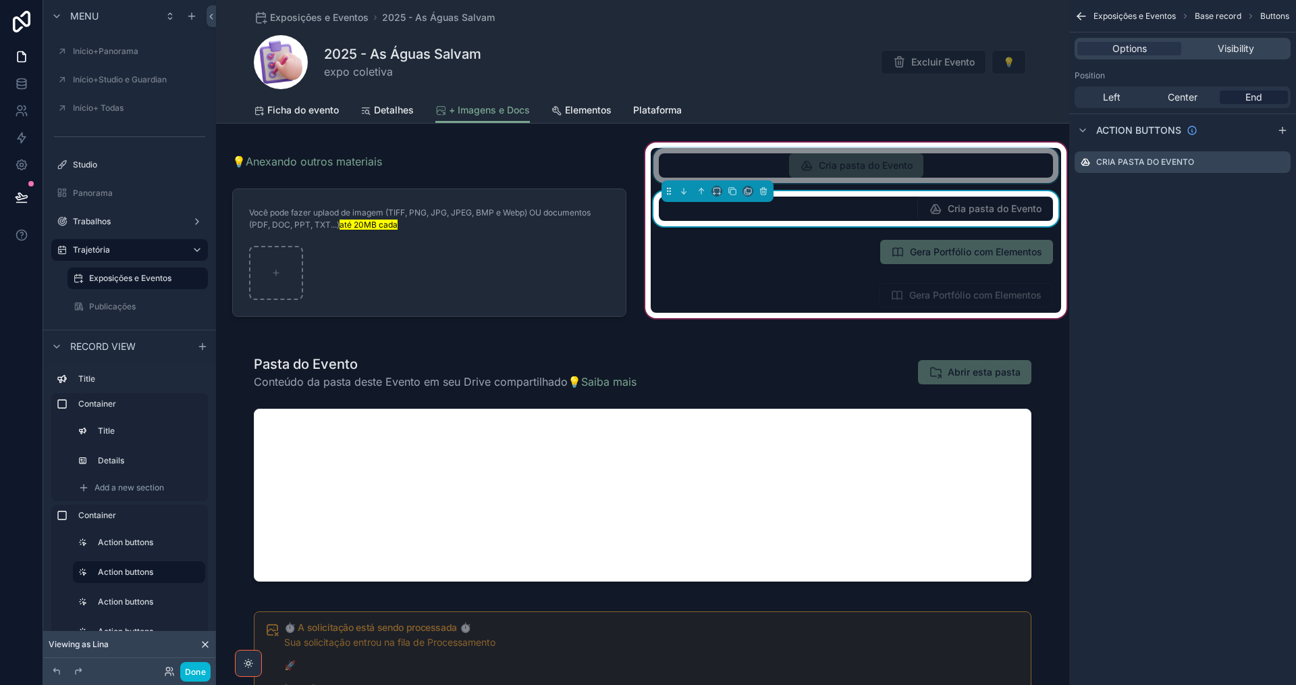
click at [963, 166] on div "scrollable content" at bounding box center [856, 165] width 411 height 35
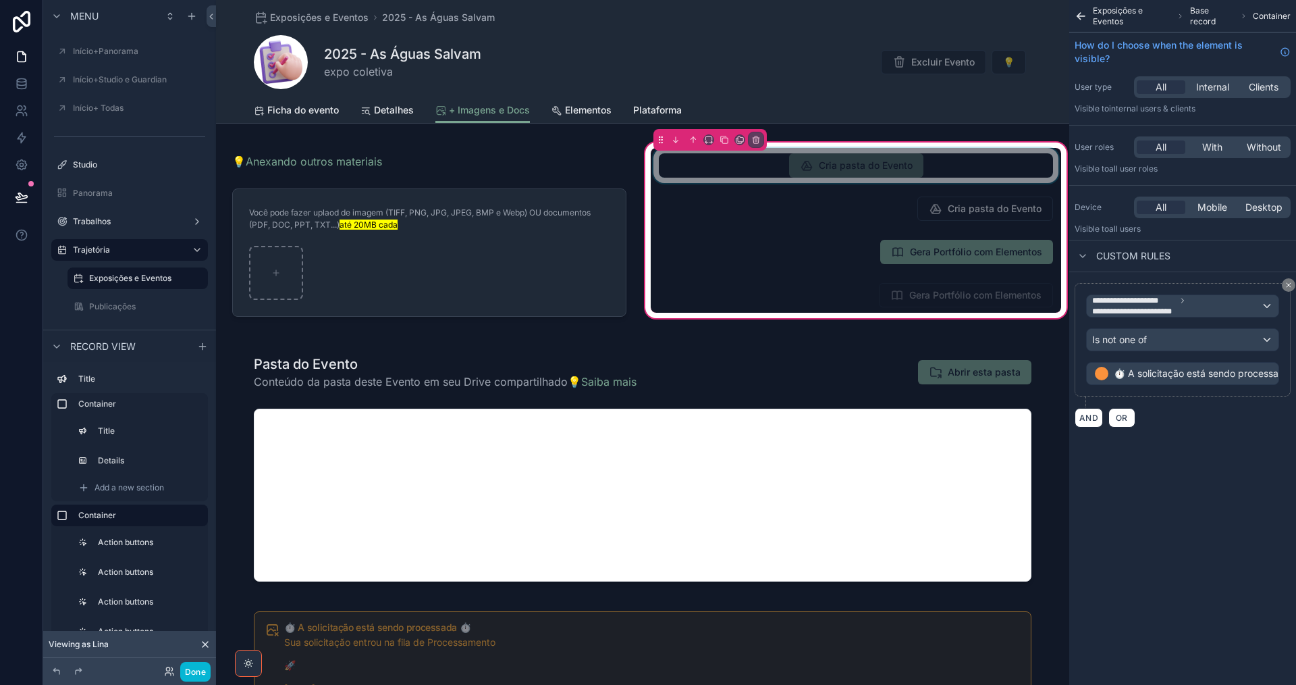
click at [964, 161] on div "scrollable content" at bounding box center [856, 165] width 411 height 35
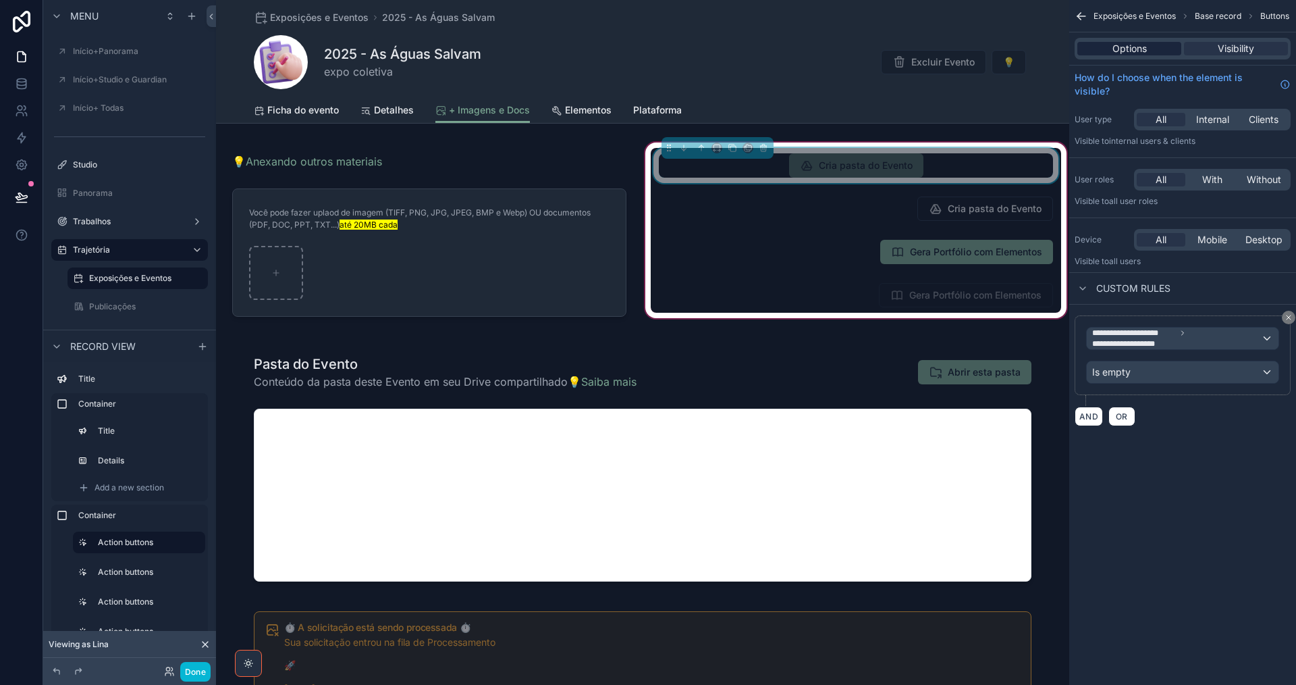
click at [1146, 51] on span "Options" at bounding box center [1130, 49] width 34 height 14
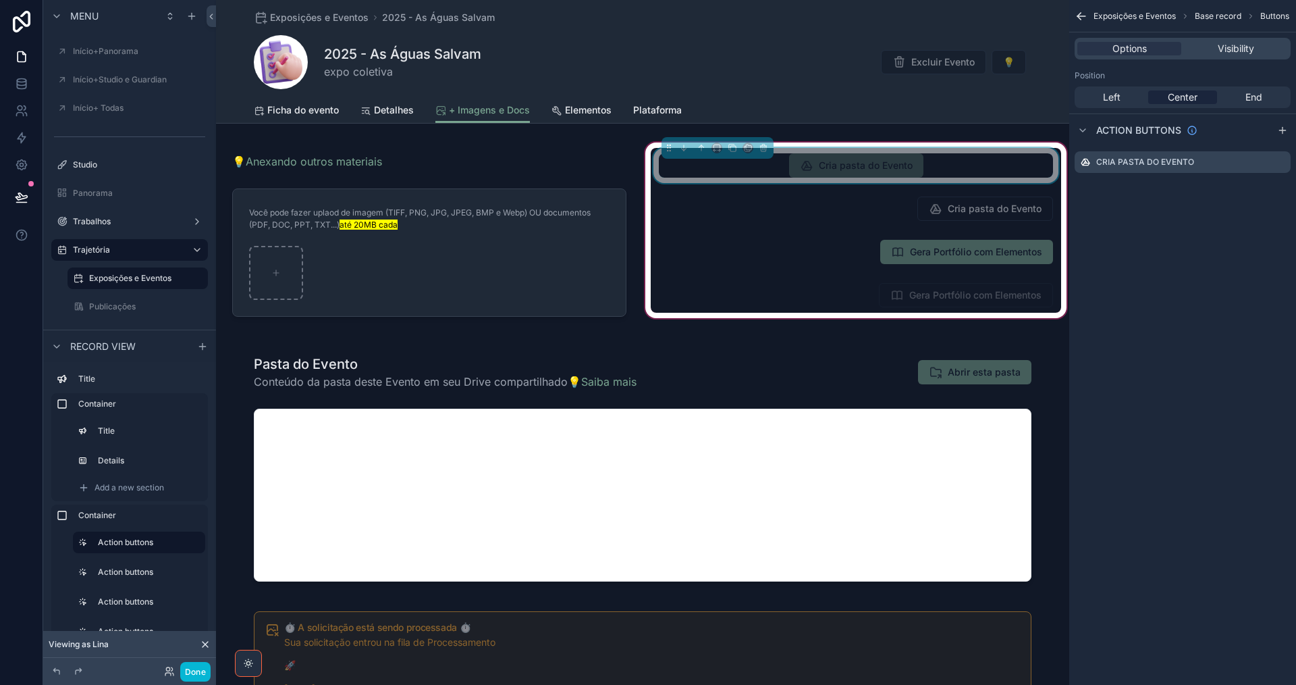
click at [1253, 105] on div "Left Center End" at bounding box center [1183, 97] width 216 height 22
click at [1251, 99] on span "End" at bounding box center [1254, 97] width 17 height 14
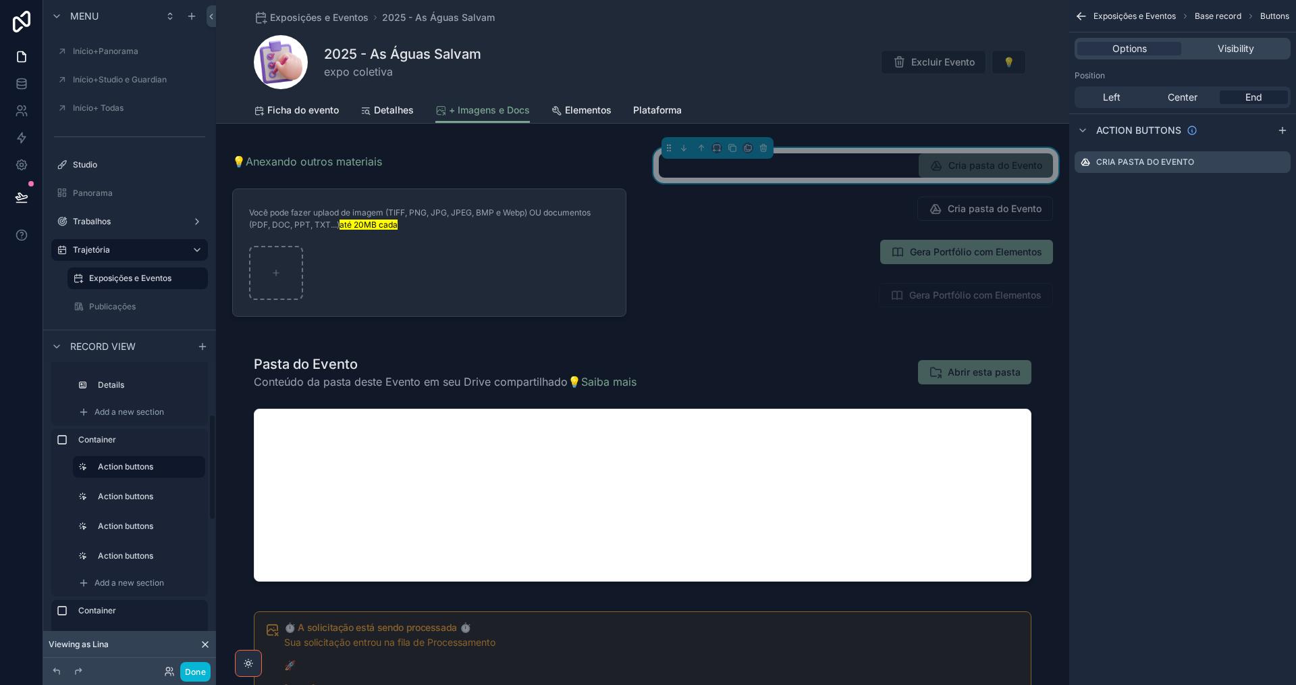
scroll to position [135, 0]
click at [113, 519] on span "Add a new section" at bounding box center [130, 523] width 70 height 11
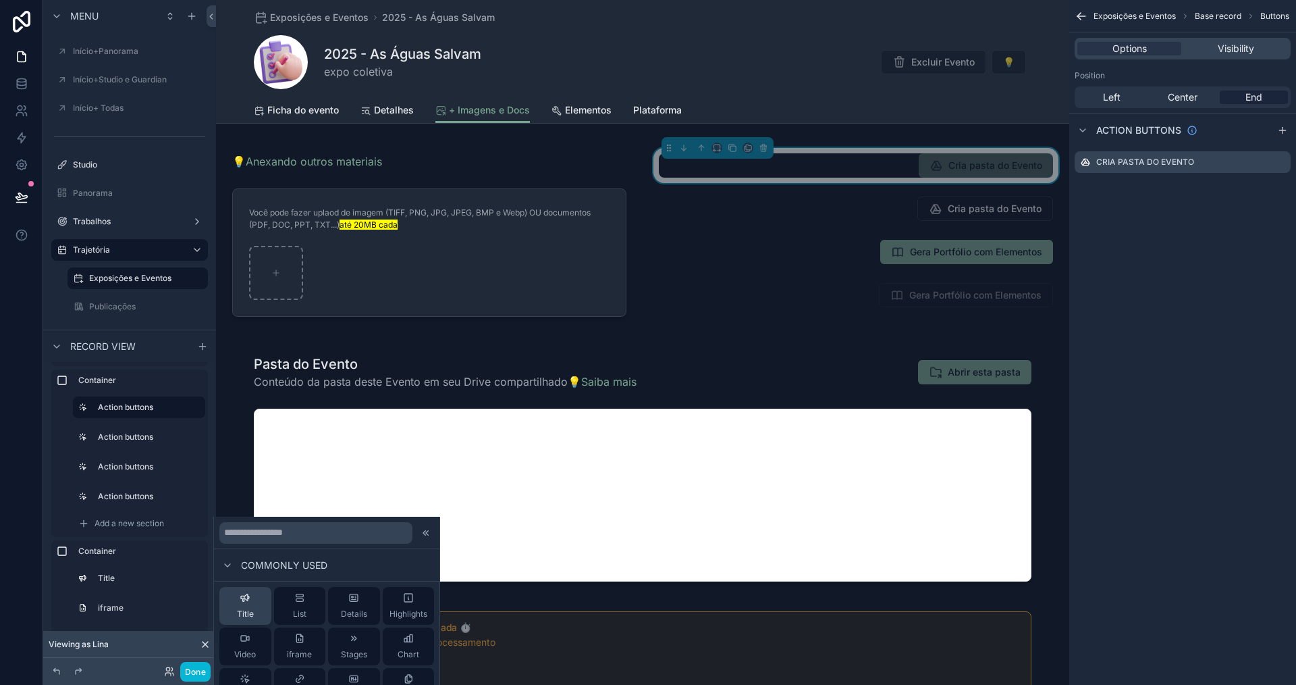
click at [257, 608] on button "Title" at bounding box center [245, 606] width 52 height 38
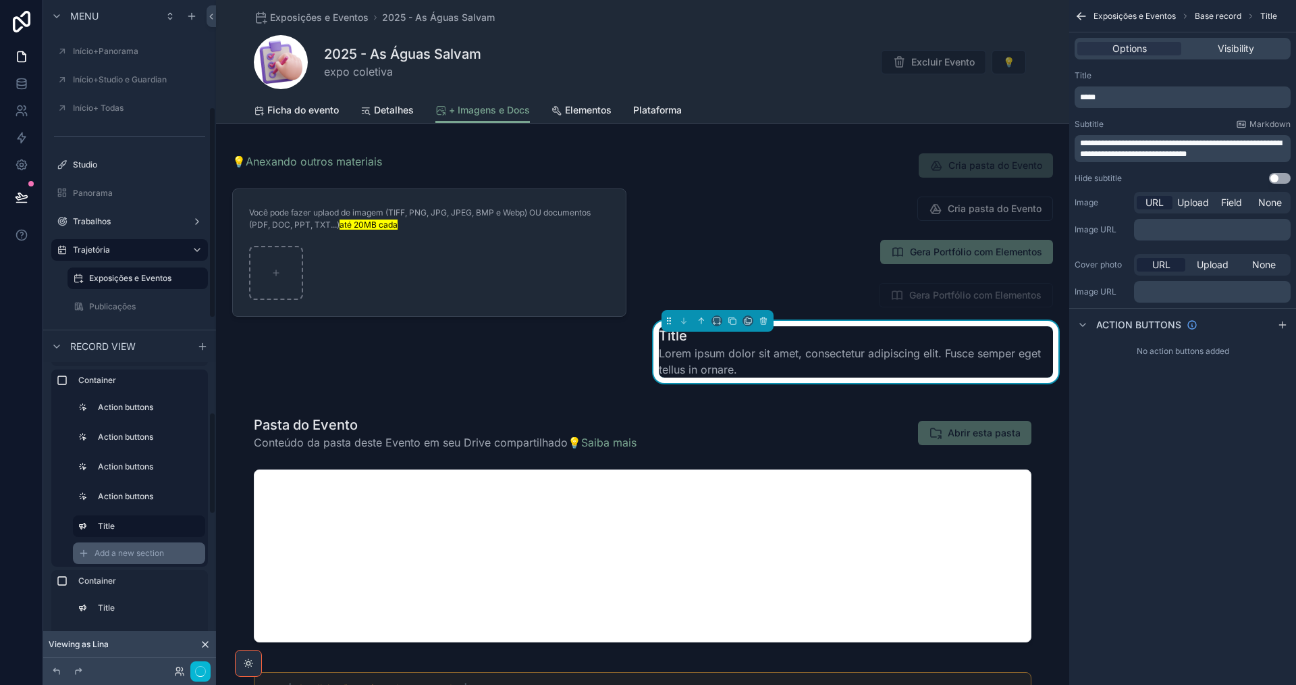
scroll to position [90, 0]
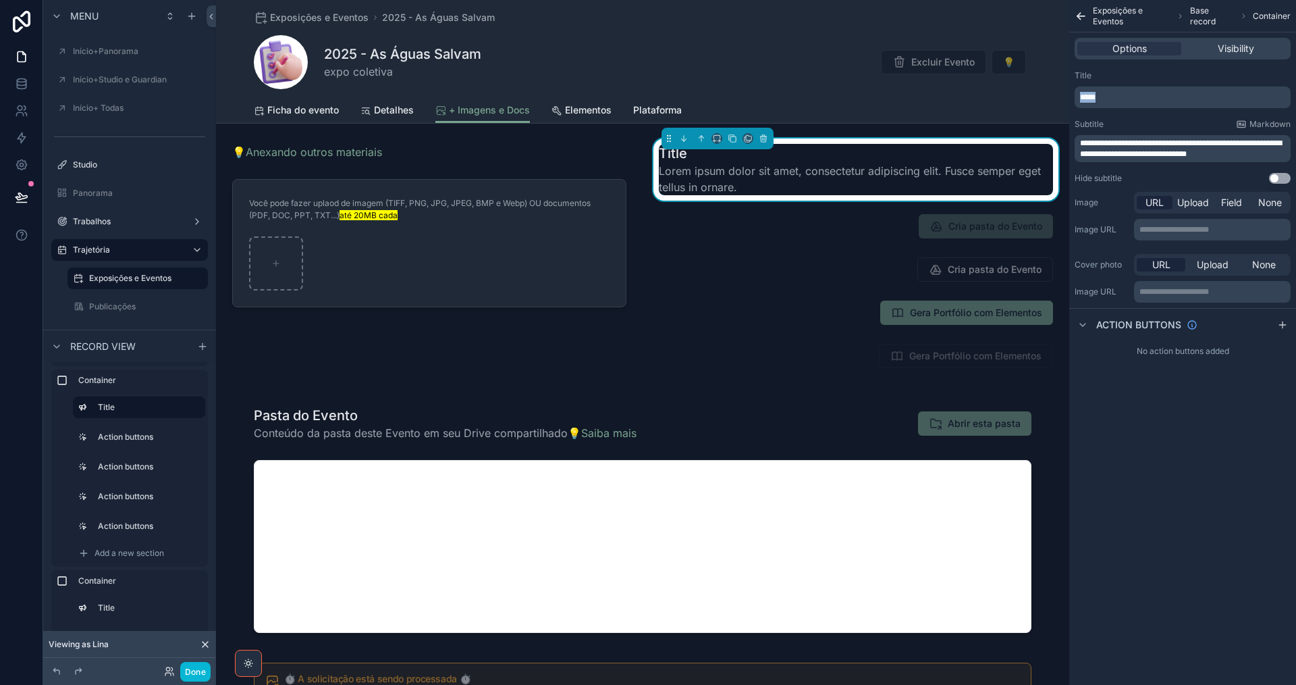
drag, startPoint x: 1111, startPoint y: 95, endPoint x: 1080, endPoint y: 94, distance: 31.1
click at [1080, 94] on div "*****" at bounding box center [1183, 97] width 216 height 22
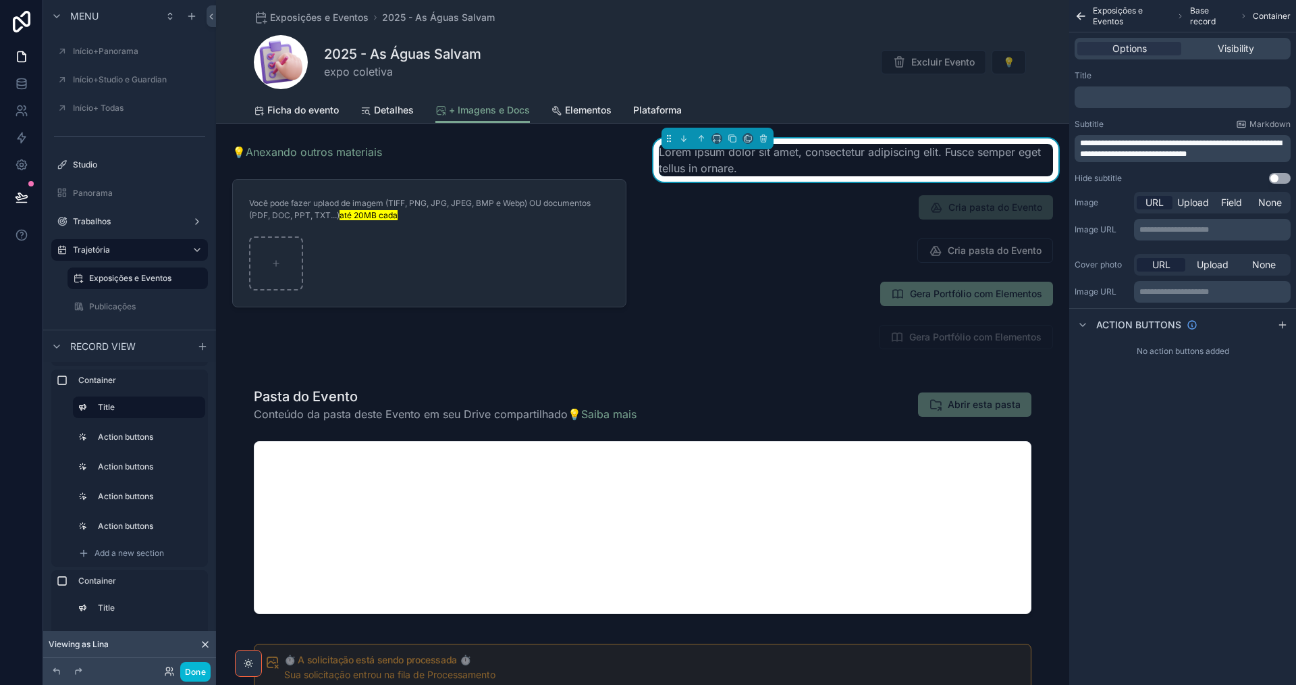
click at [1155, 150] on span "**********" at bounding box center [1181, 148] width 202 height 19
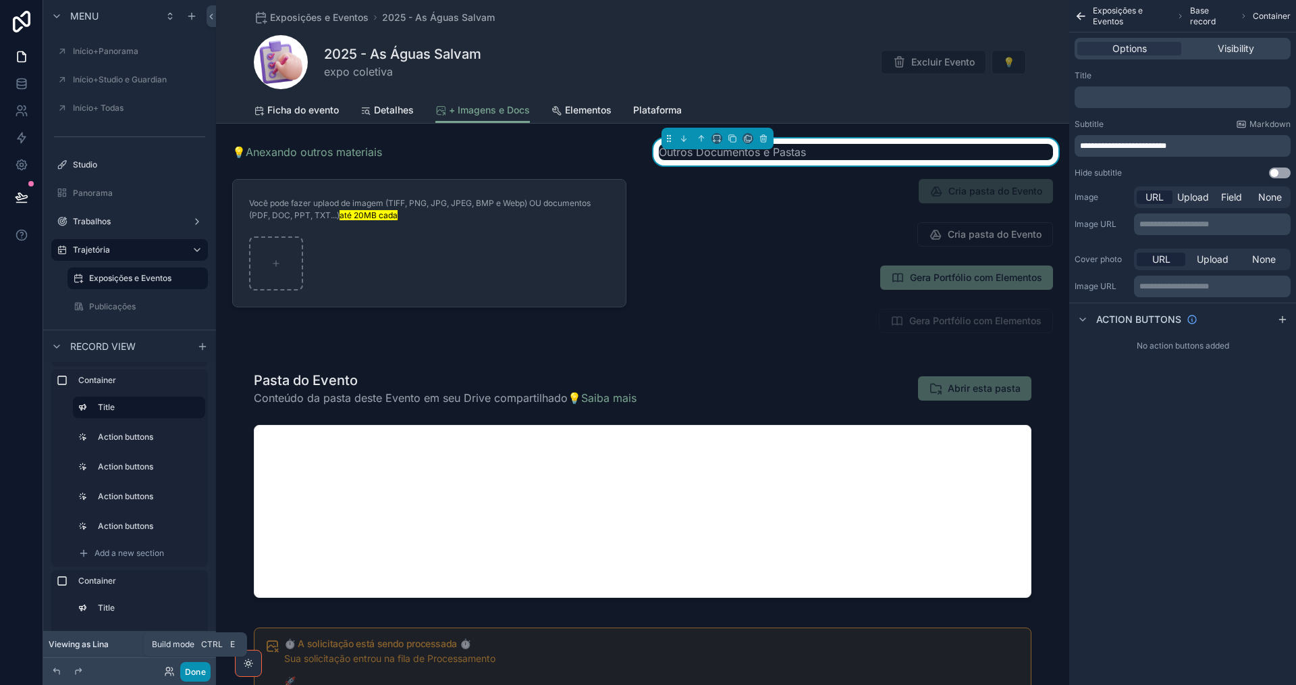
click at [197, 677] on button "Done" at bounding box center [195, 672] width 30 height 20
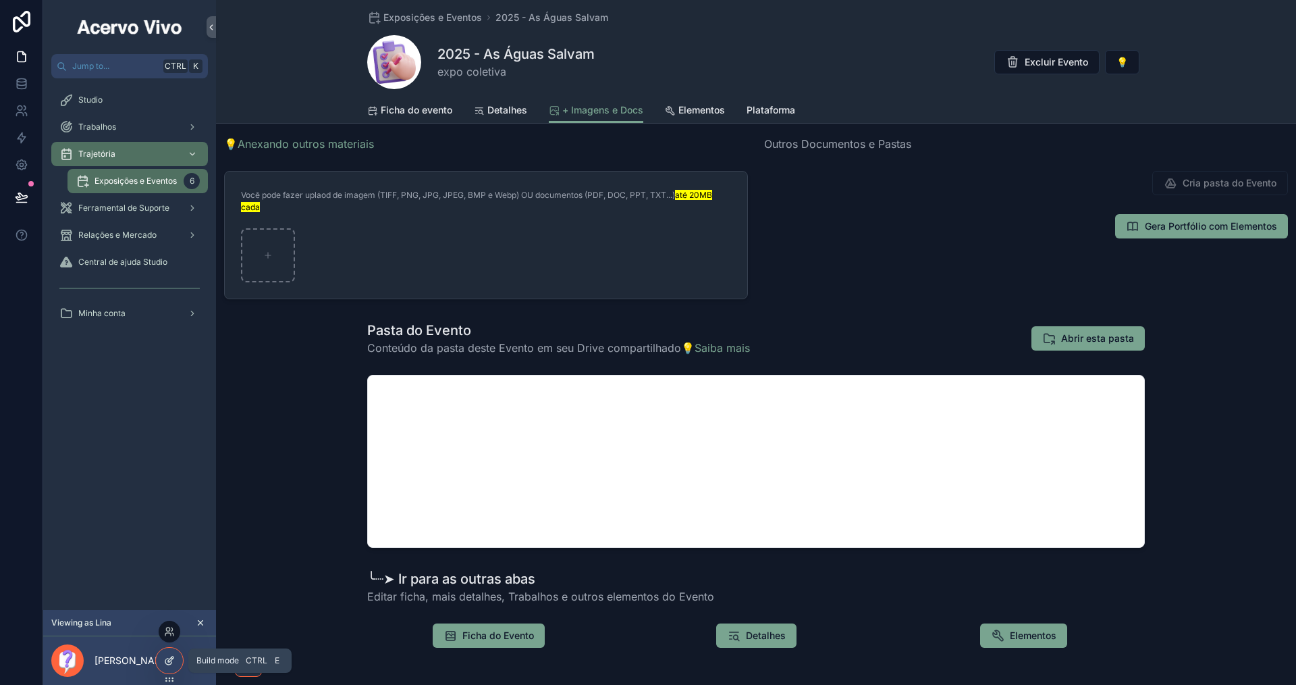
click at [169, 667] on div at bounding box center [169, 661] width 27 height 26
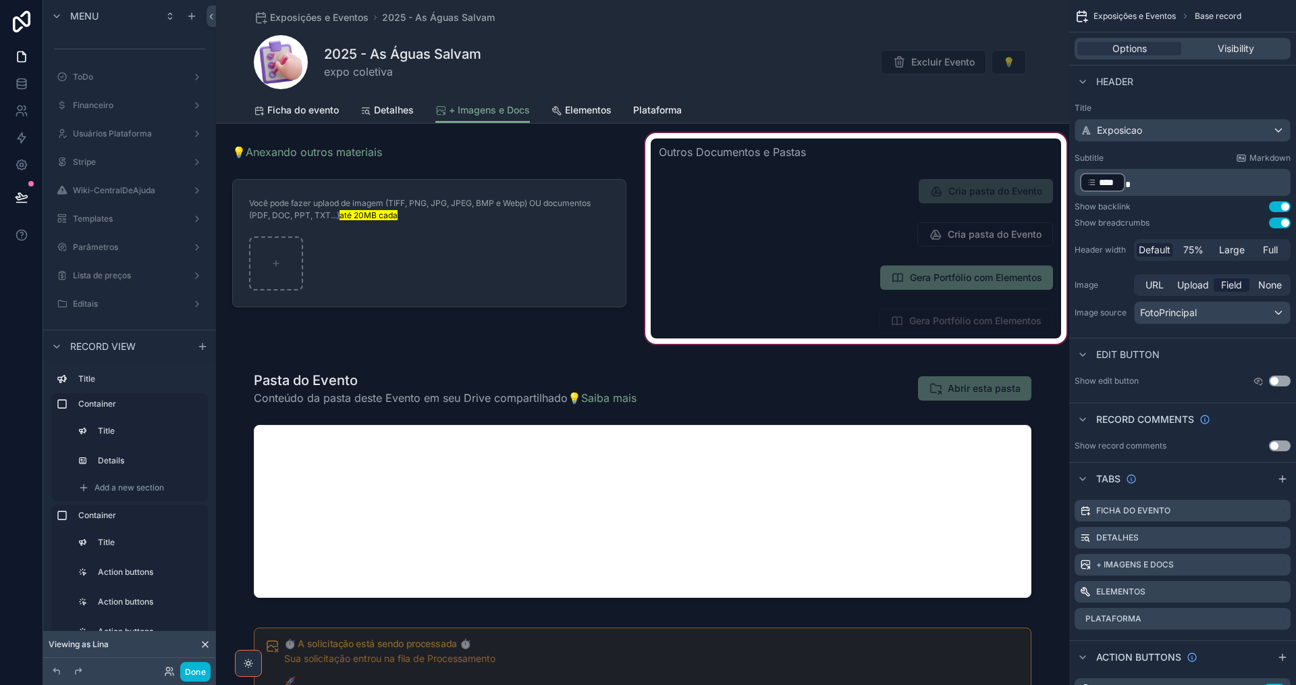
click at [874, 194] on div "scrollable content" at bounding box center [856, 238] width 427 height 216
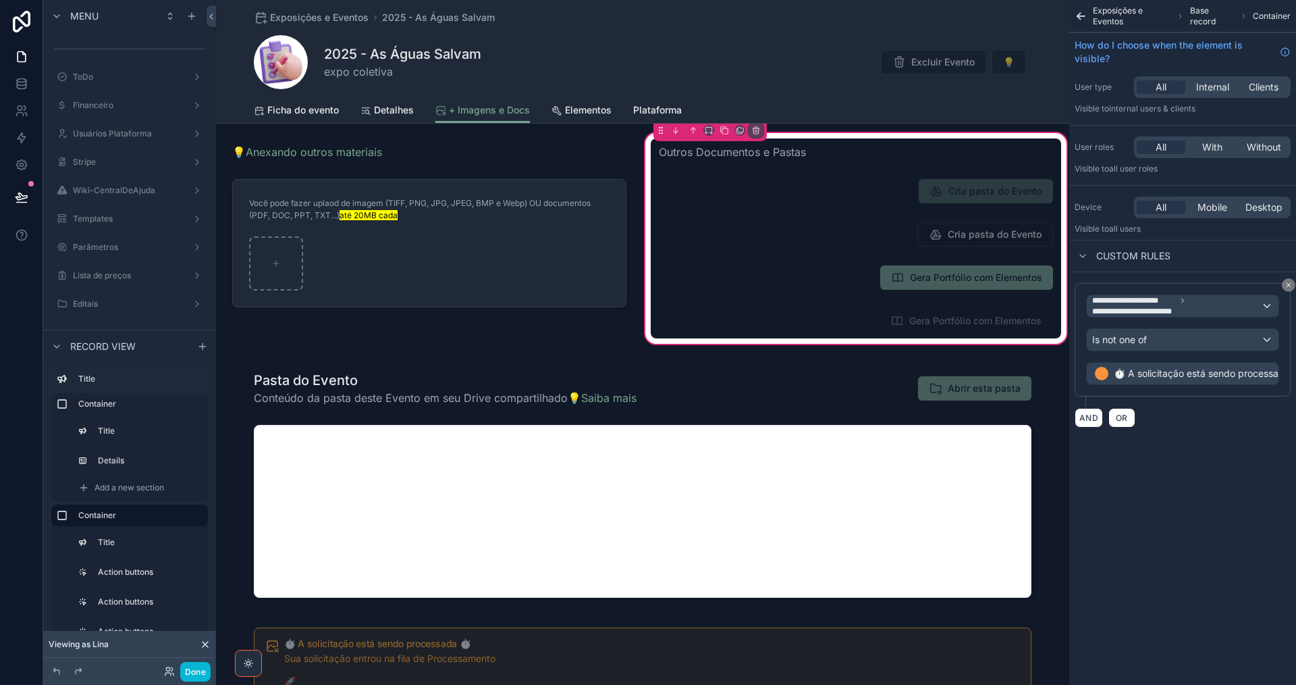
click at [874, 194] on div "scrollable content" at bounding box center [856, 191] width 411 height 35
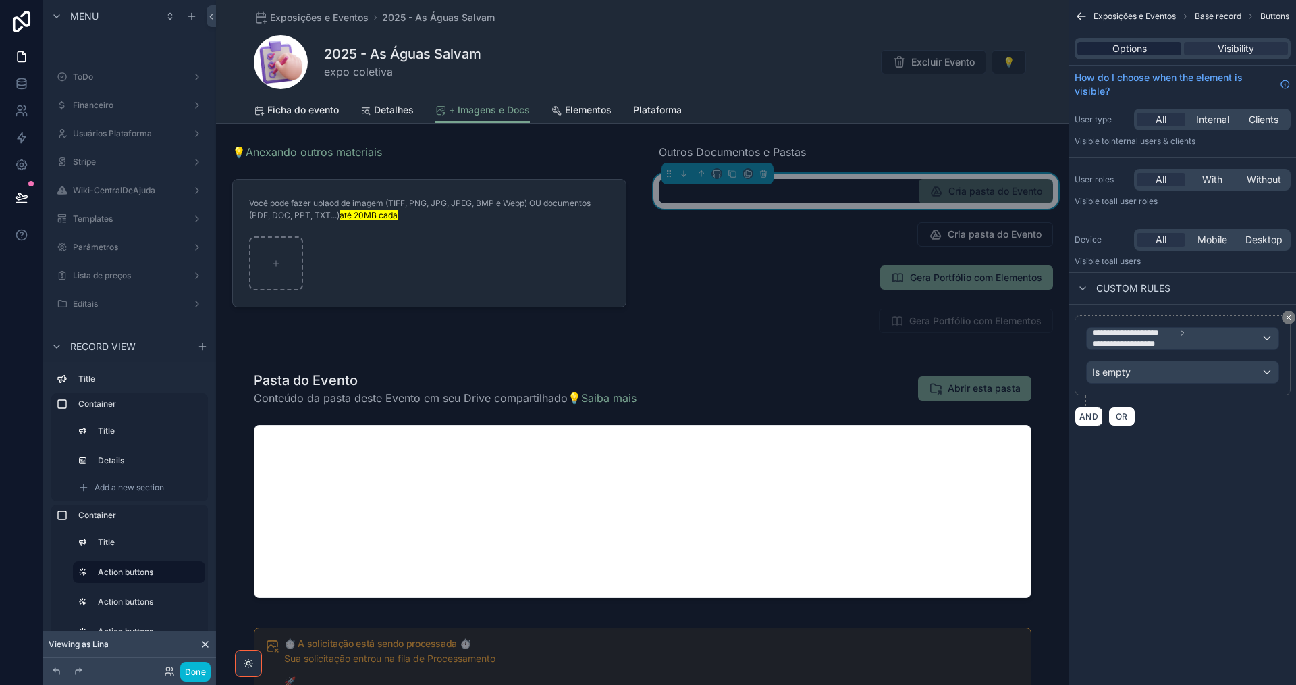
click at [1136, 47] on span "Options" at bounding box center [1130, 49] width 34 height 14
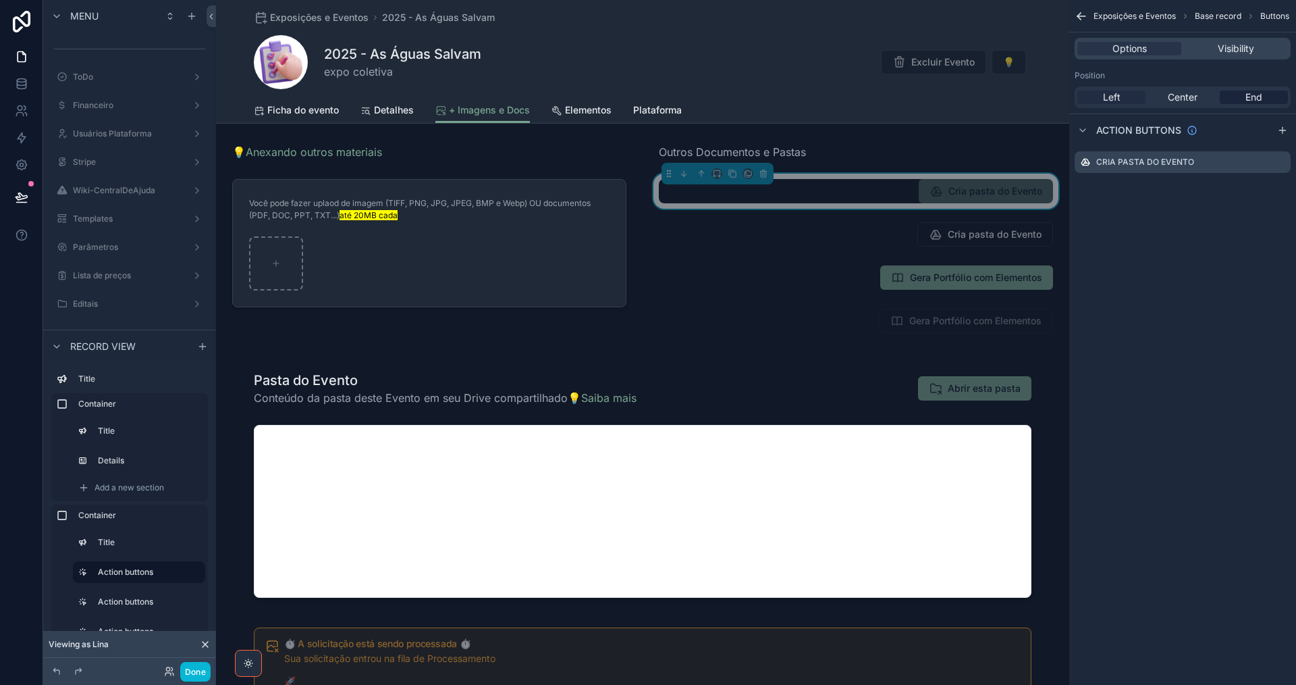
click at [1095, 101] on div "Left" at bounding box center [1112, 97] width 68 height 14
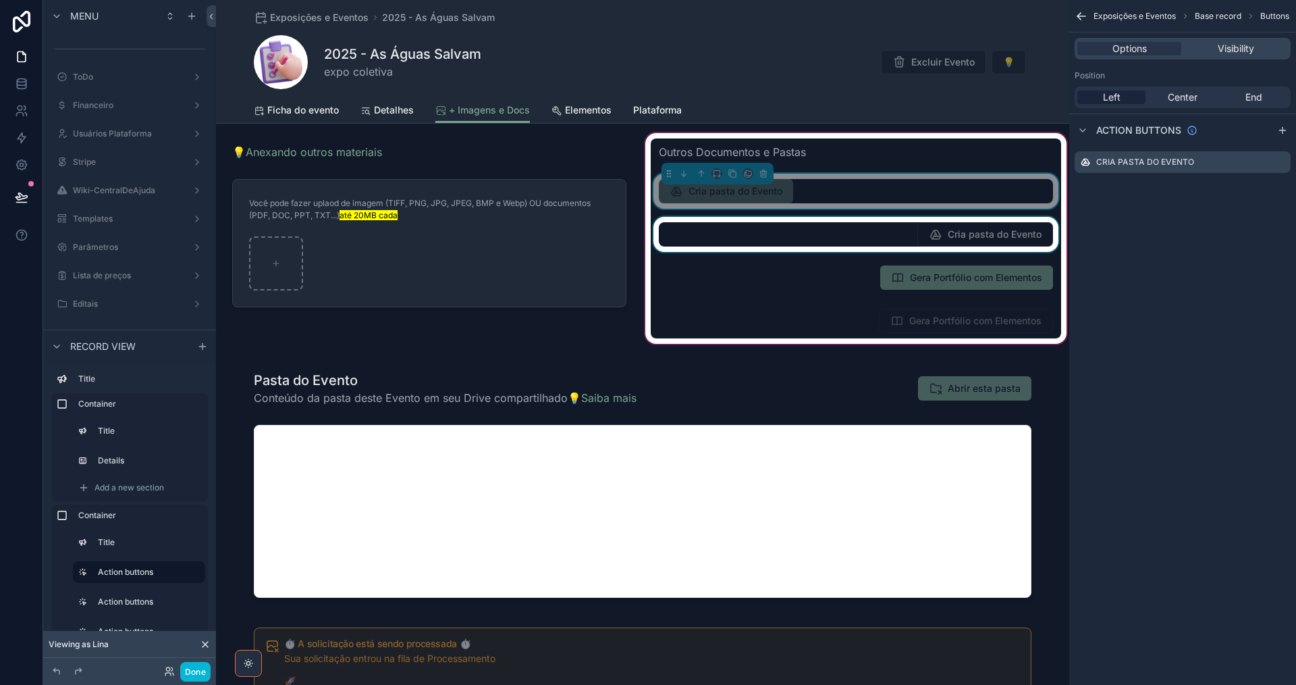
click at [865, 234] on div "scrollable content" at bounding box center [856, 234] width 411 height 35
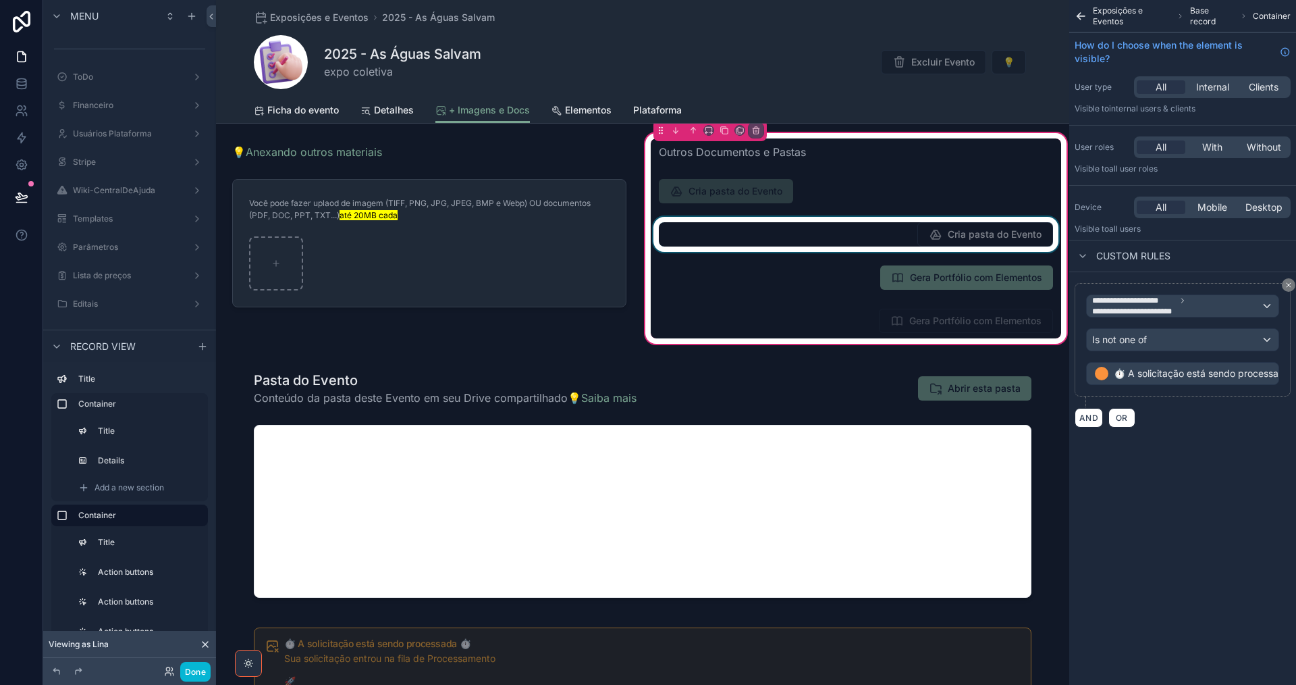
click at [862, 234] on div "scrollable content" at bounding box center [856, 234] width 411 height 35
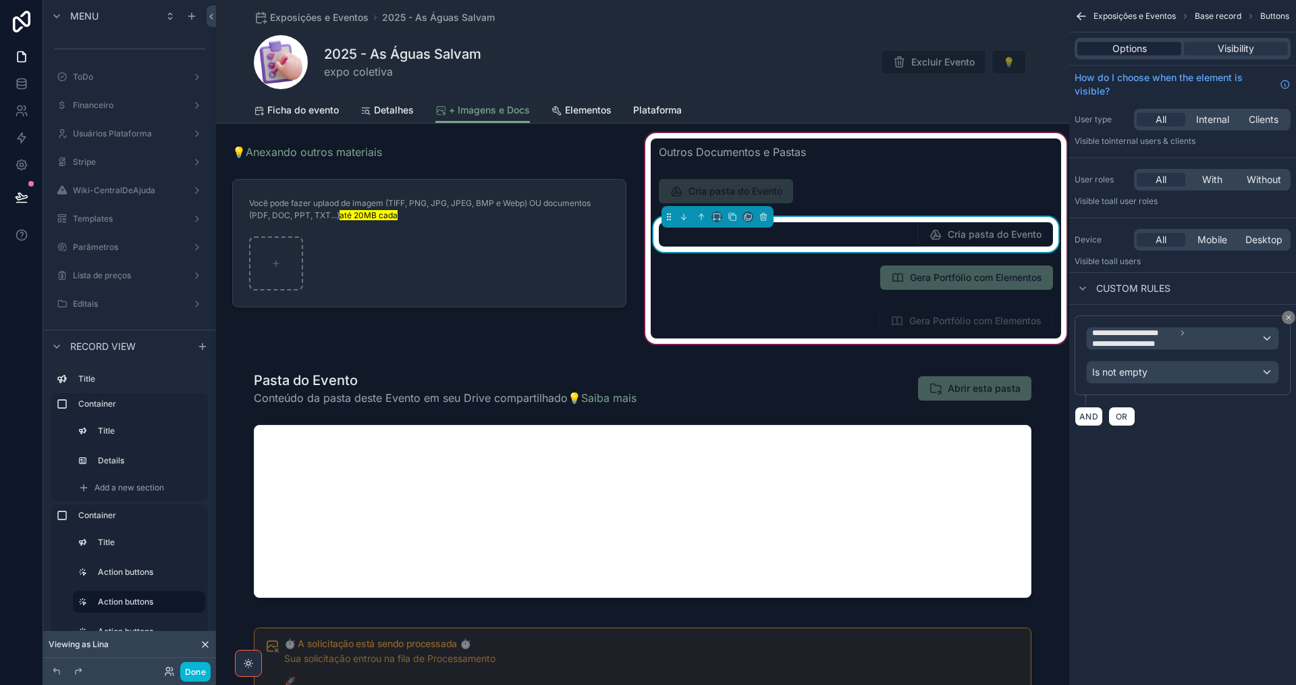
click at [1128, 50] on span "Options" at bounding box center [1130, 49] width 34 height 14
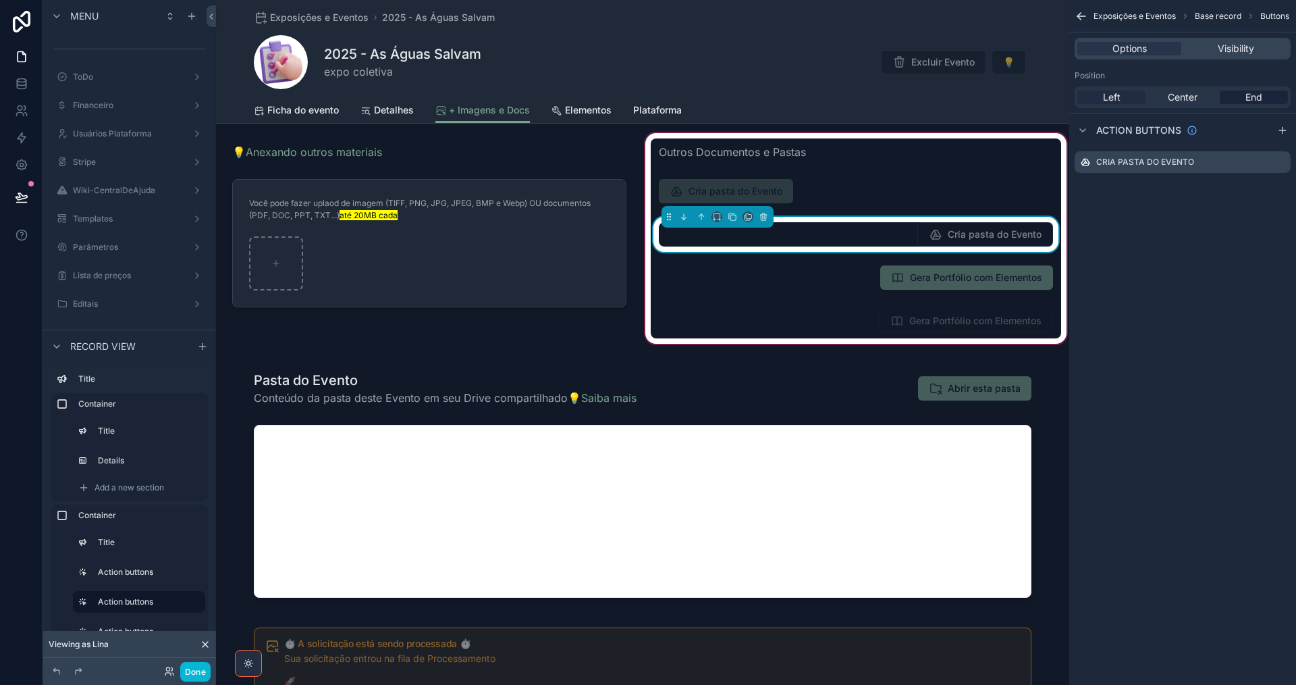
click at [1128, 98] on div "Left" at bounding box center [1112, 97] width 68 height 14
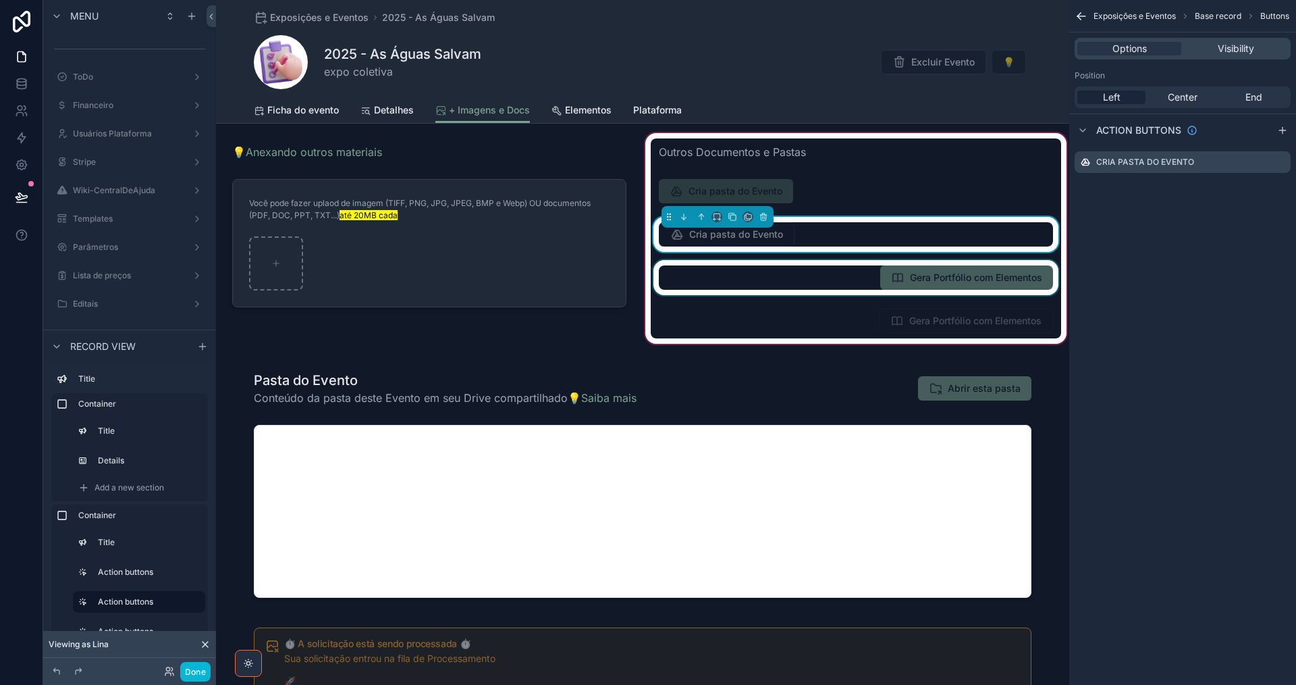
click at [812, 280] on div "scrollable content" at bounding box center [856, 277] width 411 height 35
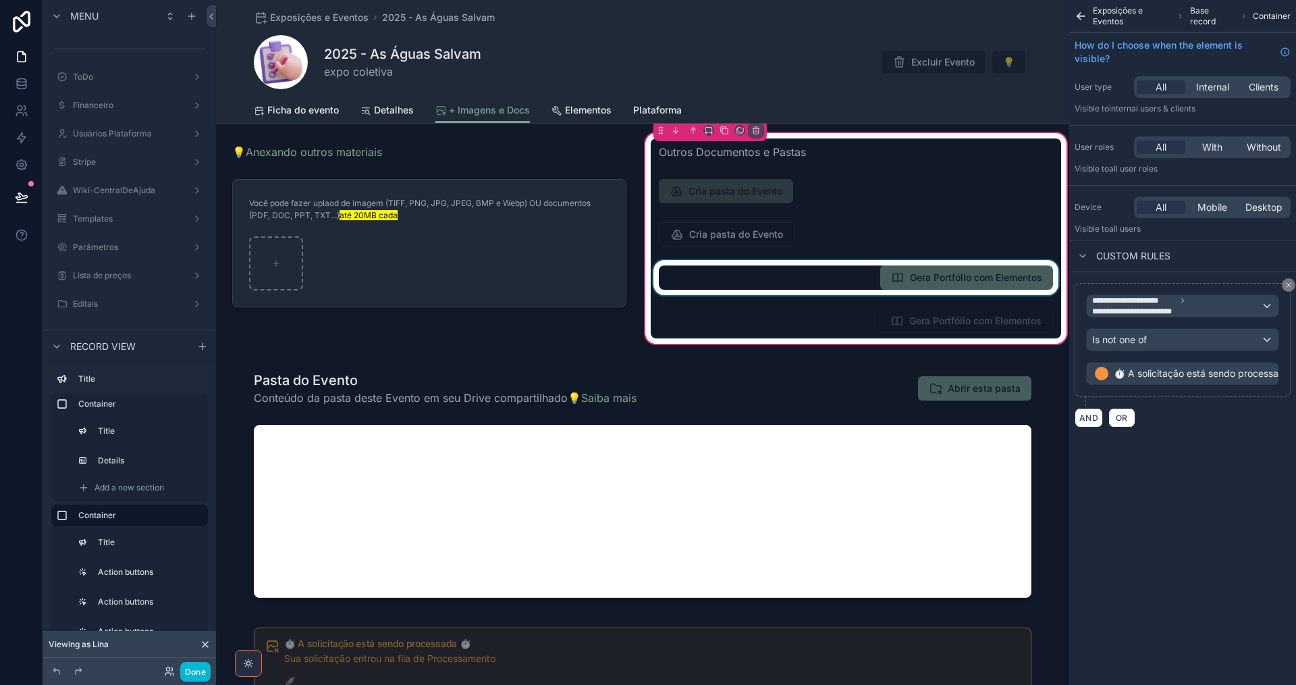
click at [806, 278] on div "scrollable content" at bounding box center [856, 277] width 411 height 35
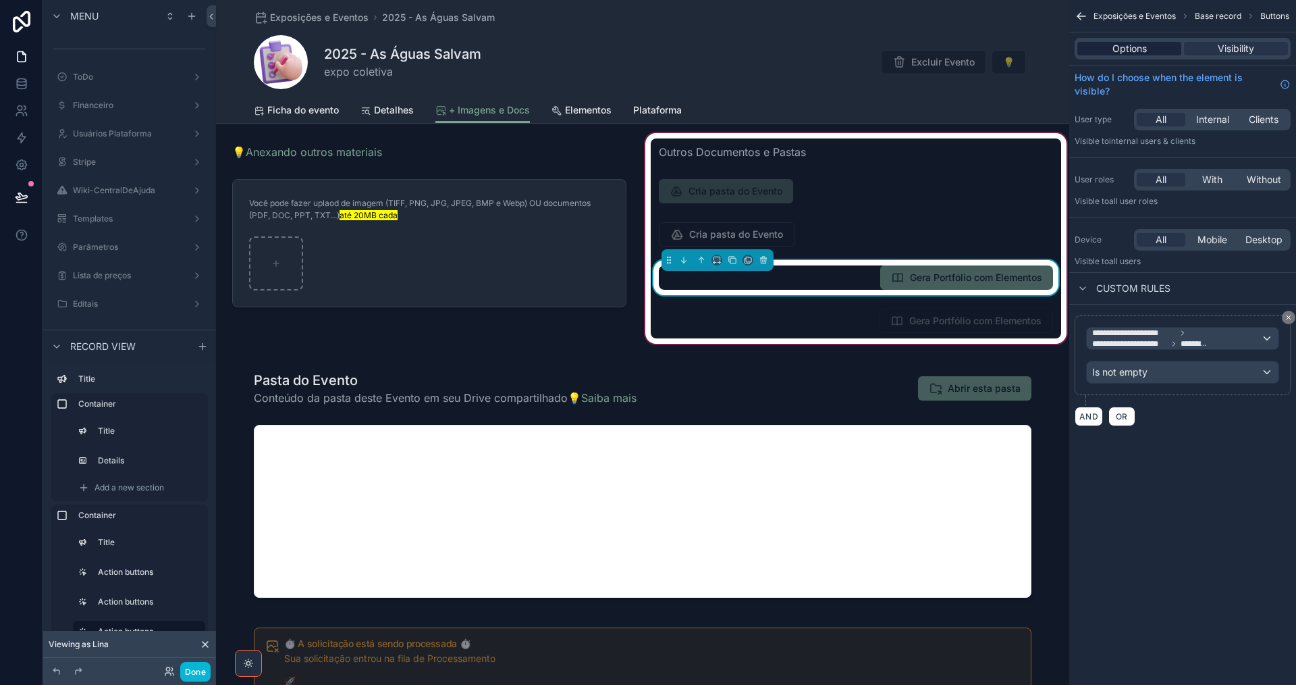
click at [1128, 52] on span "Options" at bounding box center [1130, 49] width 34 height 14
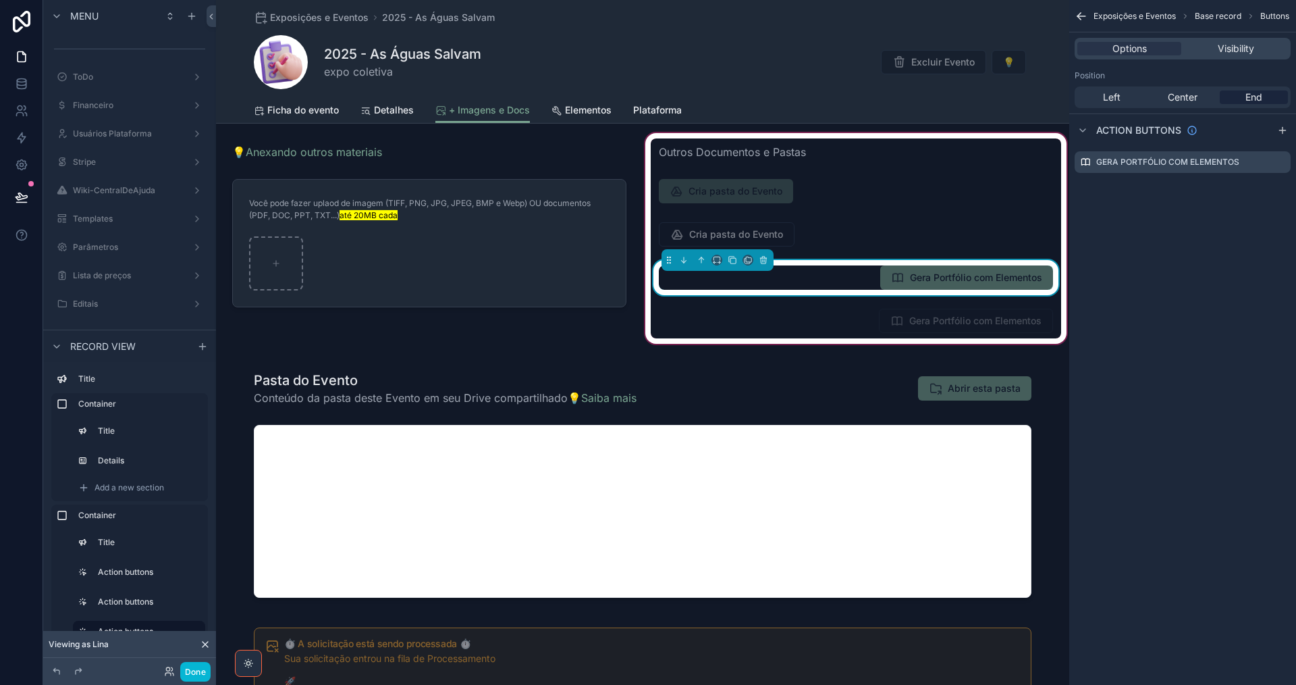
click at [1113, 105] on div "Left Center End" at bounding box center [1183, 97] width 216 height 22
click at [1113, 101] on span "Left" at bounding box center [1112, 97] width 18 height 14
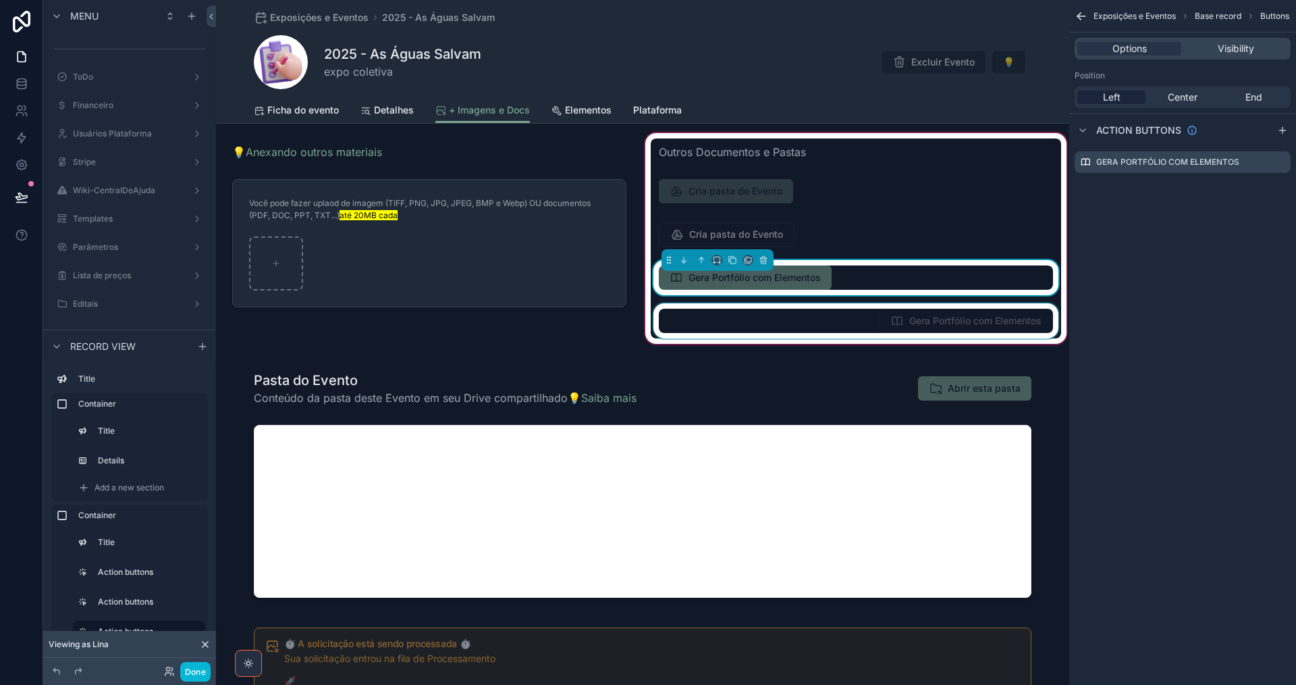
click at [817, 321] on div "scrollable content" at bounding box center [856, 320] width 411 height 35
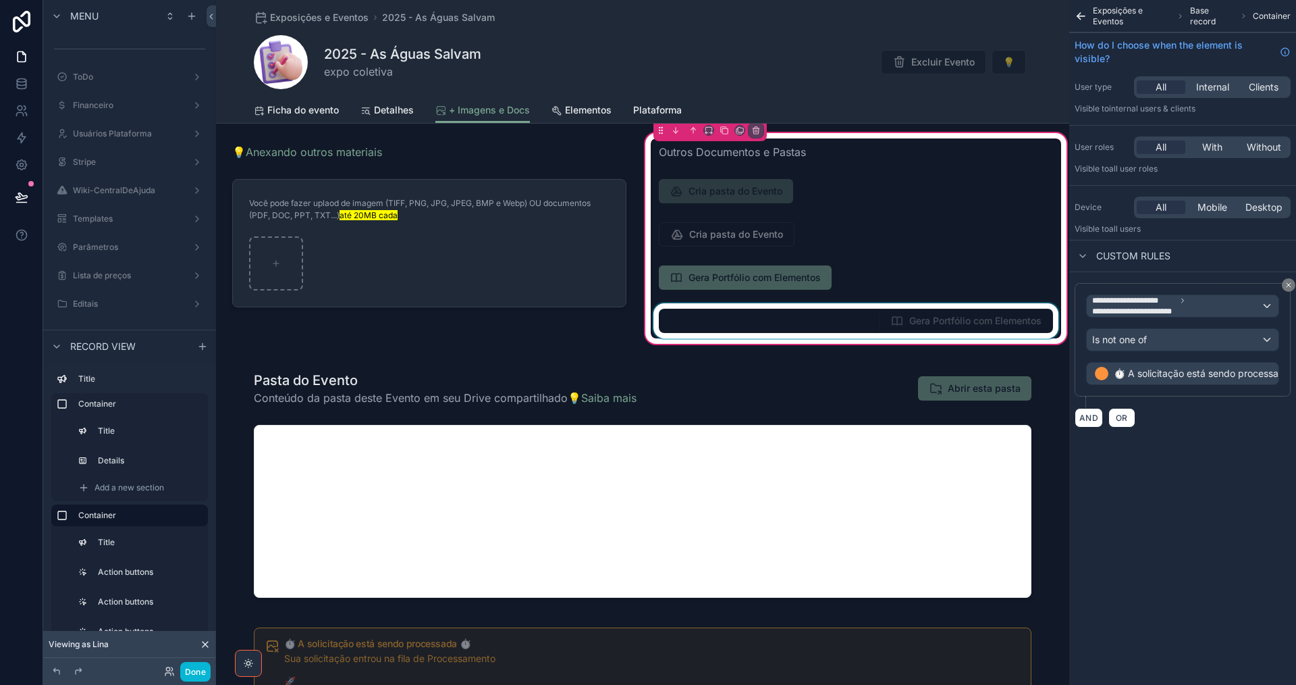
click at [812, 321] on div "scrollable content" at bounding box center [856, 320] width 411 height 35
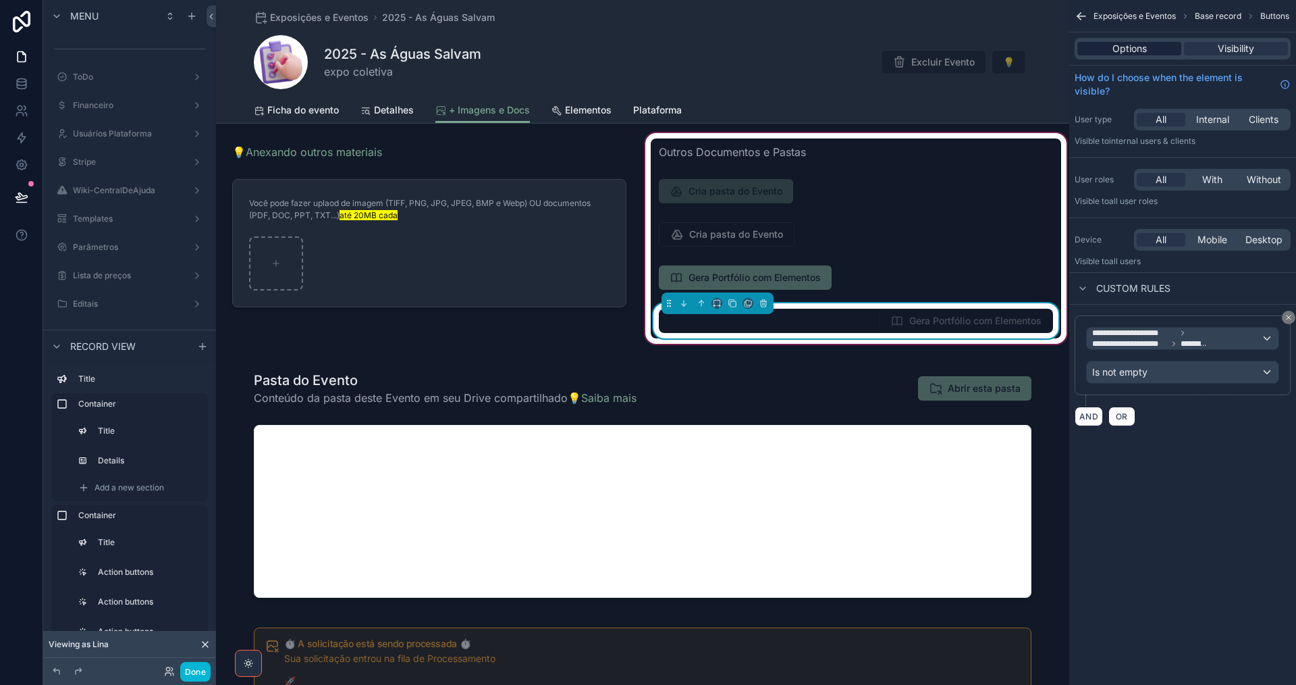
click at [1122, 51] on span "Options" at bounding box center [1130, 49] width 34 height 14
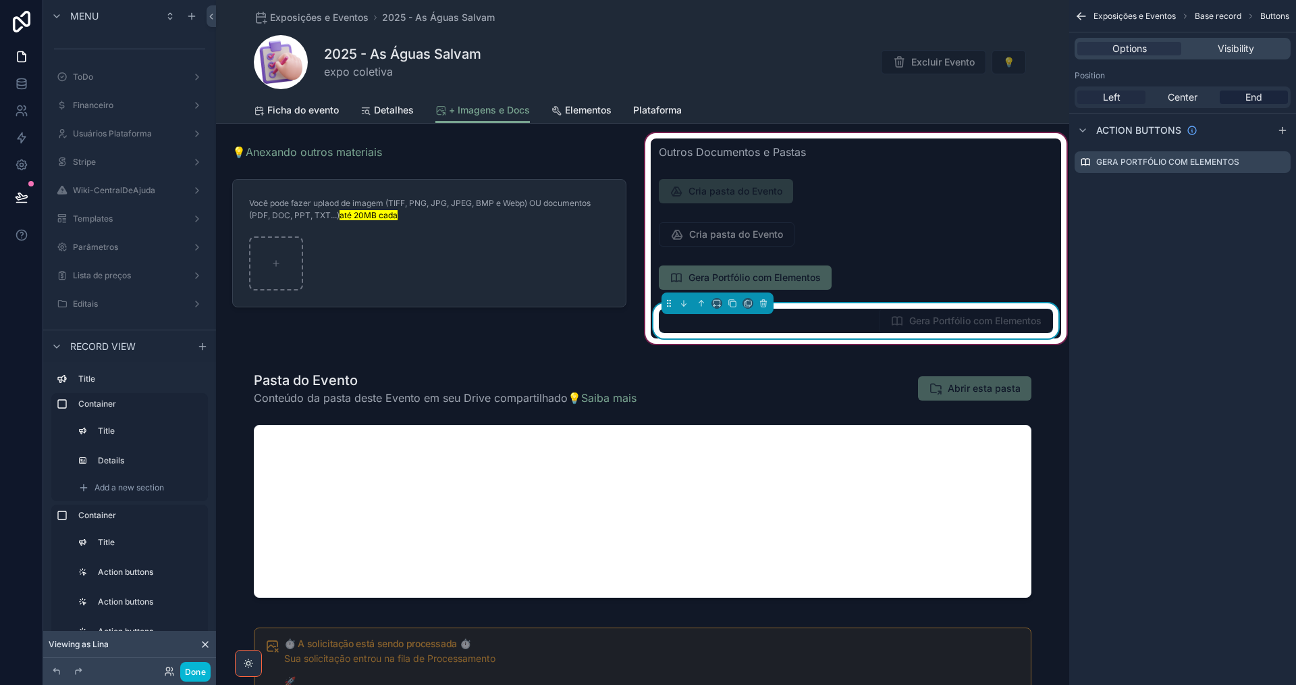
click at [1110, 101] on span "Left" at bounding box center [1112, 97] width 18 height 14
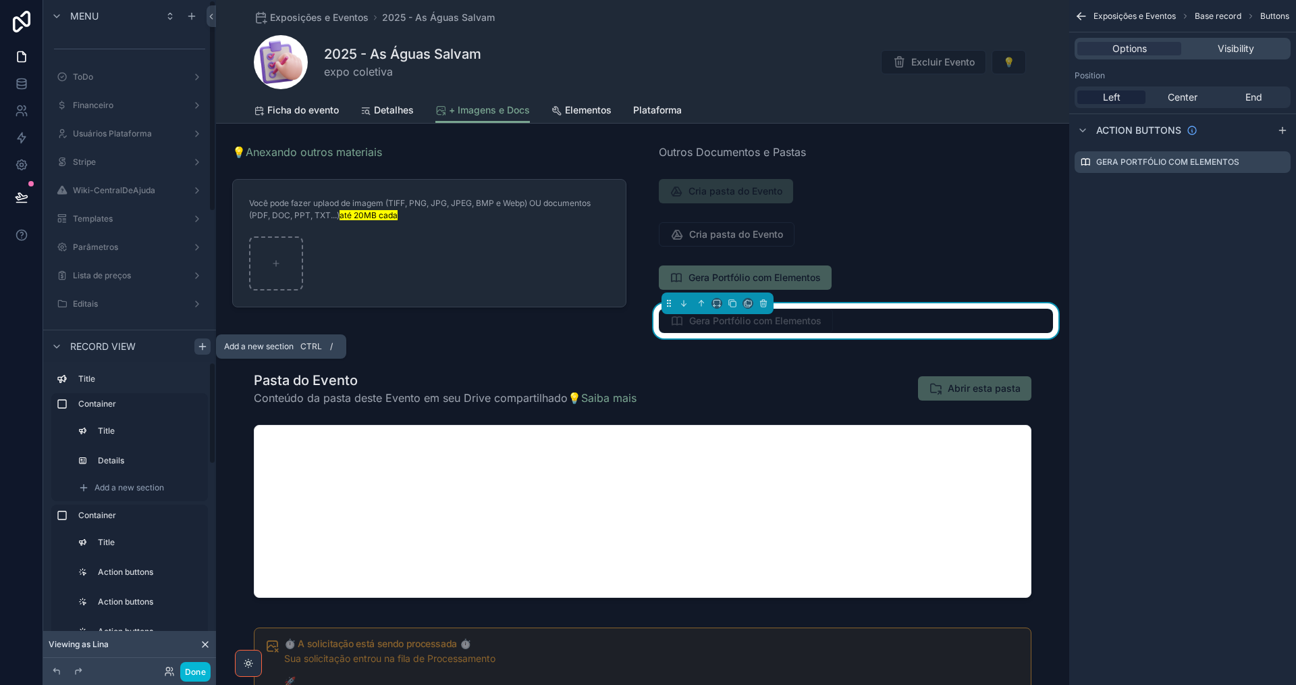
click at [204, 348] on icon "scrollable content" at bounding box center [202, 346] width 11 height 11
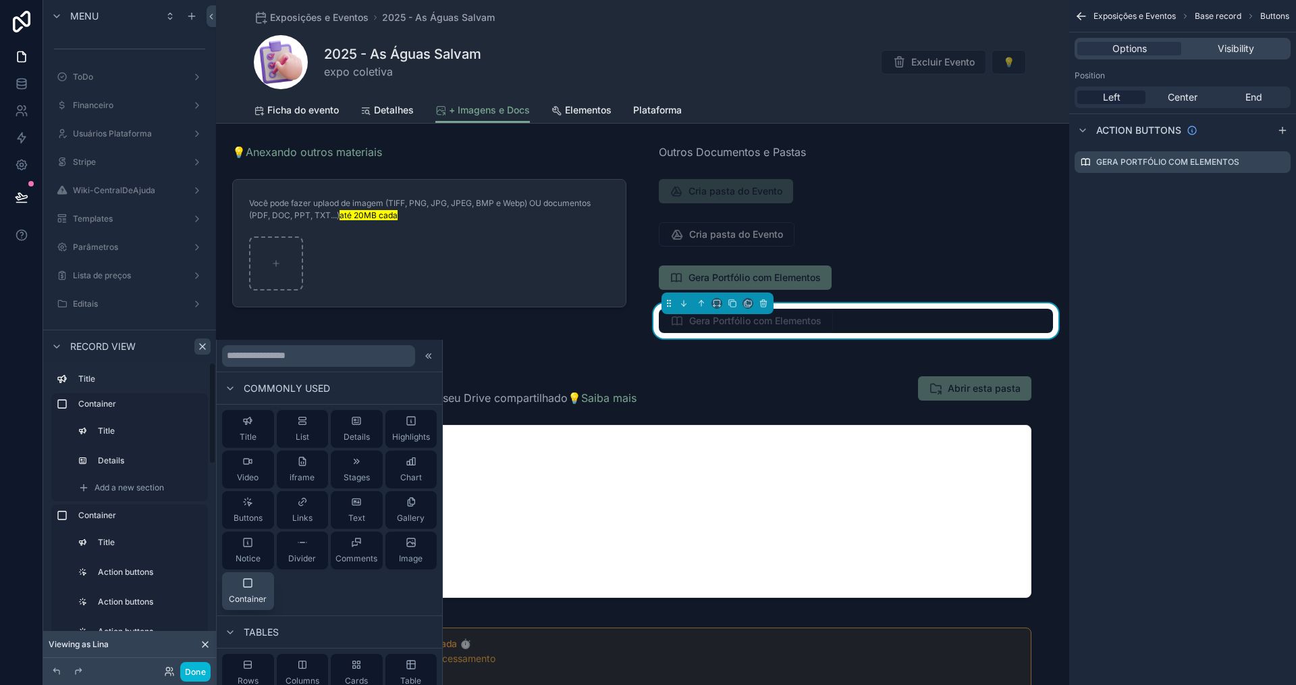
click at [245, 585] on icon at bounding box center [247, 582] width 11 height 11
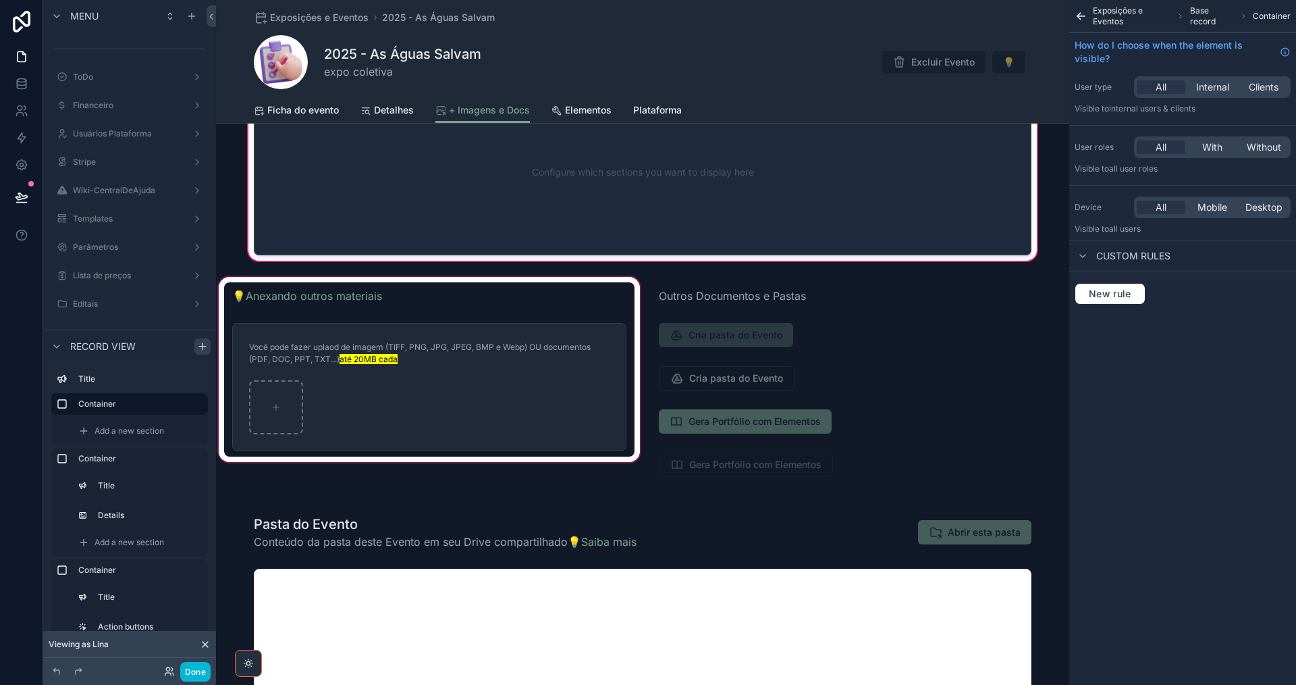
scroll to position [0, 0]
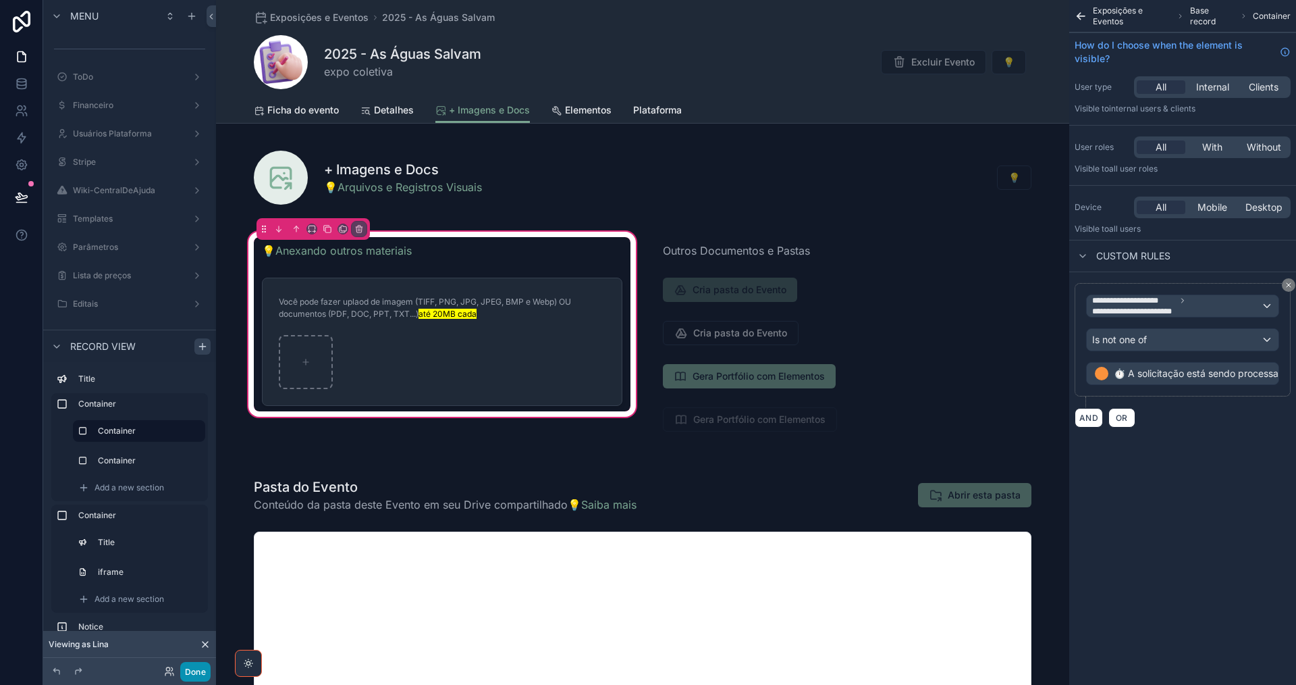
click at [198, 677] on button "Done" at bounding box center [195, 672] width 30 height 20
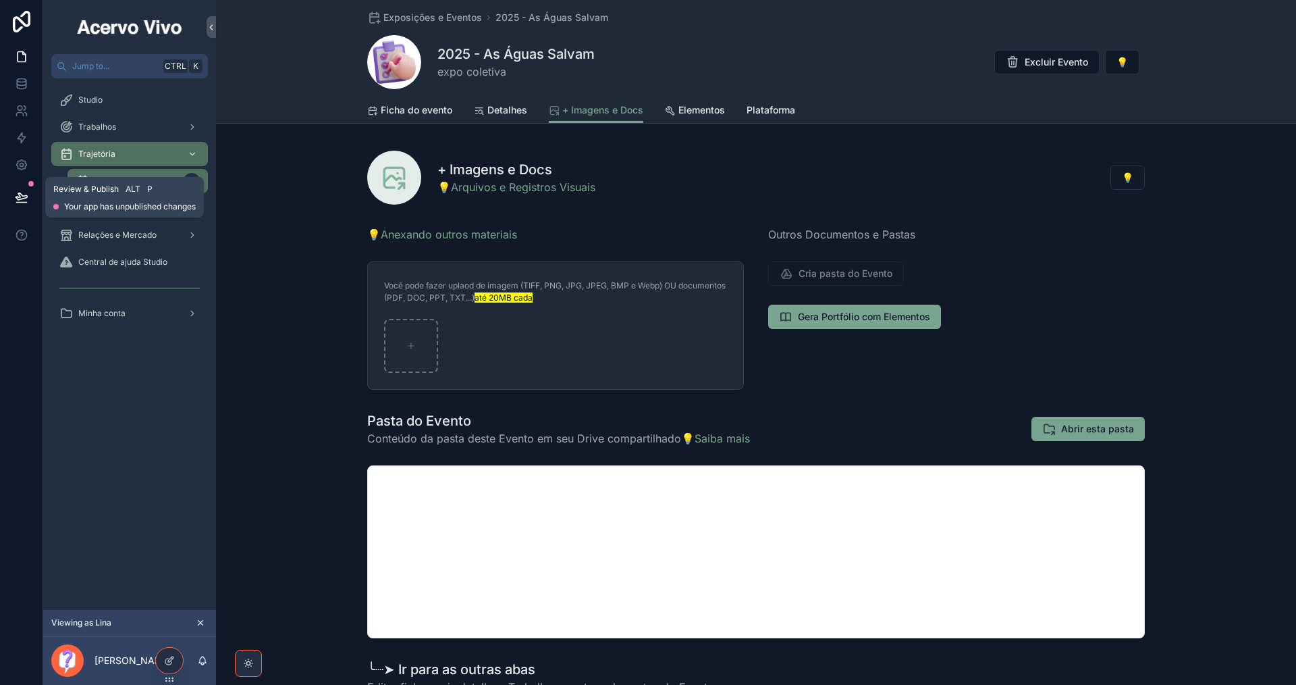
click at [20, 199] on icon at bounding box center [21, 196] width 11 height 7
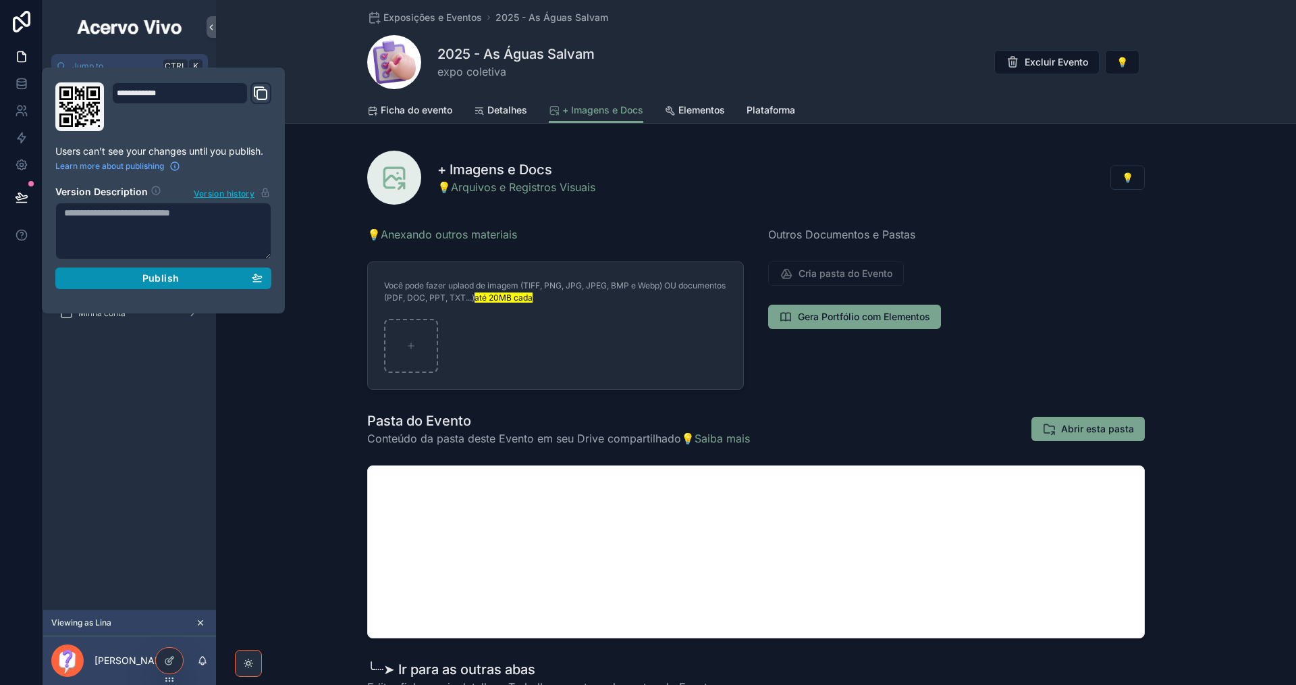
click at [145, 282] on span "Publish" at bounding box center [160, 278] width 36 height 12
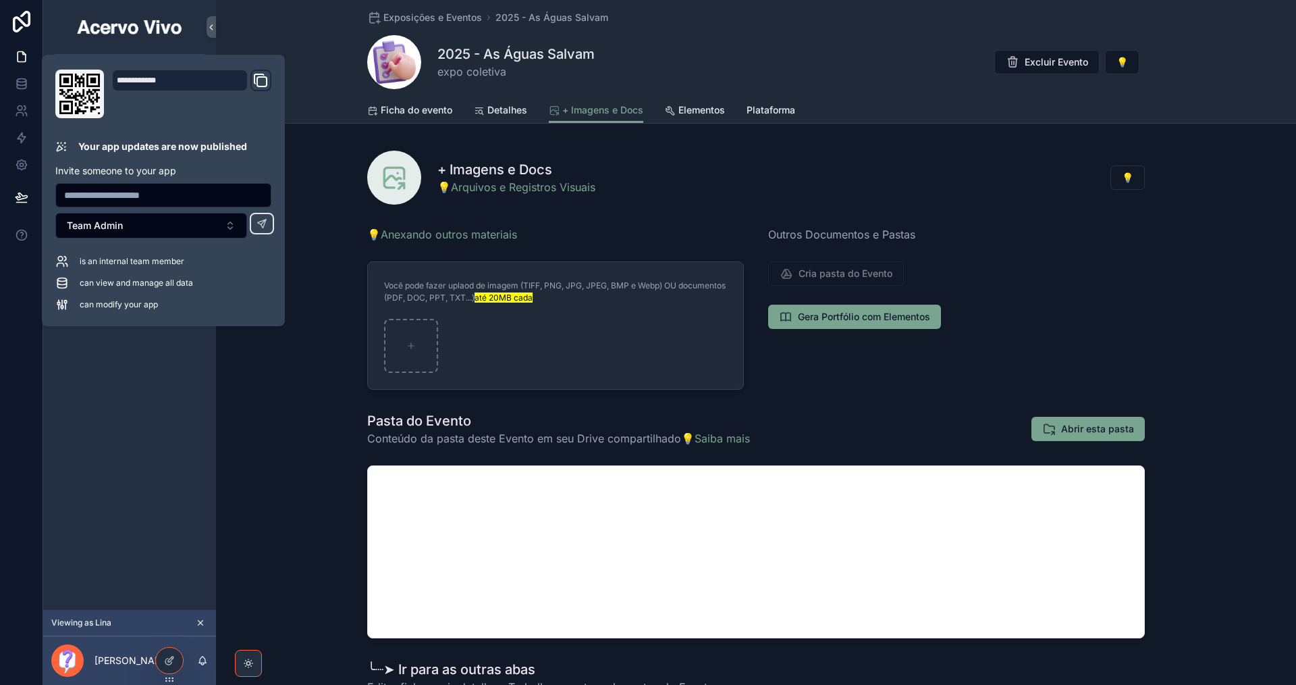
click at [296, 419] on div "Pasta do Evento Conteúdo da pasta deste Evento em seu Drive compartilhado 💡Saib…" at bounding box center [756, 525] width 1080 height 238
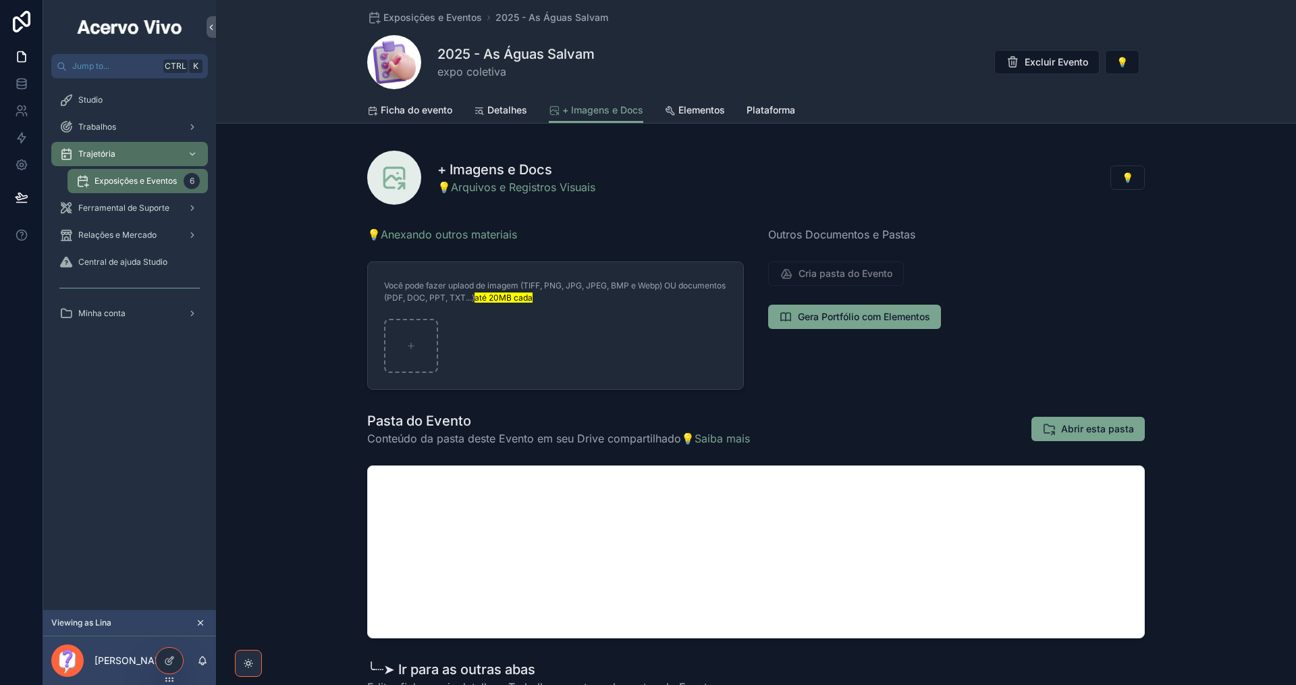
click at [200, 623] on icon "scrollable content" at bounding box center [200, 622] width 9 height 9
